Goal: Transaction & Acquisition: Purchase product/service

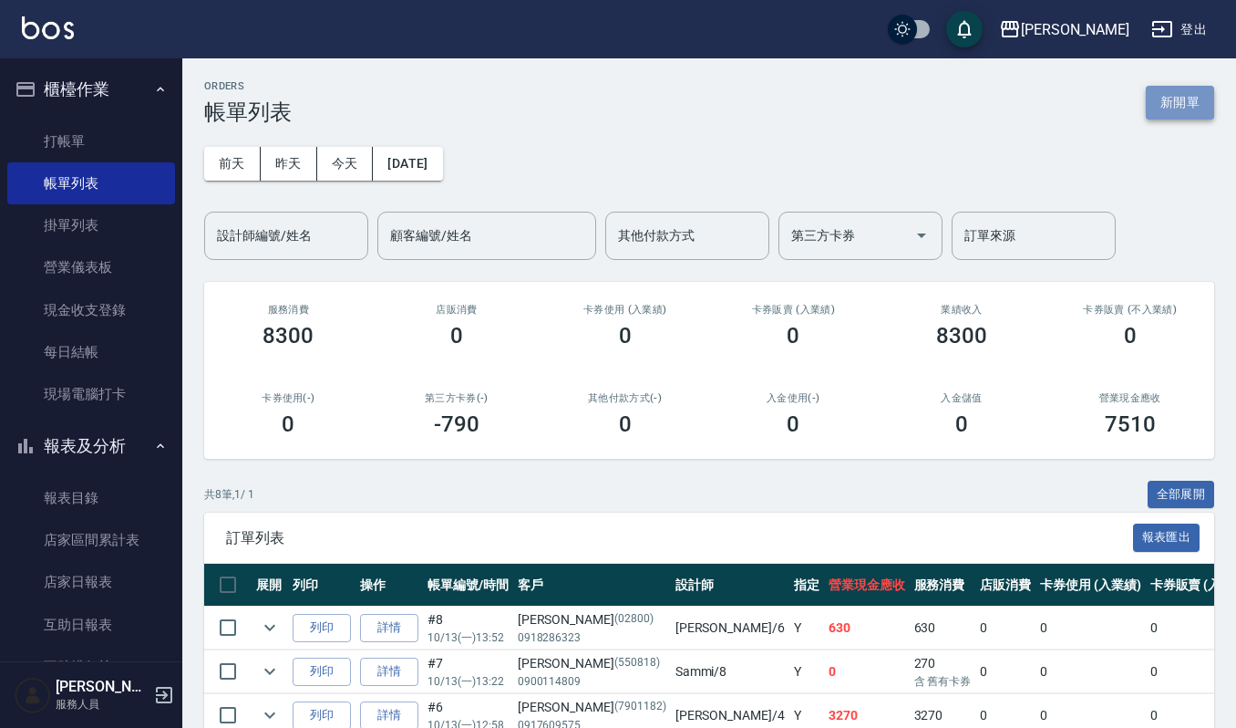
click at [1201, 96] on button "新開單" at bounding box center [1180, 103] width 68 height 34
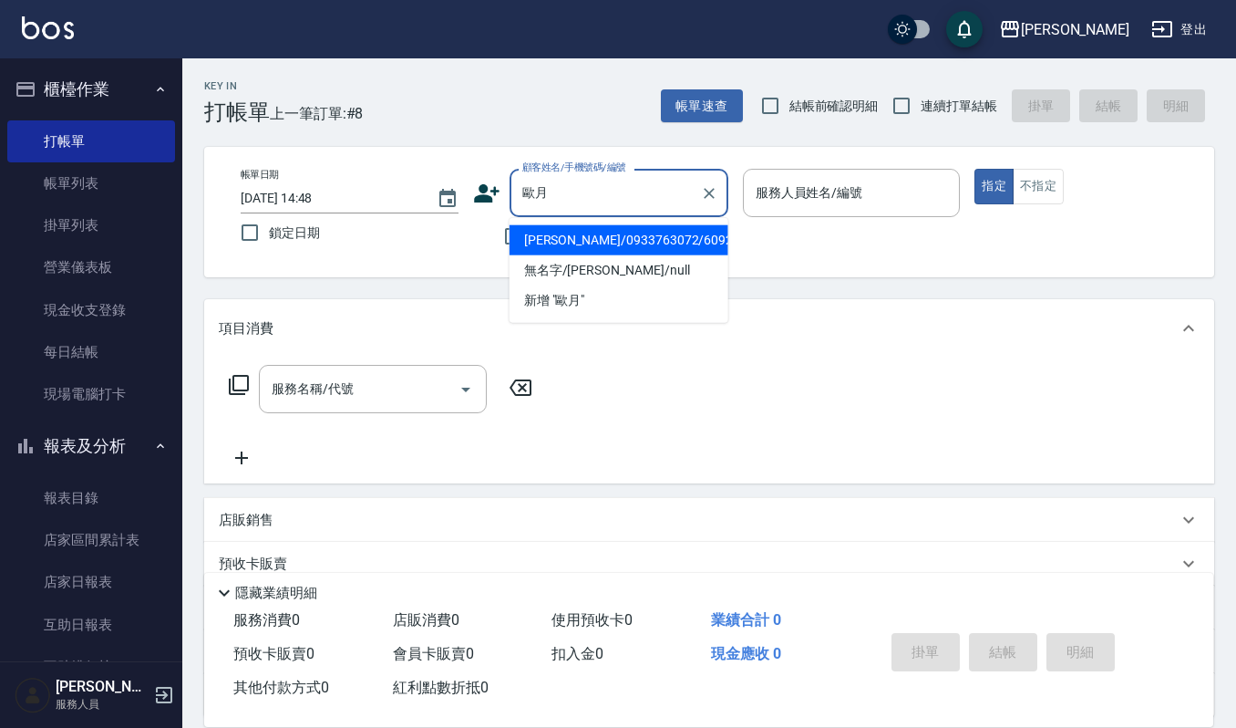
click at [593, 233] on li "[PERSON_NAME]/0933763072/609225" at bounding box center [619, 240] width 219 height 30
type input "[PERSON_NAME]/0933763072/609225"
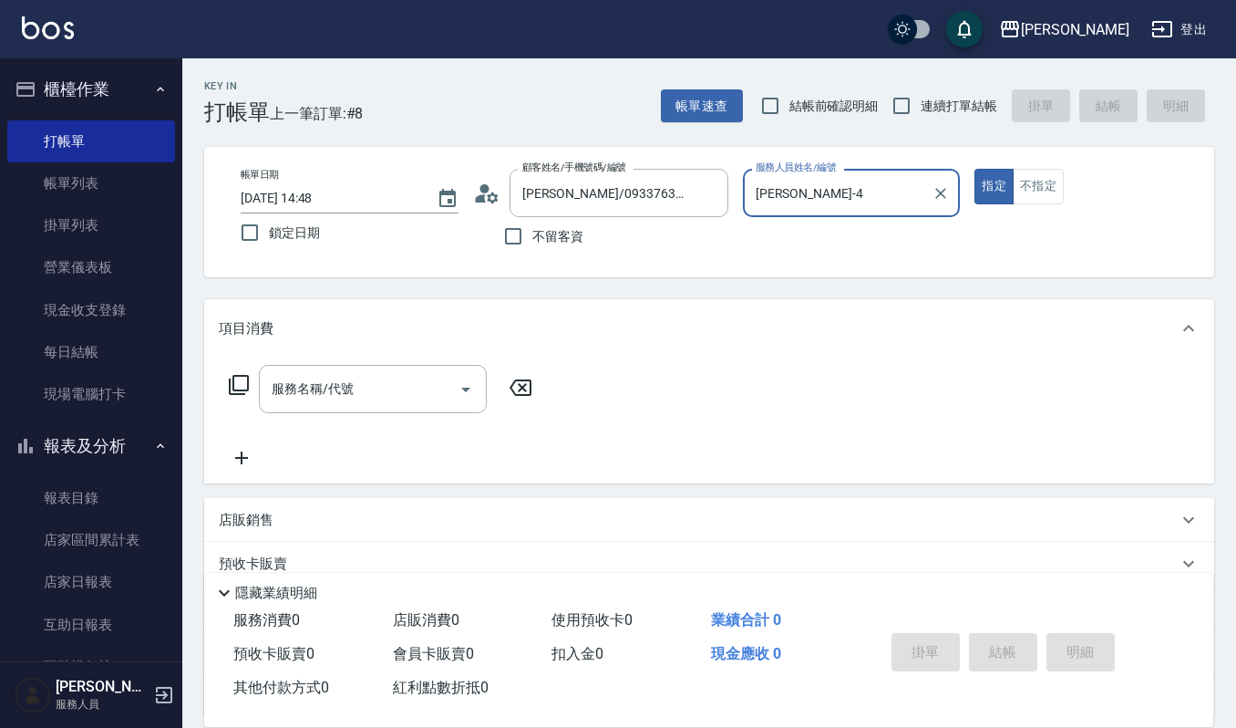
click at [859, 209] on div "[PERSON_NAME]-4 服務人員姓名/編號" at bounding box center [852, 193] width 218 height 48
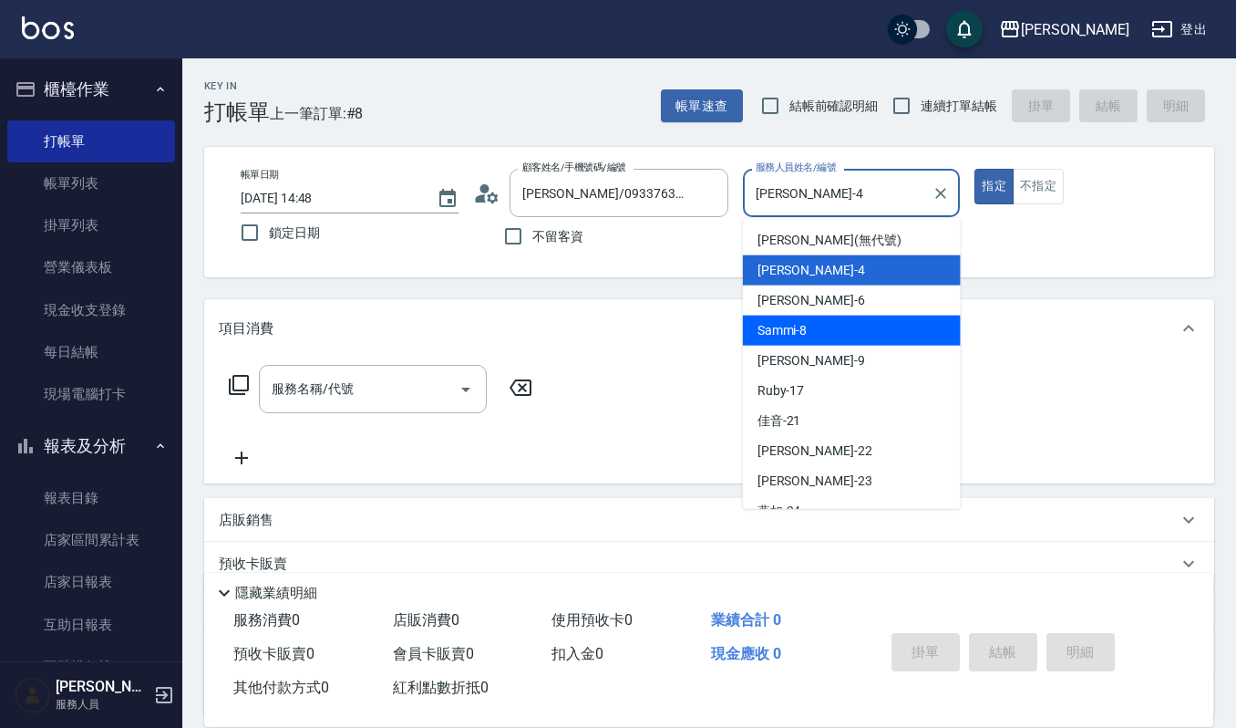
click at [824, 315] on div "Sammi -8" at bounding box center [852, 330] width 218 height 30
type input "Sammi-8"
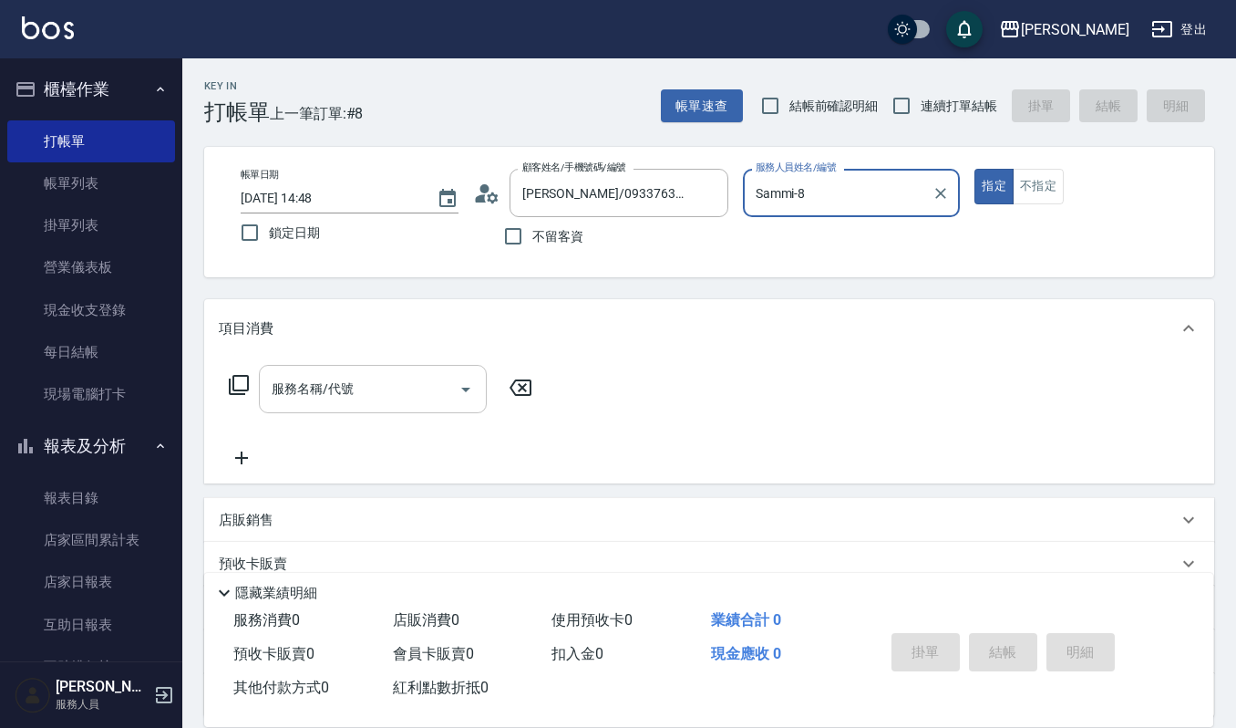
click at [419, 402] on input "服務名稱/代號" at bounding box center [359, 389] width 184 height 32
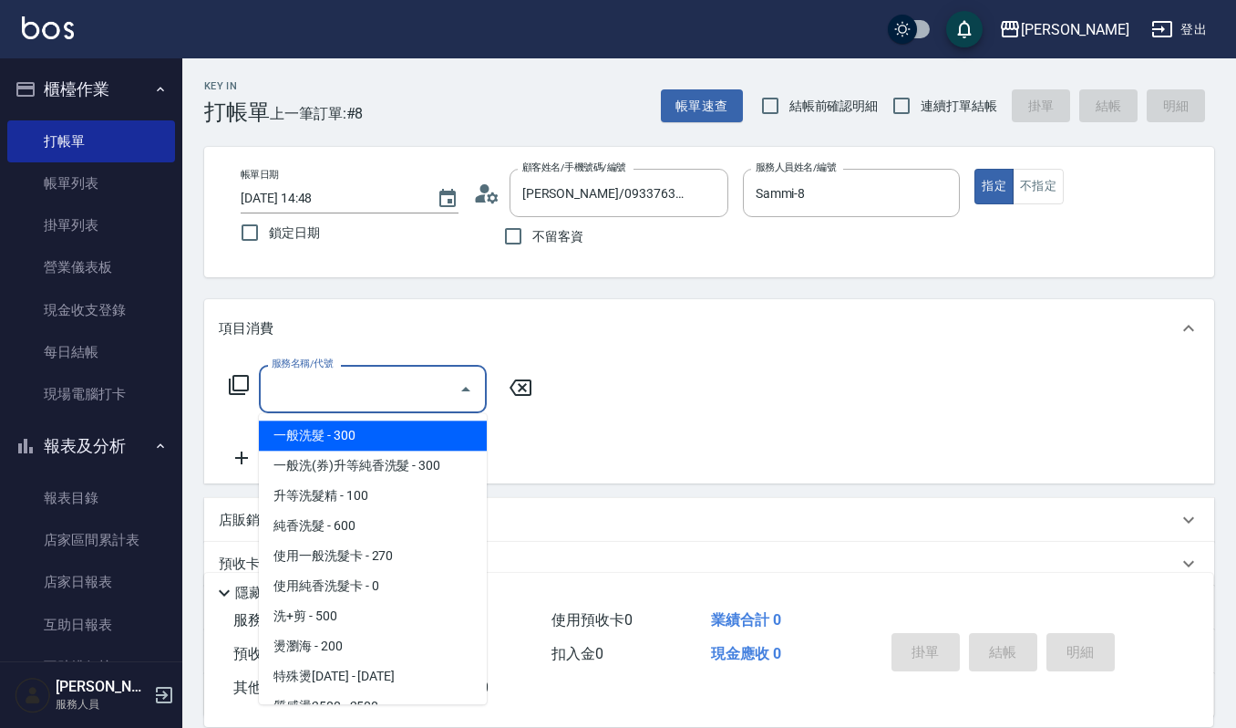
type input "3"
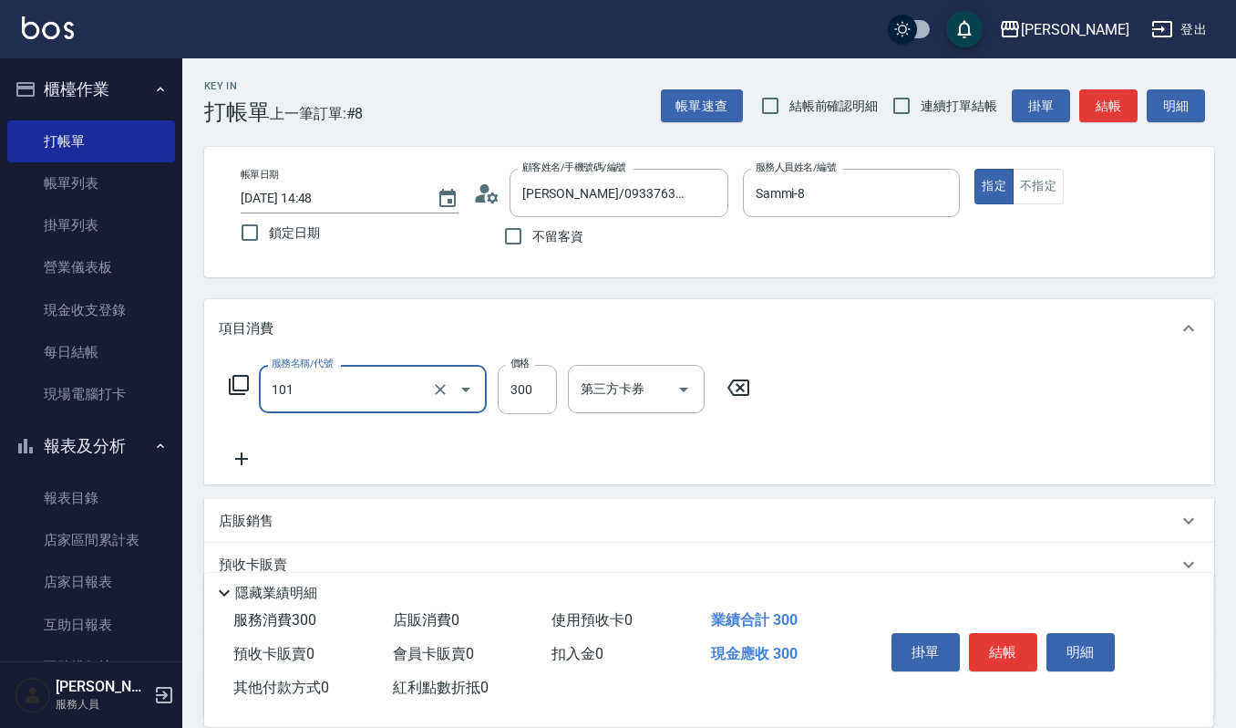
type input "一般洗髮(101)"
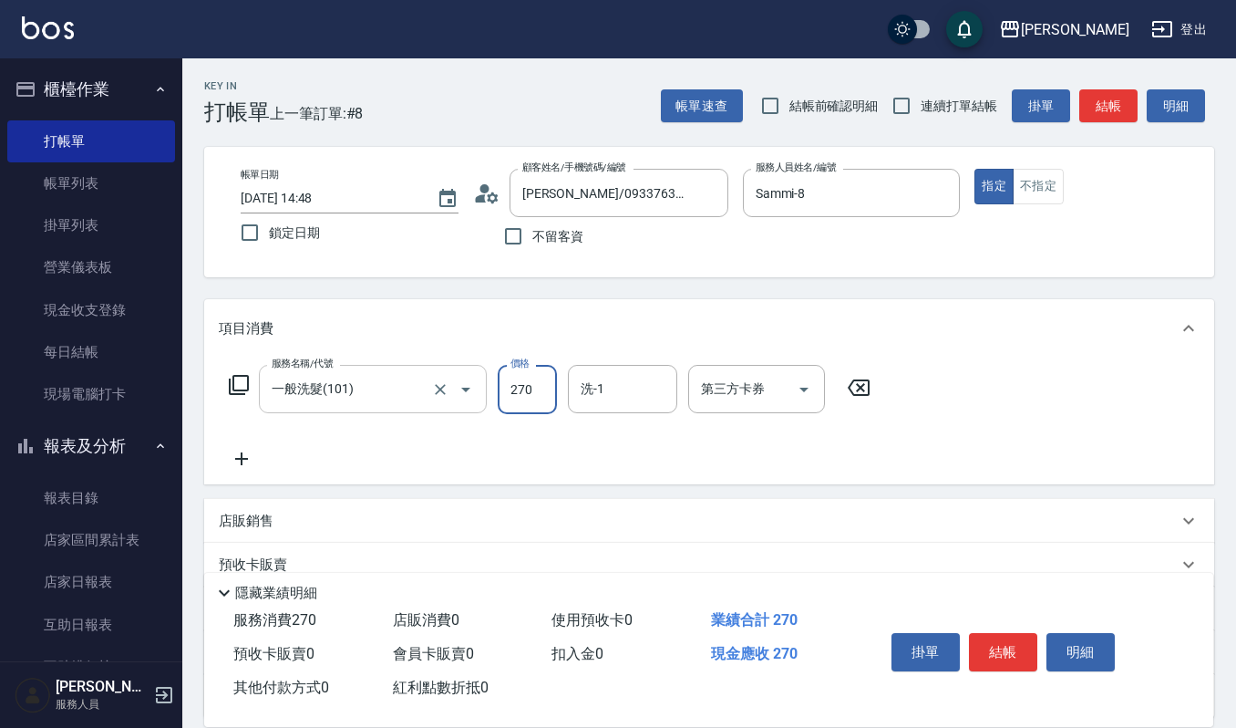
type input "270"
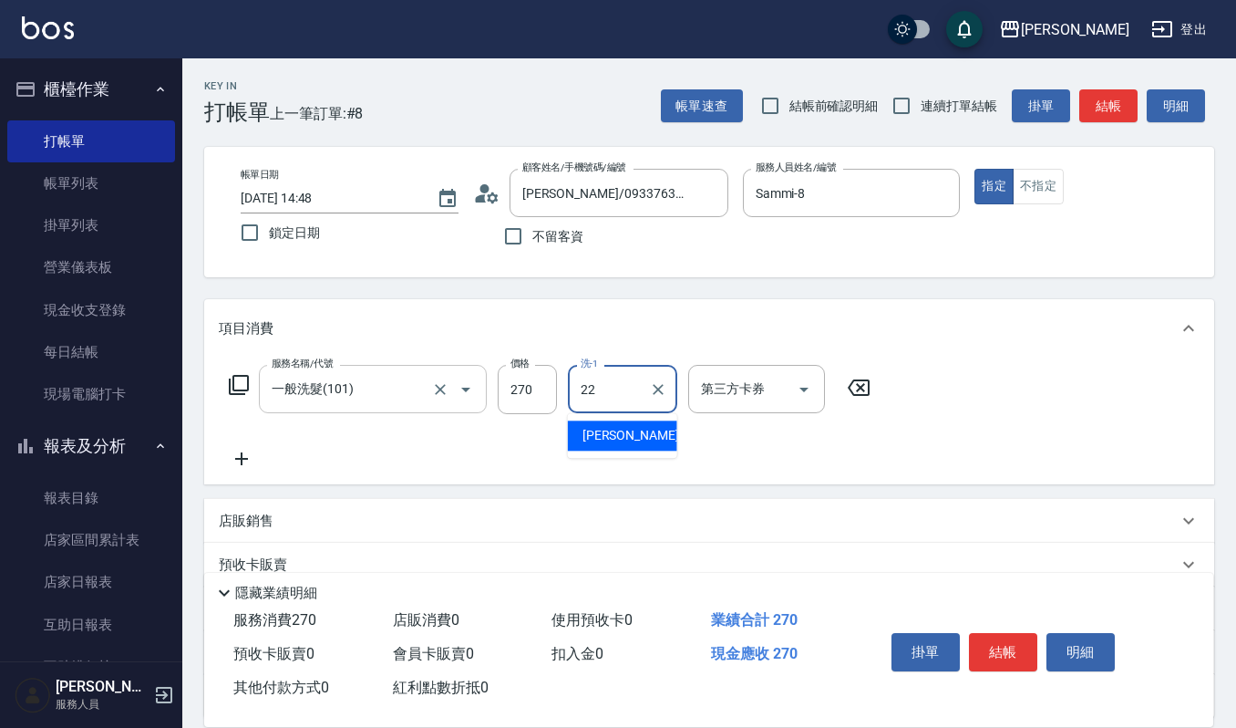
type input "宜芳-22"
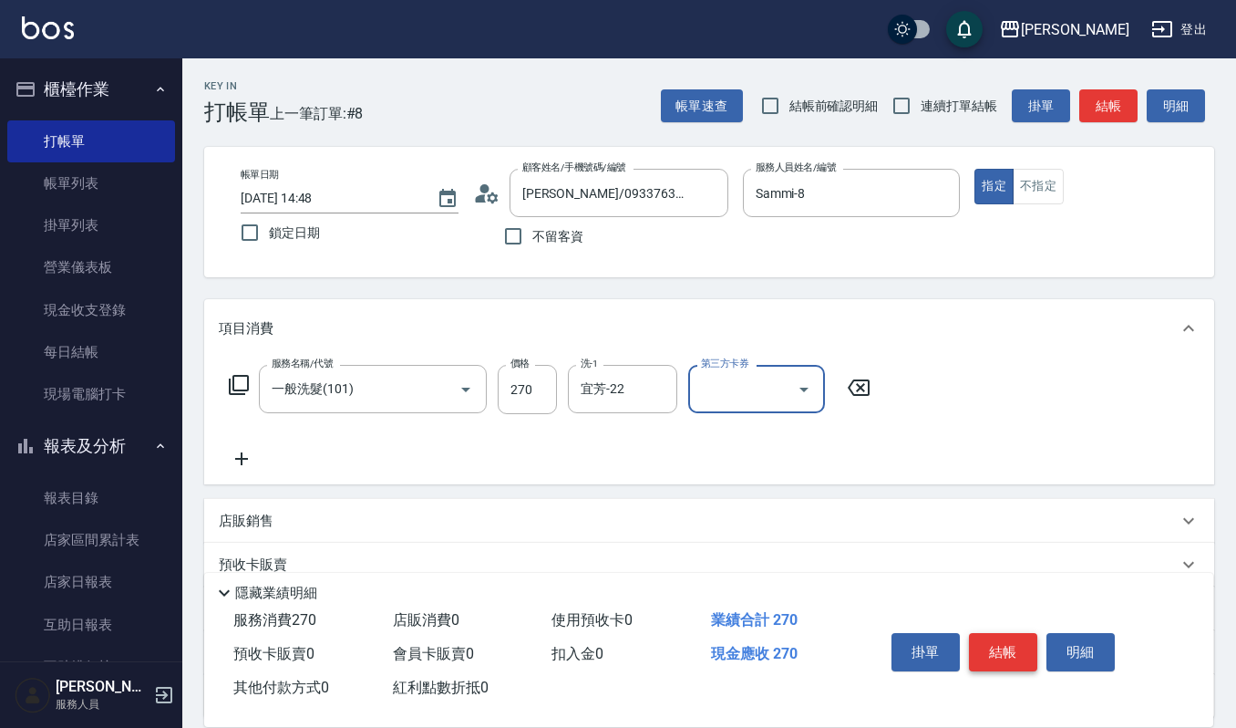
click at [1016, 640] on button "結帳" at bounding box center [1003, 652] width 68 height 38
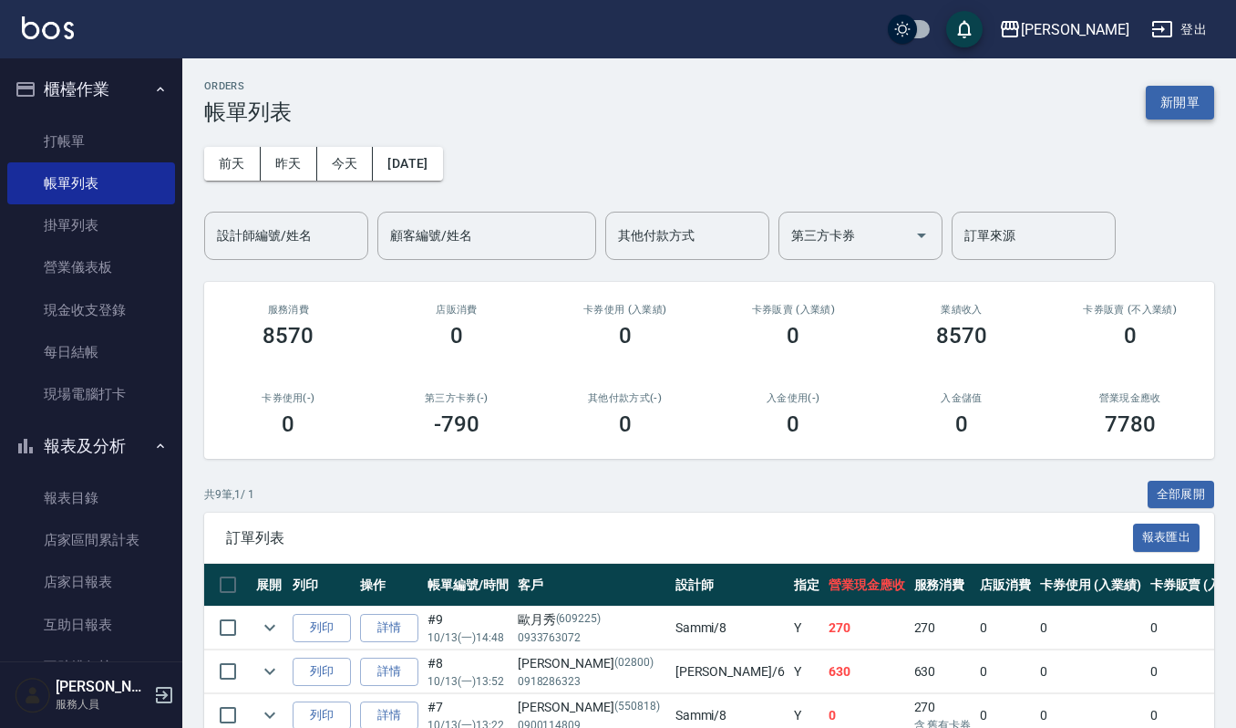
click at [1151, 99] on button "新開單" at bounding box center [1180, 103] width 68 height 34
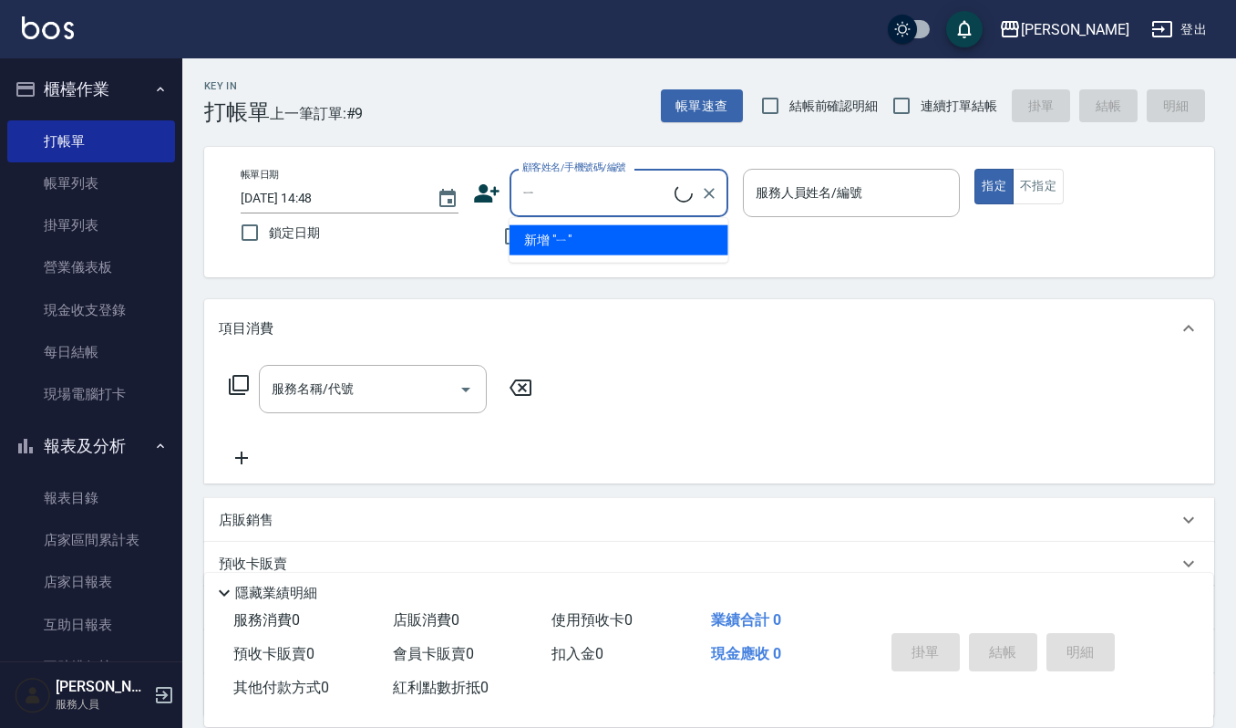
type input "'"
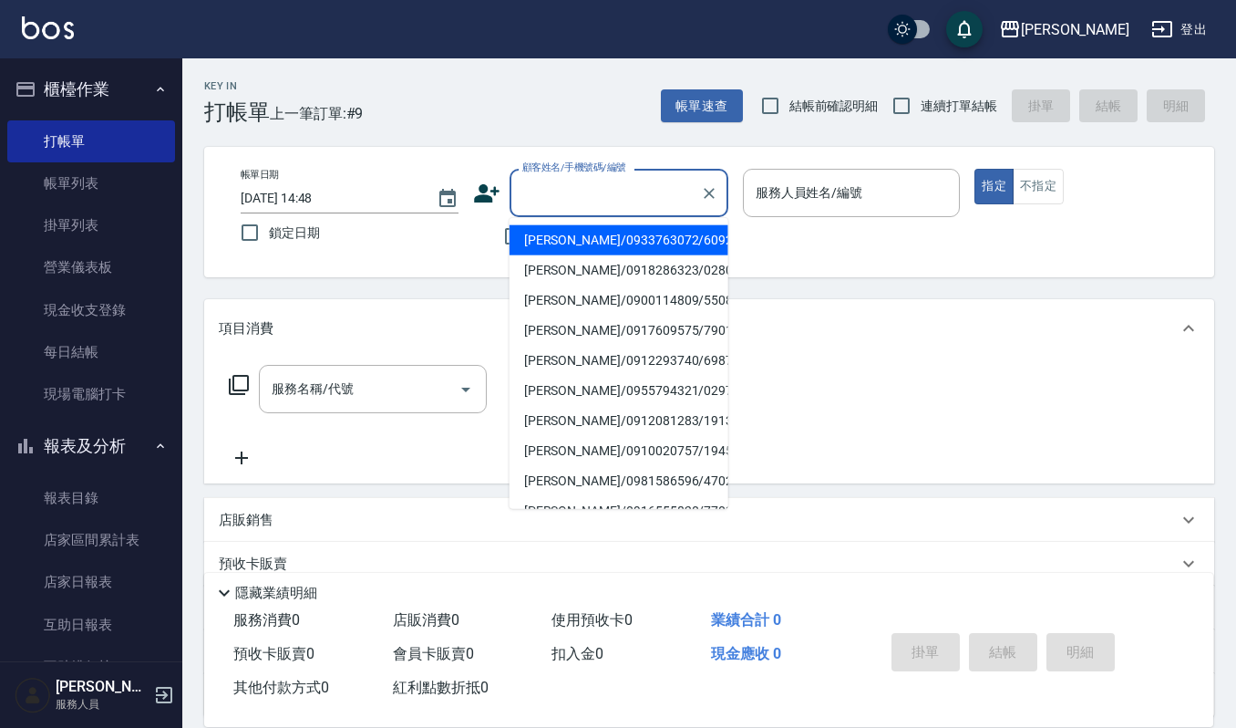
type input "ㄛ"
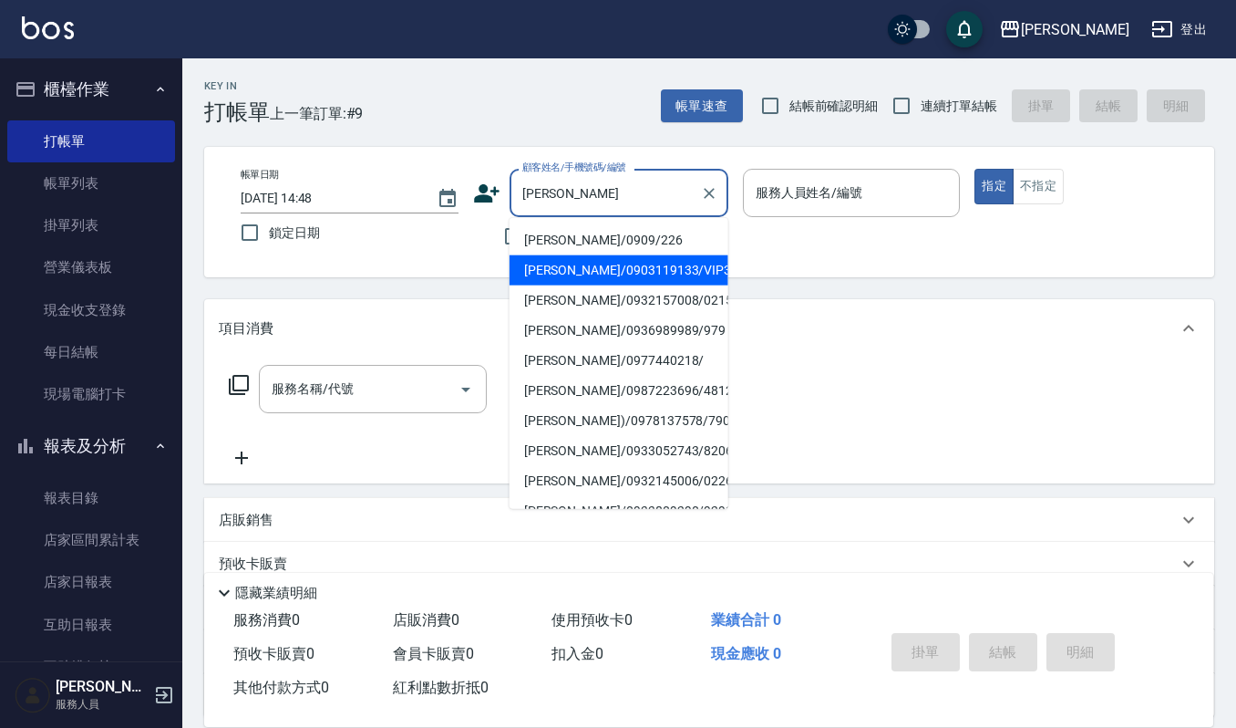
click at [569, 260] on li "[PERSON_NAME]/0903119133/VIP3499" at bounding box center [619, 270] width 219 height 30
type input "[PERSON_NAME]/0903119133/VIP3499"
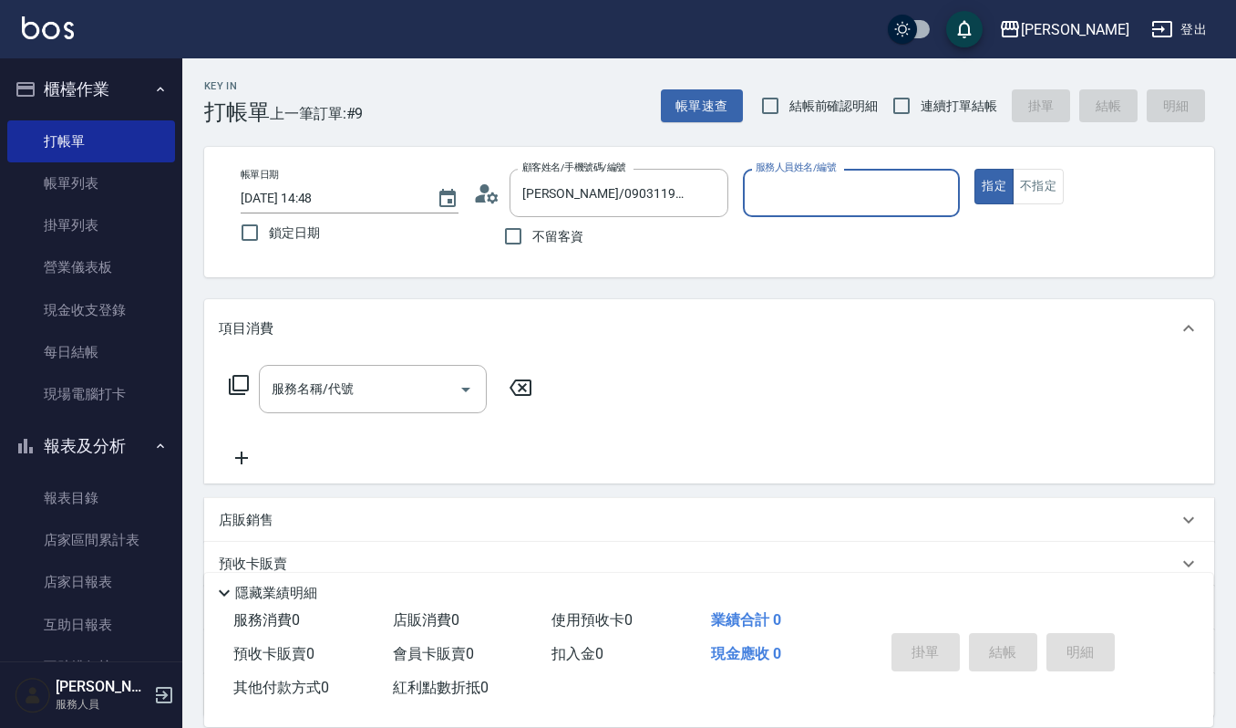
type input "Ruby-17"
click at [315, 390] on input "服務名稱/代號" at bounding box center [359, 389] width 184 height 32
click at [431, 315] on div "項目消費" at bounding box center [709, 328] width 1010 height 58
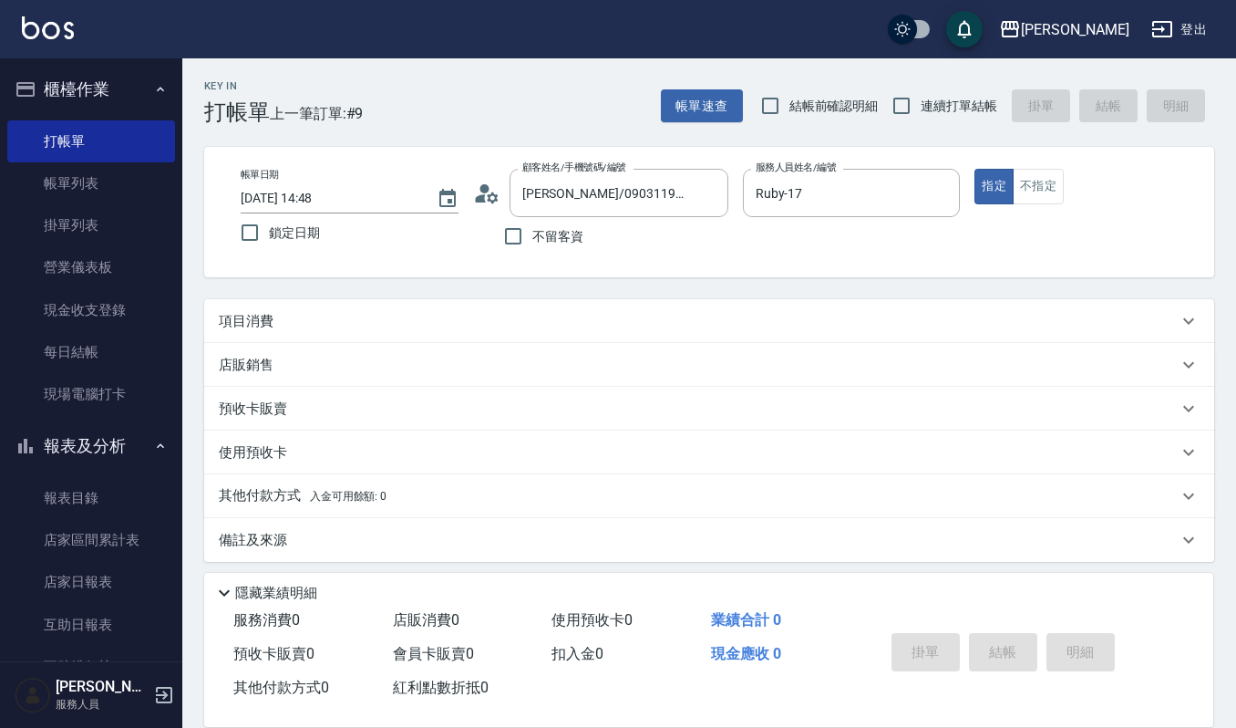
scroll to position [5, 0]
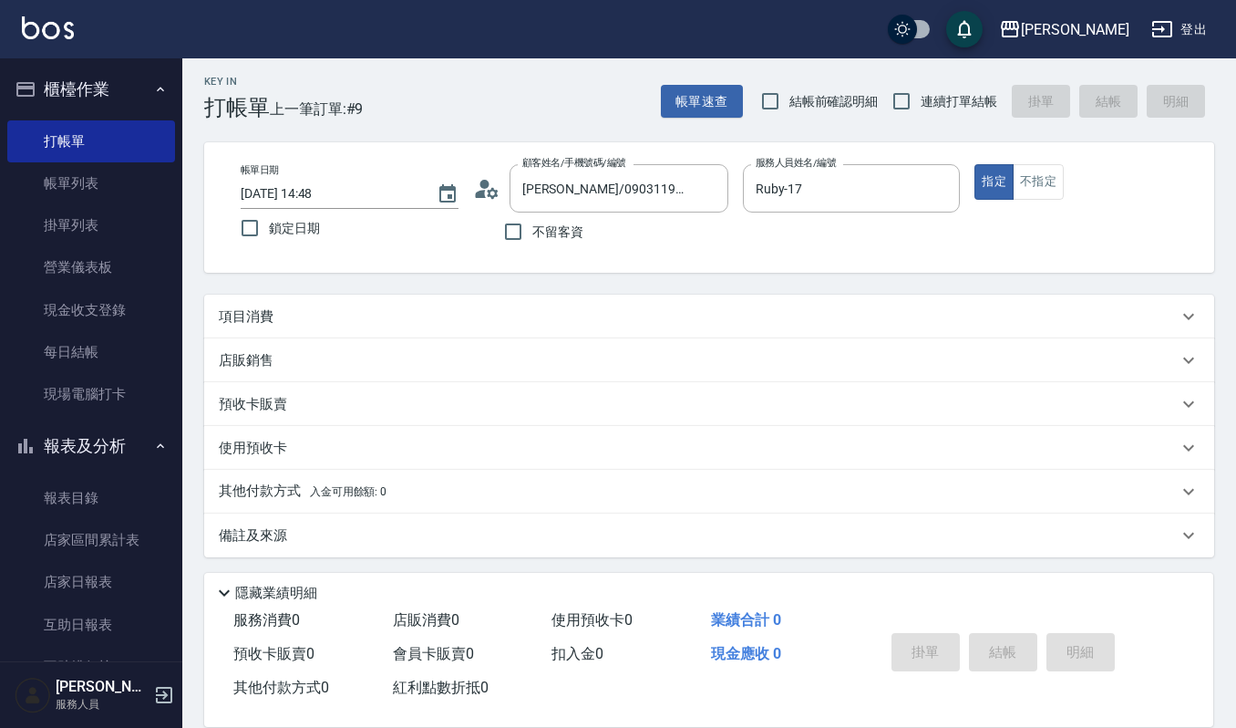
click at [403, 355] on div "店販銷售" at bounding box center [698, 360] width 959 height 19
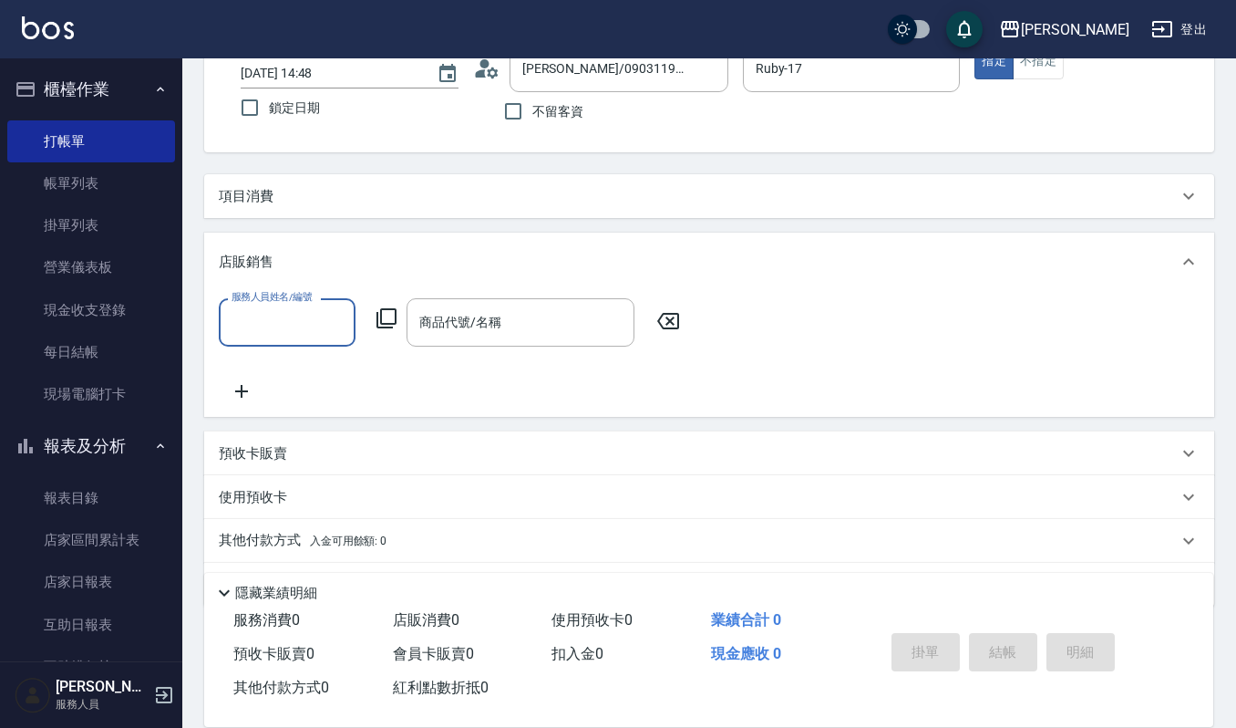
scroll to position [126, 0]
click at [290, 301] on label "服務人員姓名/編號" at bounding box center [272, 296] width 80 height 14
click at [290, 305] on input "服務人員姓名/編號" at bounding box center [287, 321] width 120 height 32
click at [290, 321] on input "服務人員姓名/編號" at bounding box center [287, 321] width 120 height 32
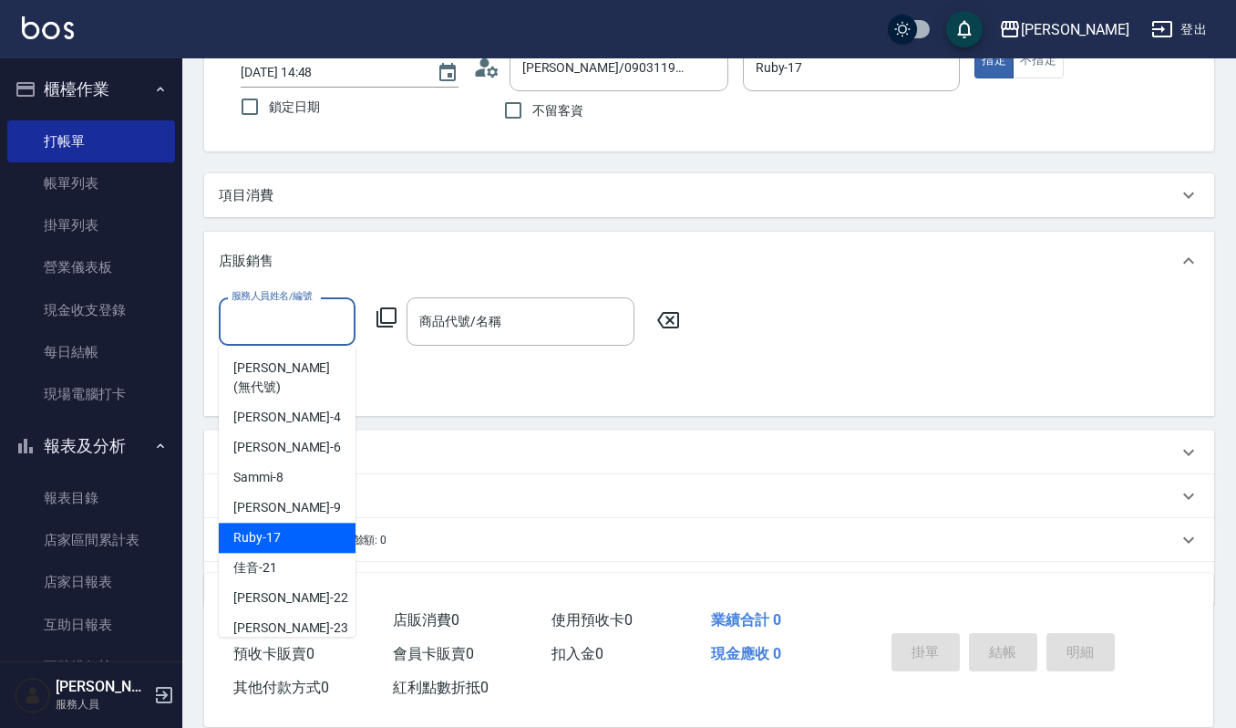
click at [275, 528] on span "Ruby -17" at bounding box center [256, 537] width 47 height 19
type input "Ruby-17"
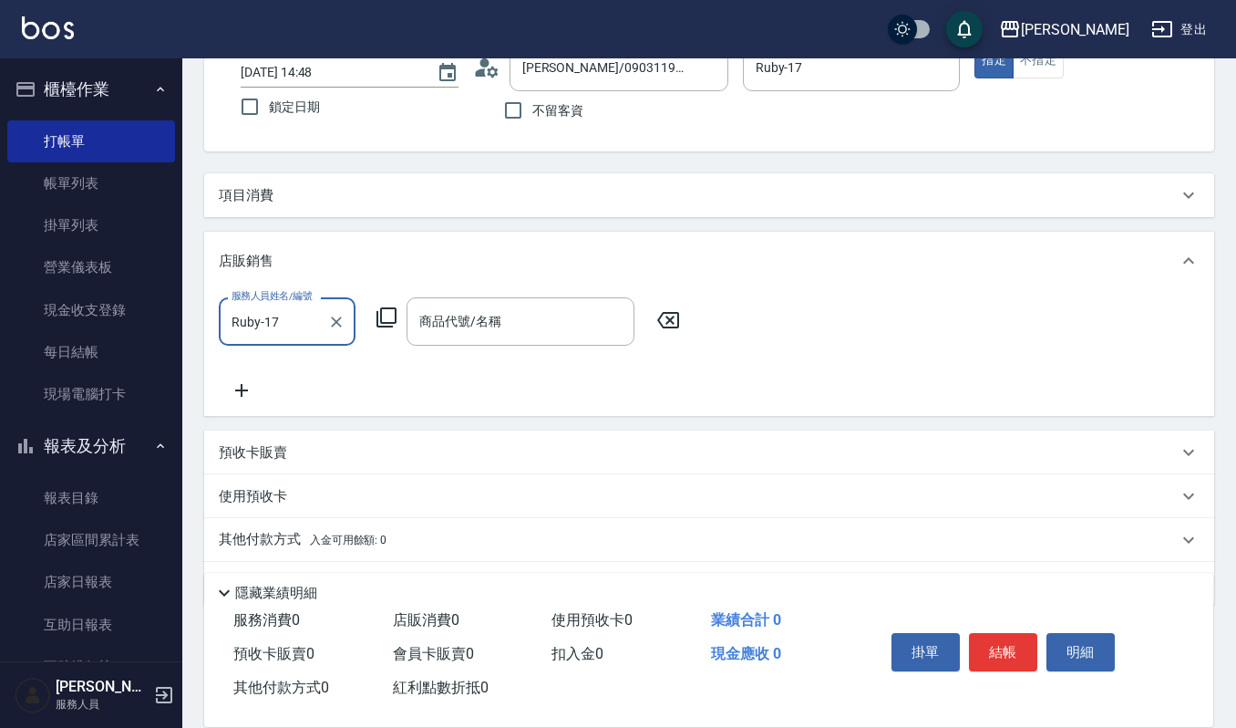
click at [492, 346] on div "服務人員姓名/編號 [PERSON_NAME]-17 服務人員姓名/編號 商品代號/名稱 商品代號/名稱" at bounding box center [709, 349] width 981 height 104
click at [526, 319] on input "商品代號/名稱" at bounding box center [521, 321] width 212 height 32
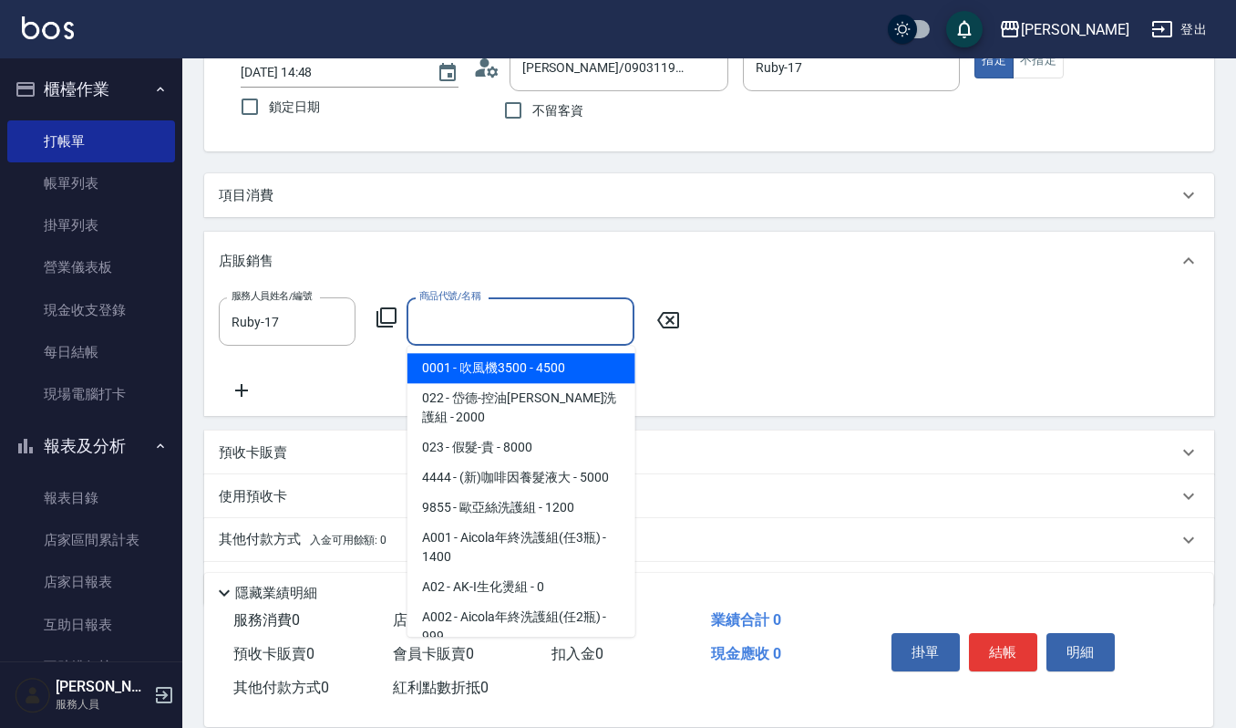
type input "ㄈ"
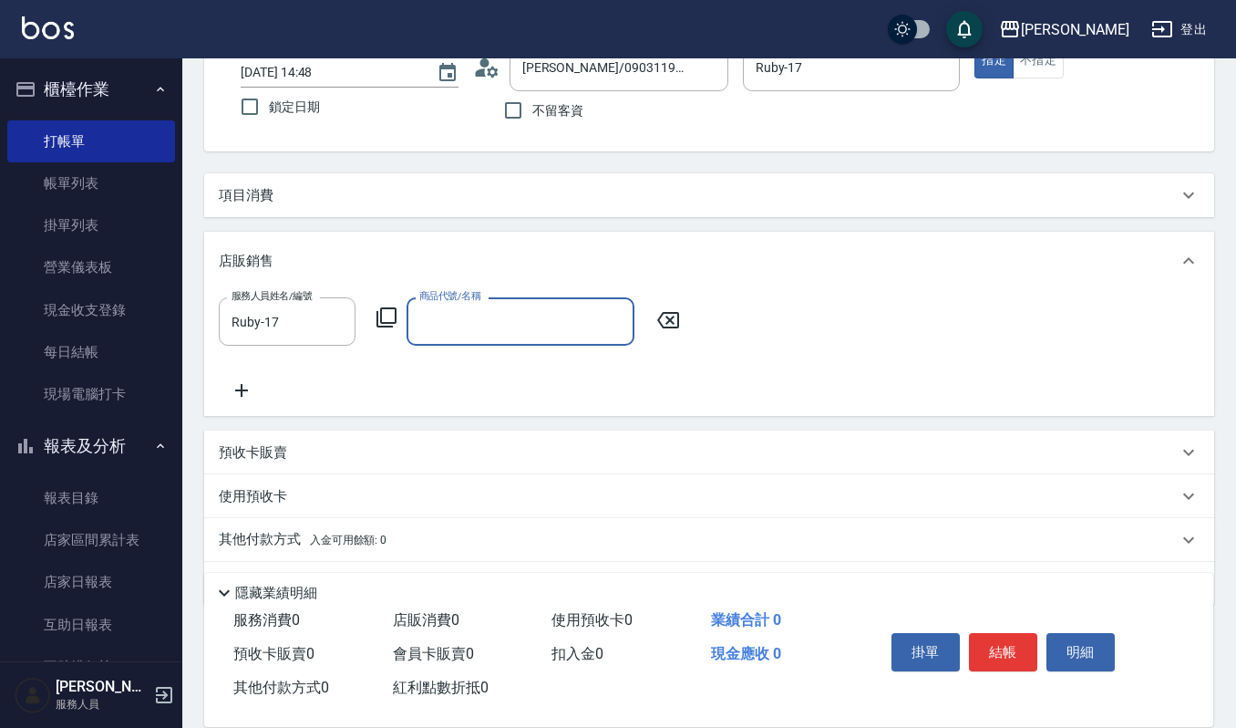
click at [481, 325] on input "商品代號/名稱" at bounding box center [521, 321] width 212 height 32
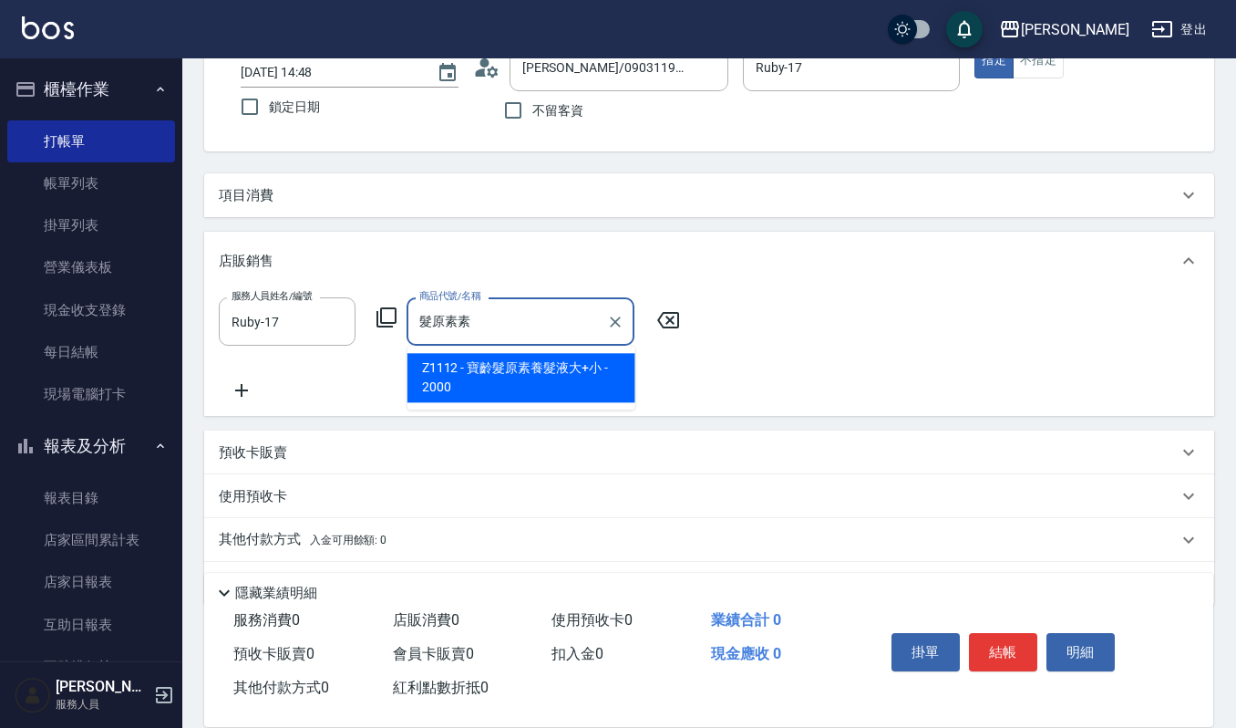
click at [487, 322] on input "髮原素素" at bounding box center [507, 321] width 184 height 32
type input "髮"
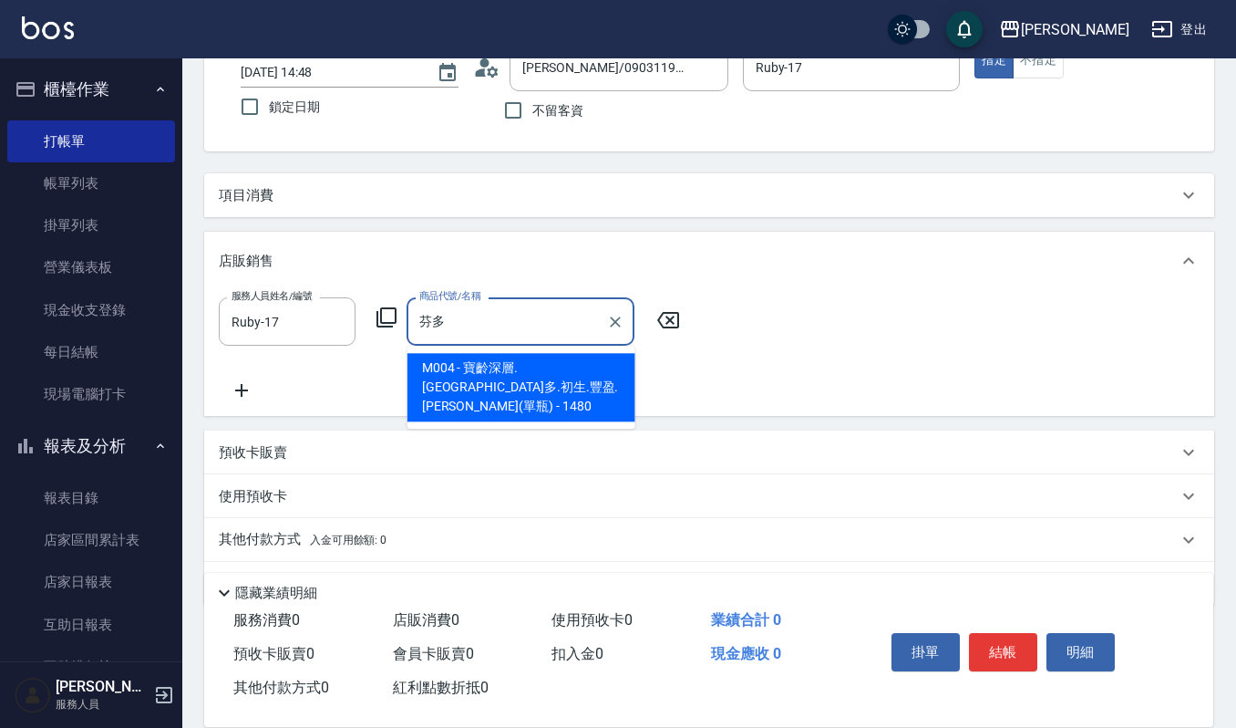
click at [509, 385] on span "M004 - 寶齡深層.[GEOGRAPHIC_DATA]多.初生.豐盈.[PERSON_NAME](單瓶) - 1480" at bounding box center [522, 387] width 228 height 68
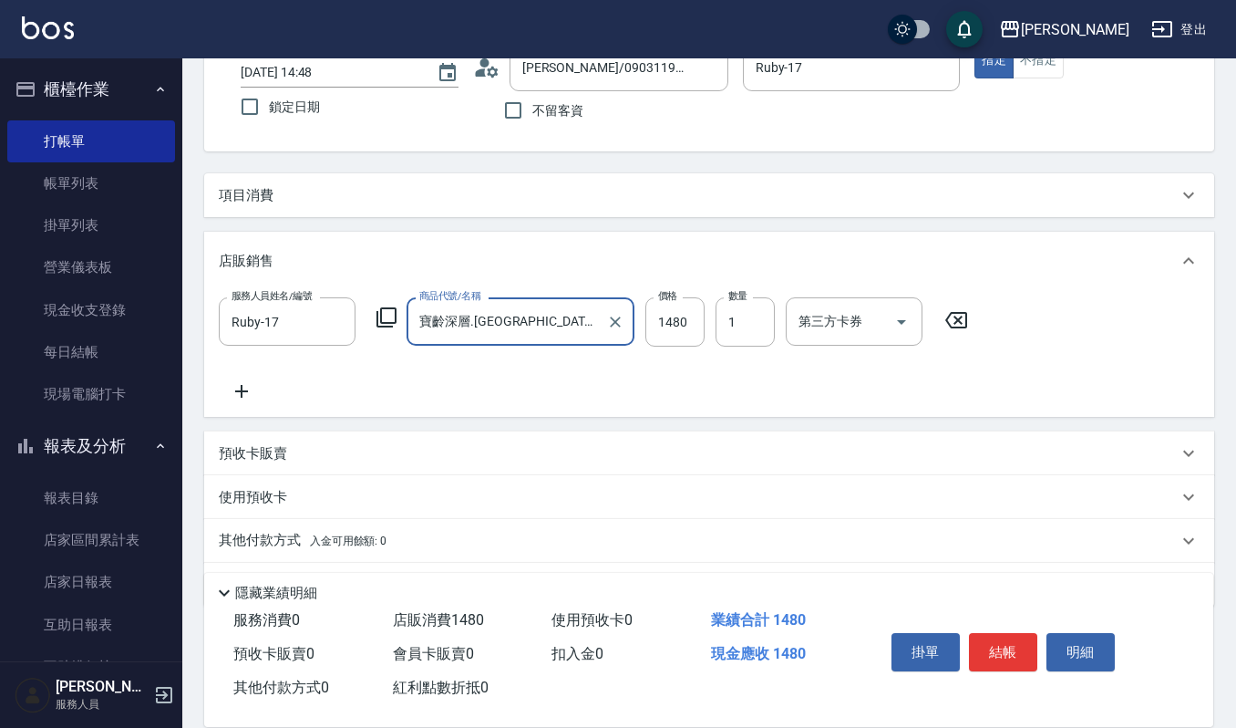
type input "寶齡深層.[GEOGRAPHIC_DATA]多.初生.豐盈.清涼洗(單瓶)"
click at [242, 394] on icon at bounding box center [241, 391] width 13 height 13
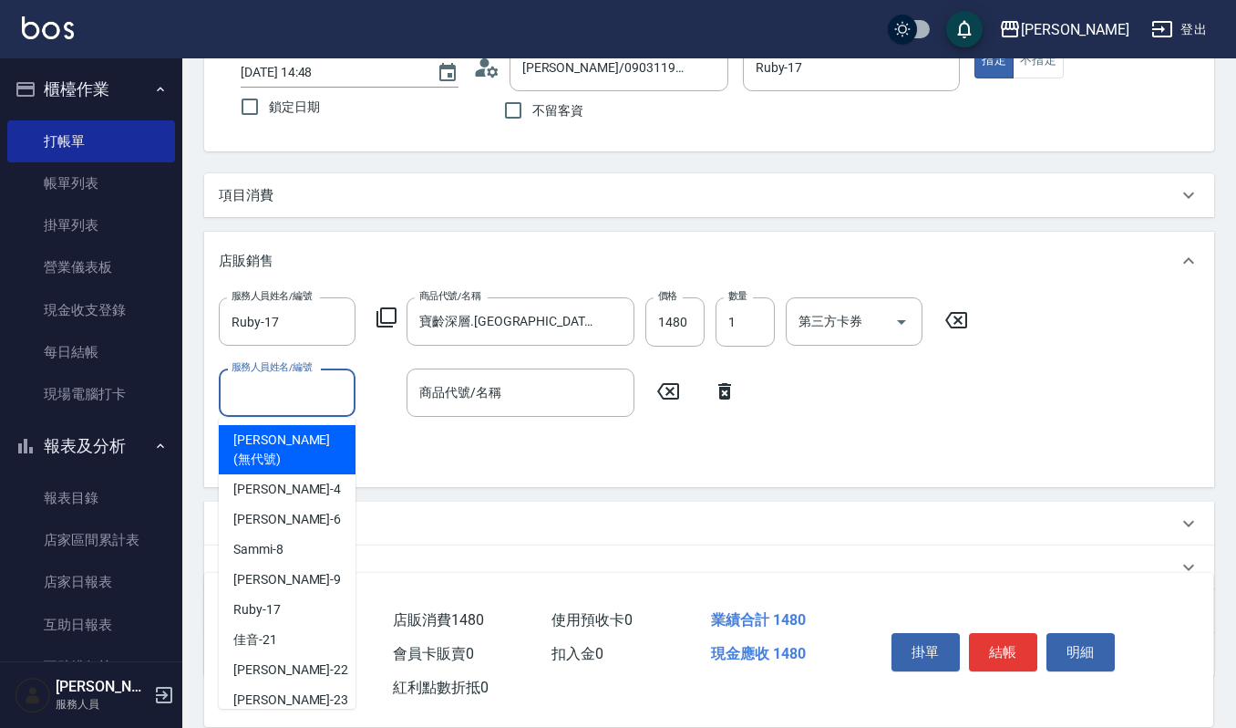
click at [312, 395] on input "服務人員姓名/編號" at bounding box center [287, 393] width 120 height 32
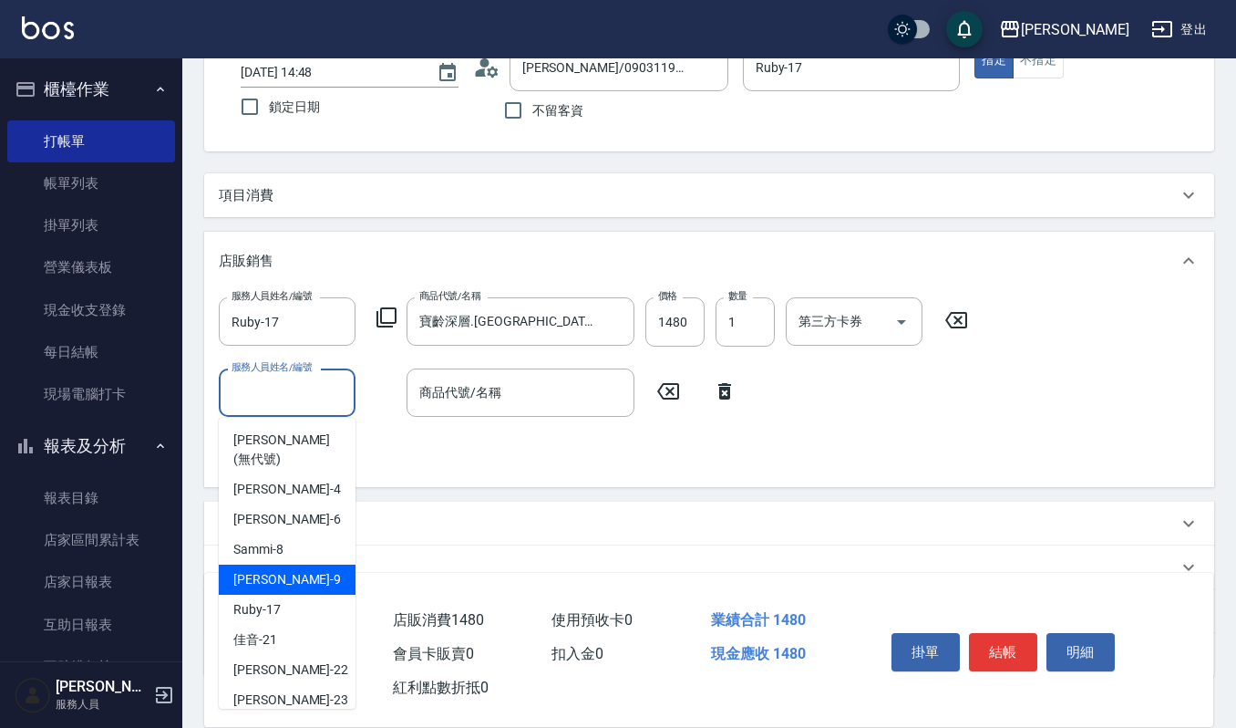
click at [300, 594] on div "Ruby -17" at bounding box center [287, 609] width 137 height 30
type input "Ruby-17"
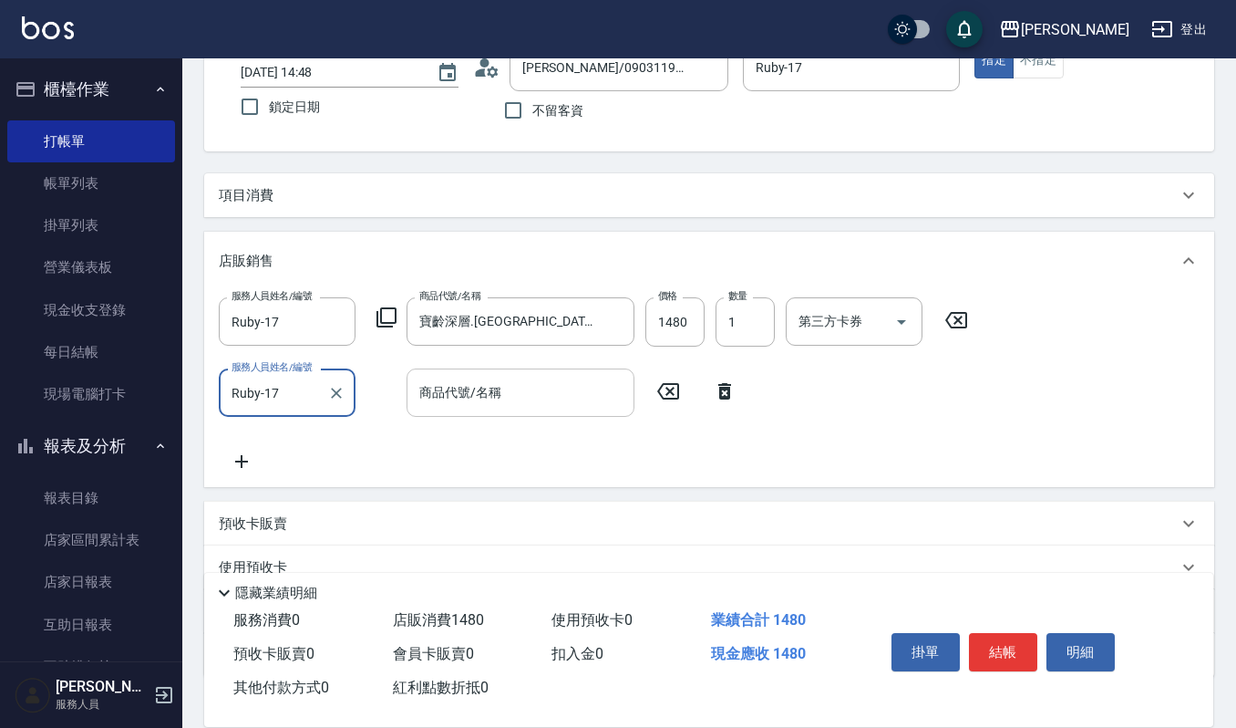
click at [480, 396] on input "商品代號/名稱" at bounding box center [521, 393] width 212 height 32
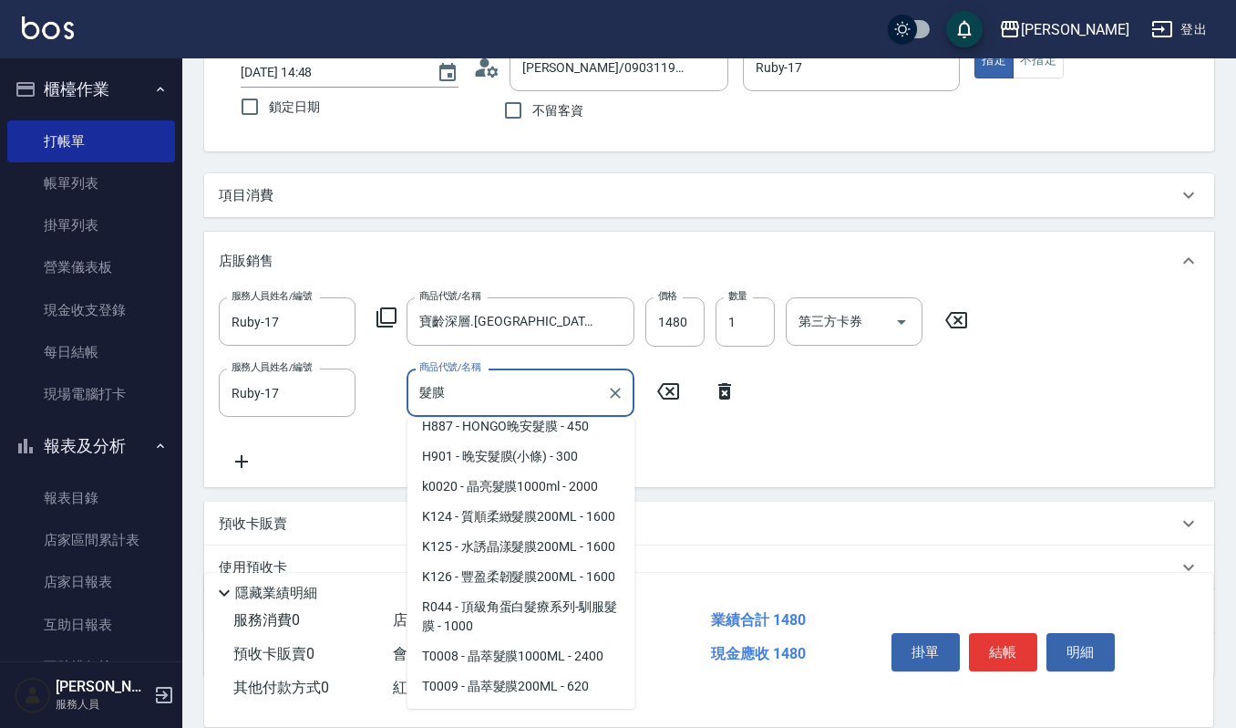
scroll to position [729, 0]
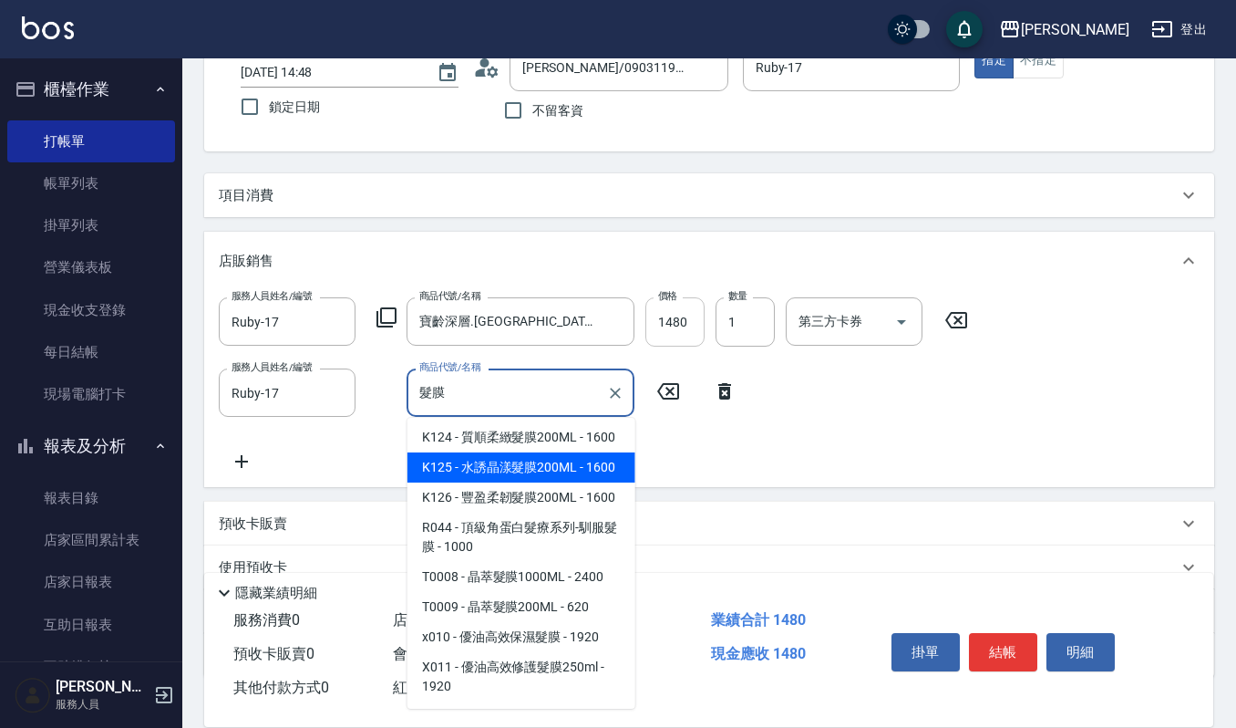
type input "髮膜"
click at [687, 334] on input "1480" at bounding box center [674, 321] width 59 height 49
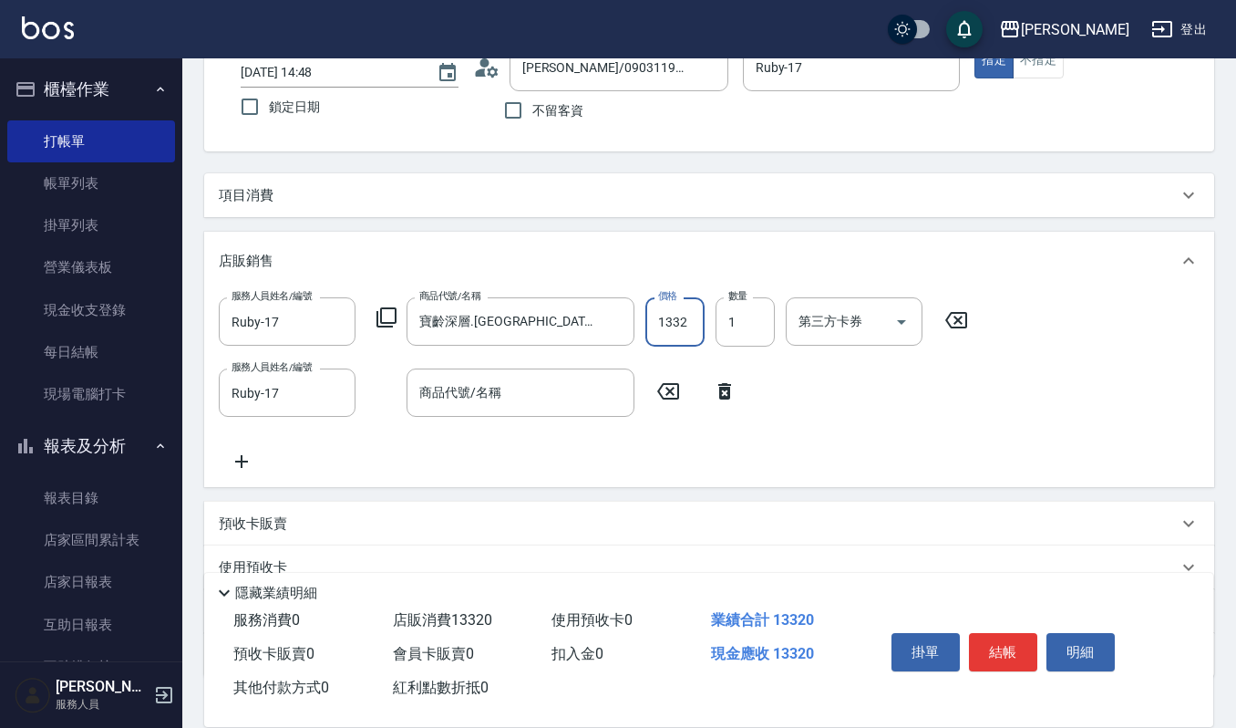
scroll to position [0, 0]
type input "1332"
click at [573, 401] on input "商品代號/名稱" at bounding box center [521, 393] width 212 height 32
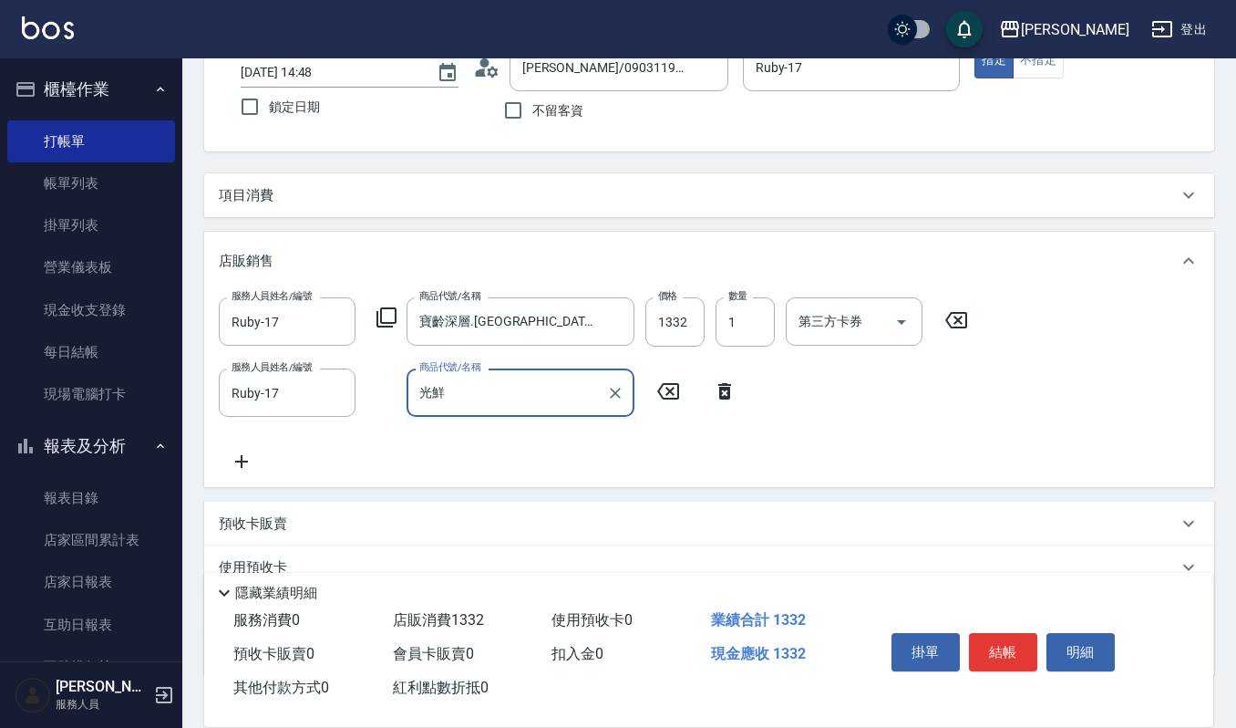
type input "光"
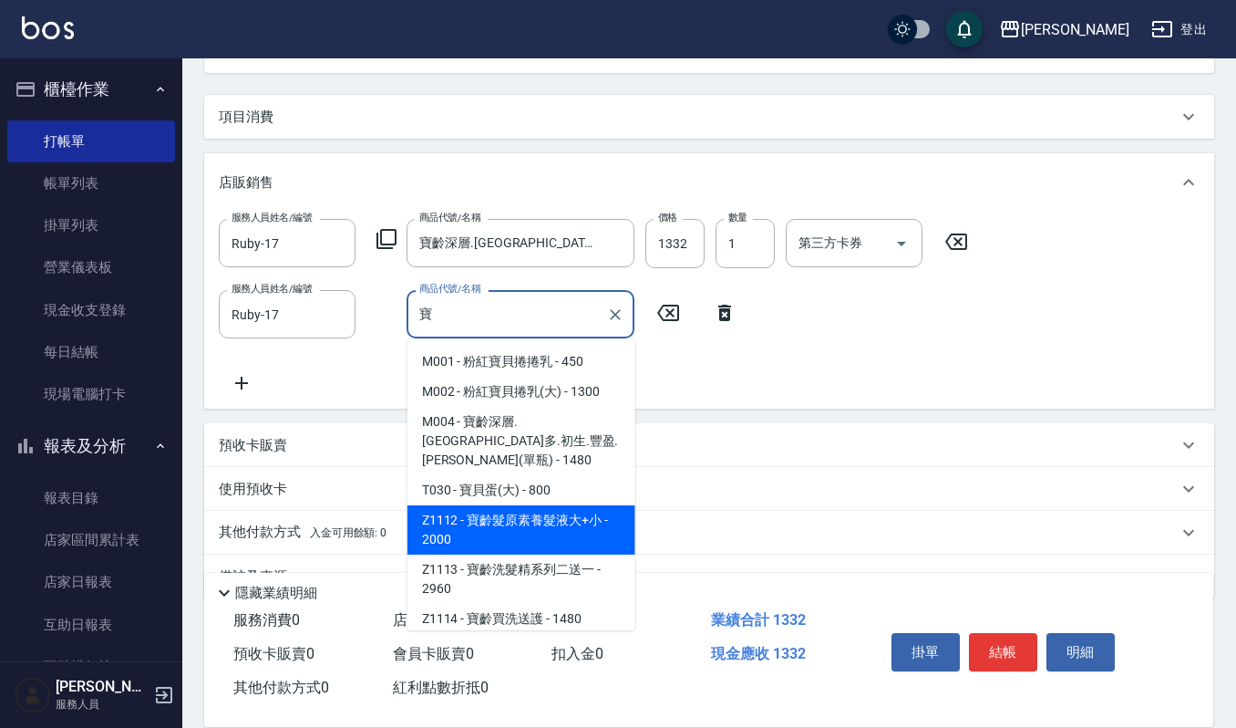
scroll to position [245, 0]
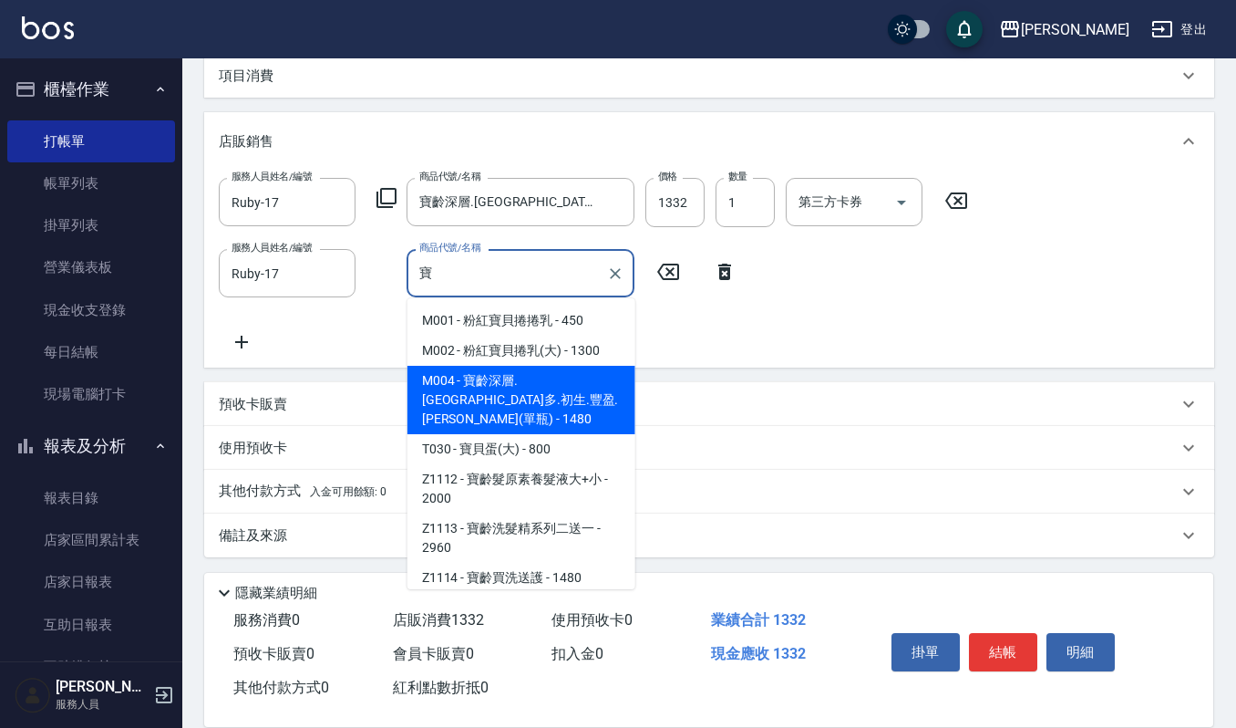
click at [526, 387] on span "M004 - 寶齡深層.[GEOGRAPHIC_DATA]多.初生.豐盈.[PERSON_NAME](單瓶) - 1480" at bounding box center [522, 400] width 228 height 68
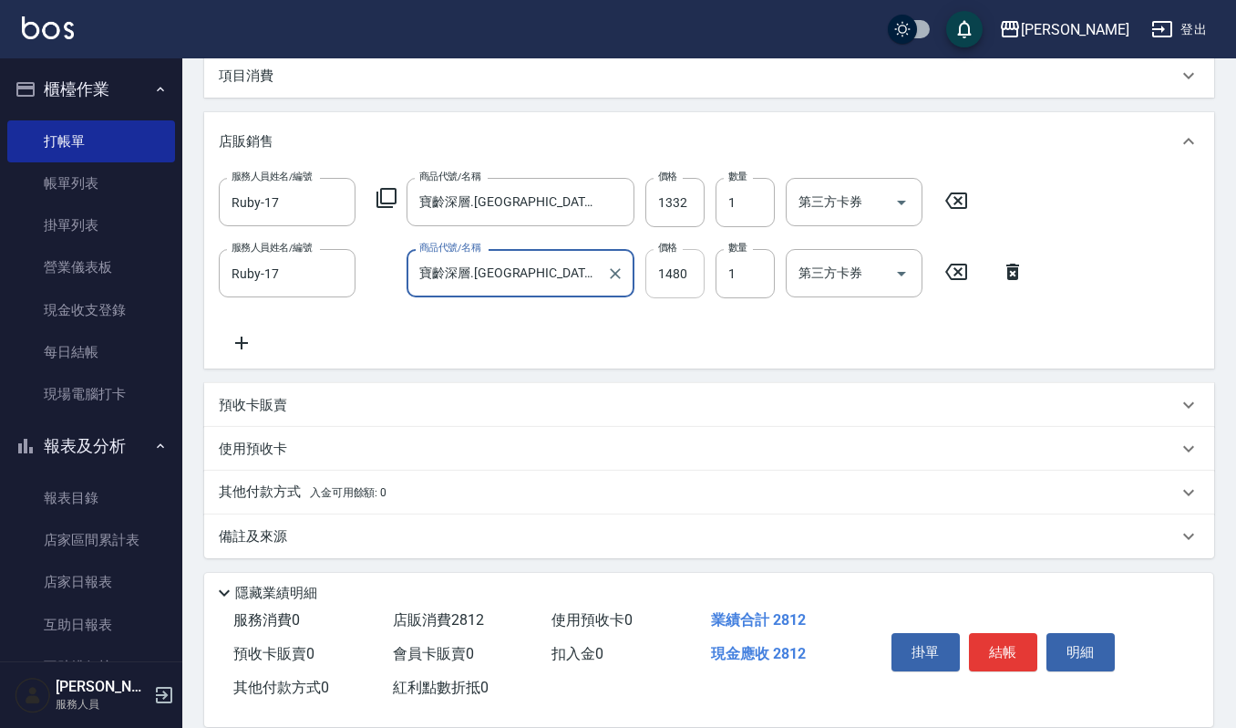
type input "寶齡深層.[GEOGRAPHIC_DATA]多.初生.豐盈.清涼洗(單瓶)"
click at [671, 266] on input "1480" at bounding box center [674, 273] width 59 height 49
type input "1332"
click at [307, 552] on div "備註及來源" at bounding box center [709, 535] width 1010 height 44
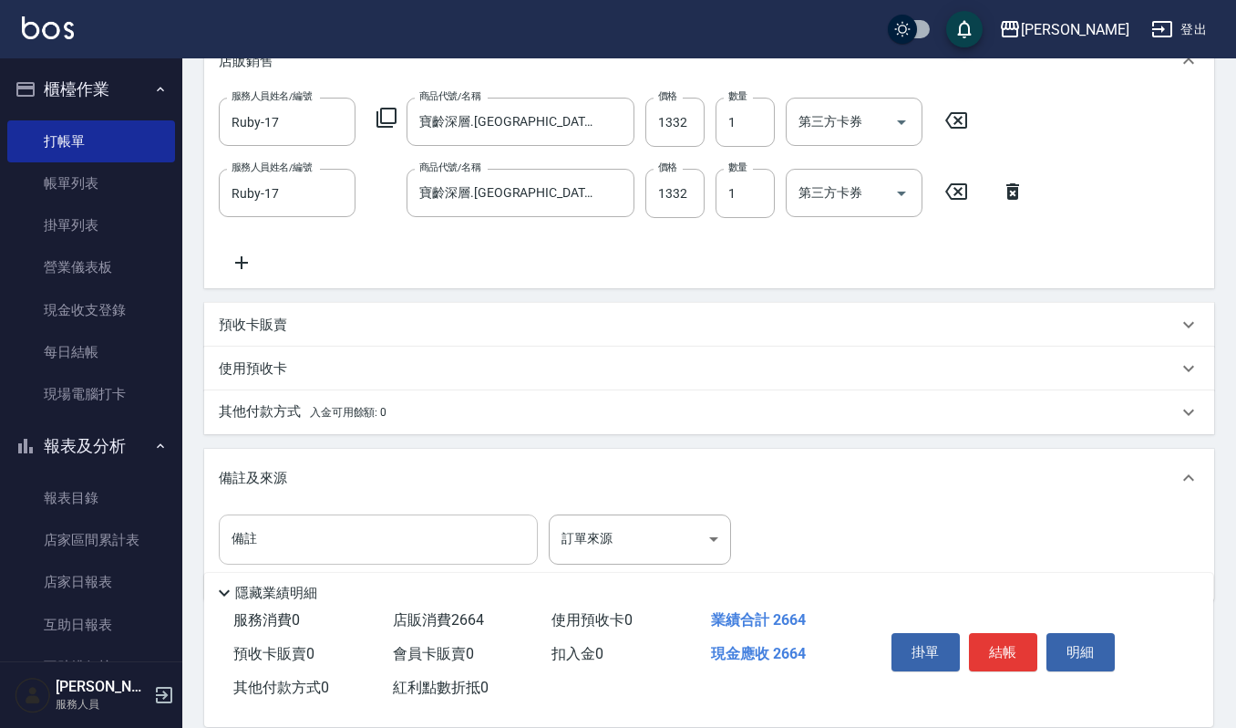
scroll to position [368, 0]
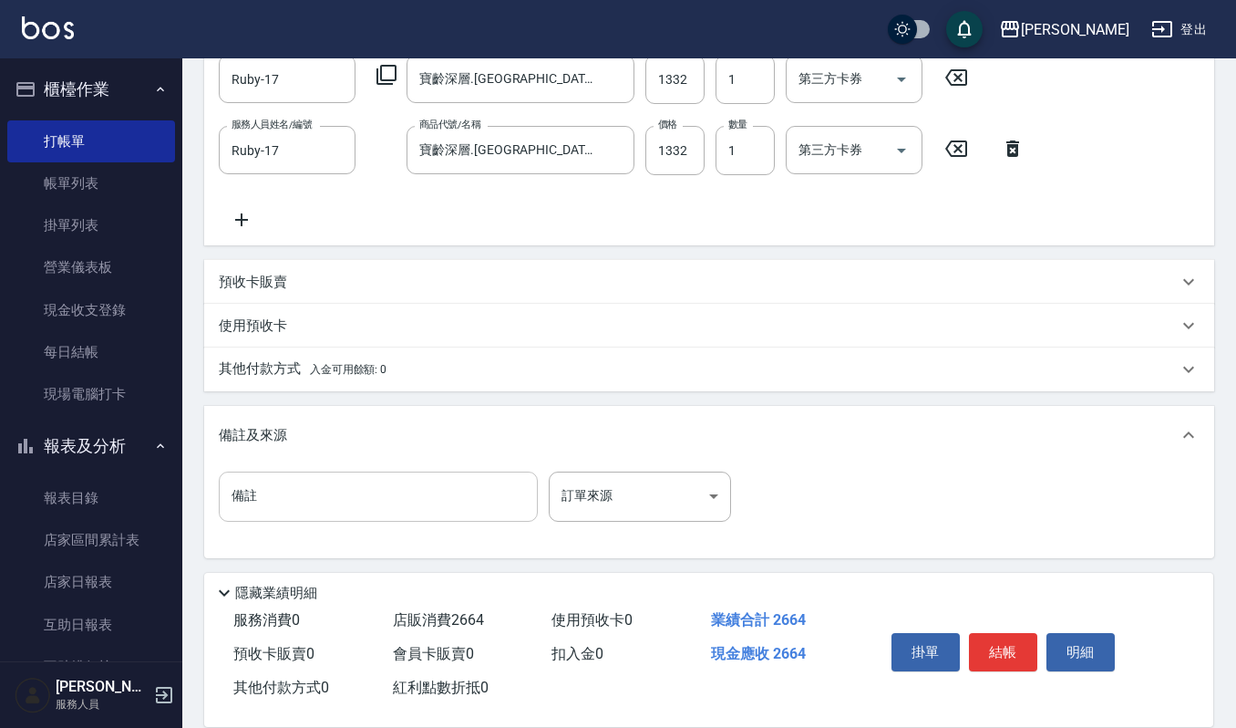
click at [370, 474] on input "備註" at bounding box center [378, 495] width 319 height 49
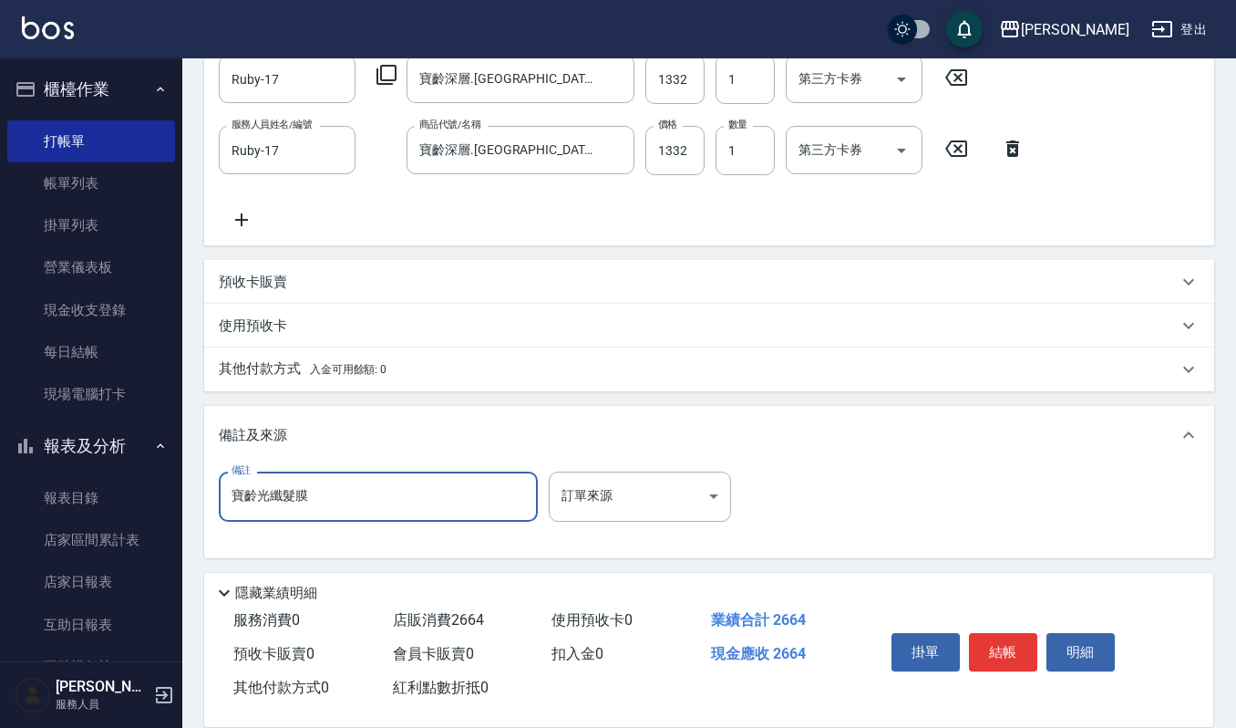
scroll to position [369, 0]
type input "寶齡光纖髮膜"
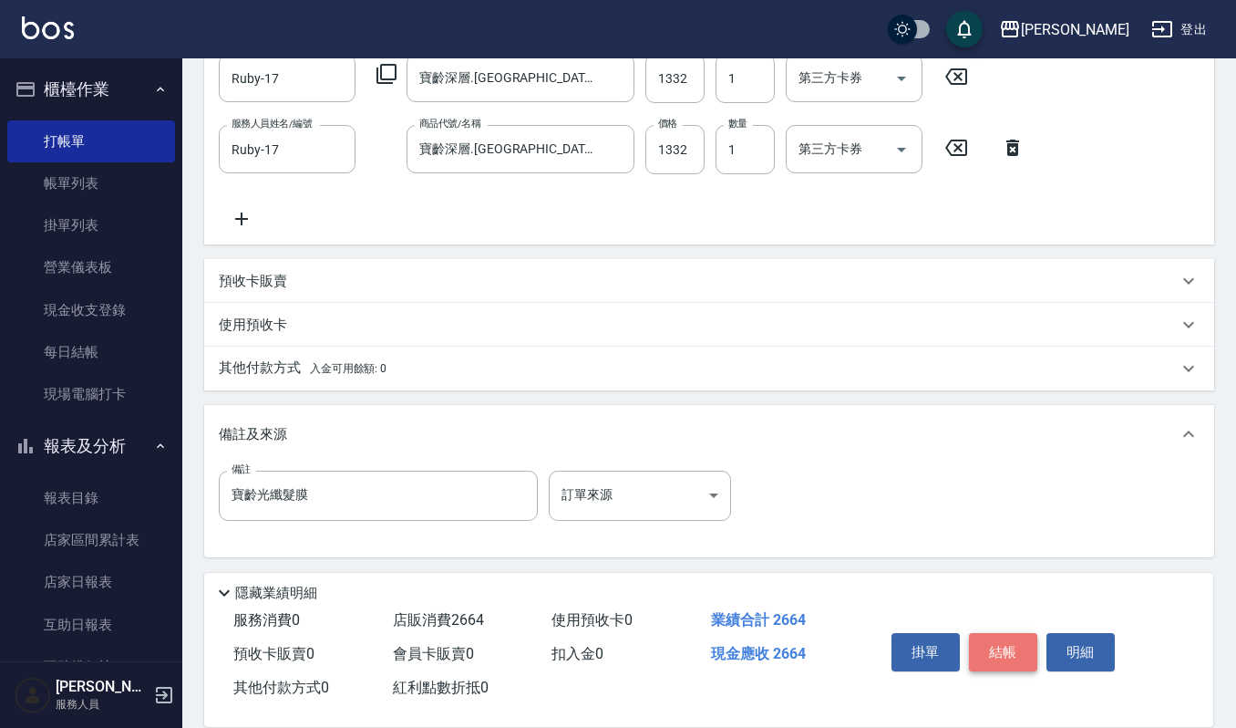
click at [1019, 649] on button "結帳" at bounding box center [1003, 652] width 68 height 38
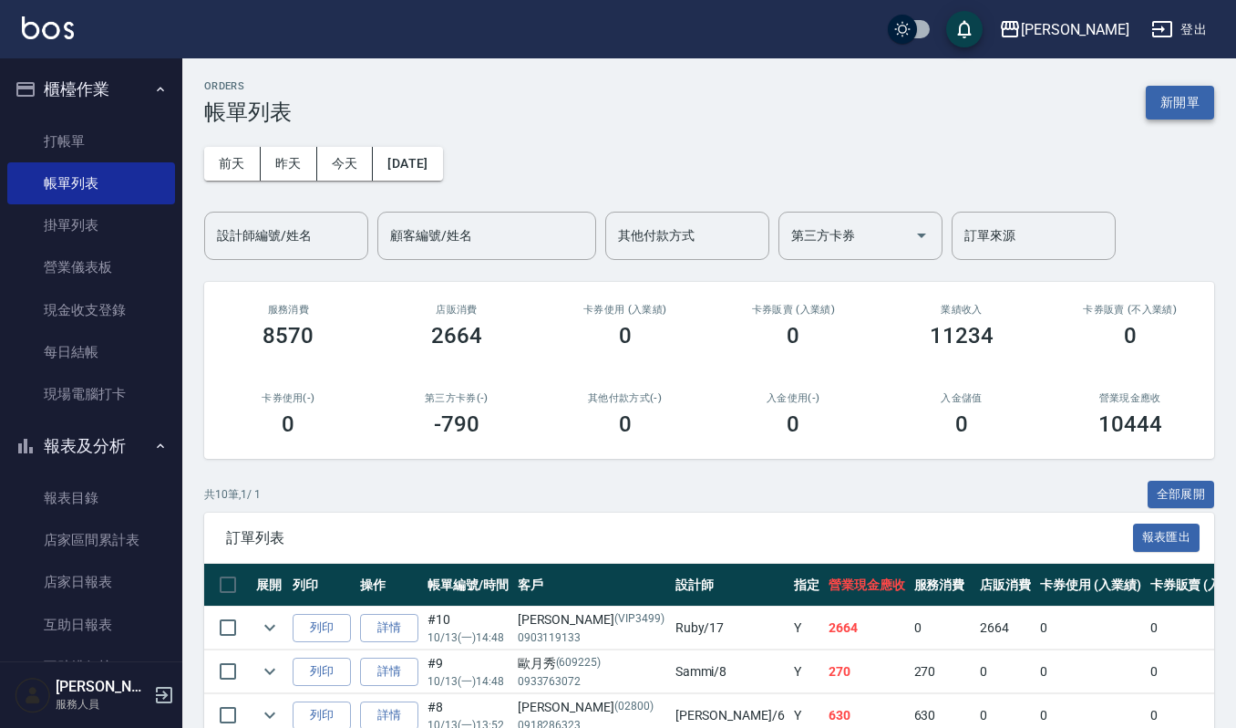
click at [1192, 86] on button "新開單" at bounding box center [1180, 103] width 68 height 34
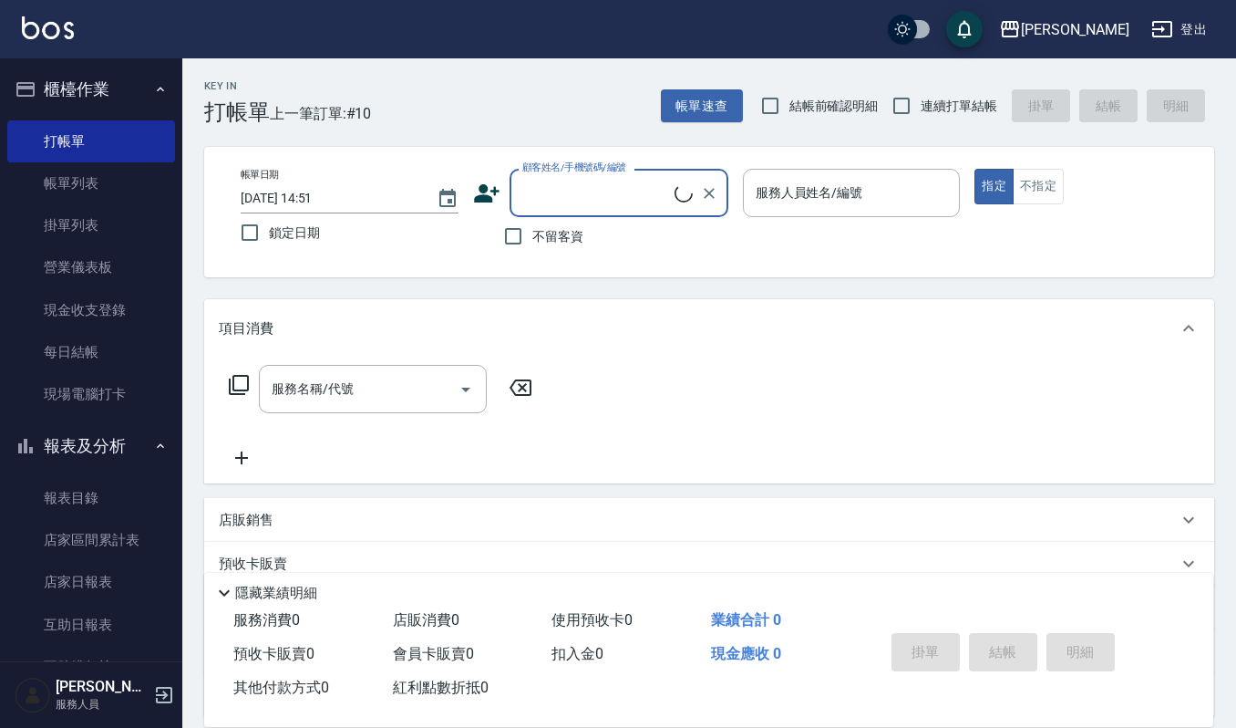
click at [616, 198] on input "顧客姓名/手機號碼/編號" at bounding box center [596, 193] width 157 height 32
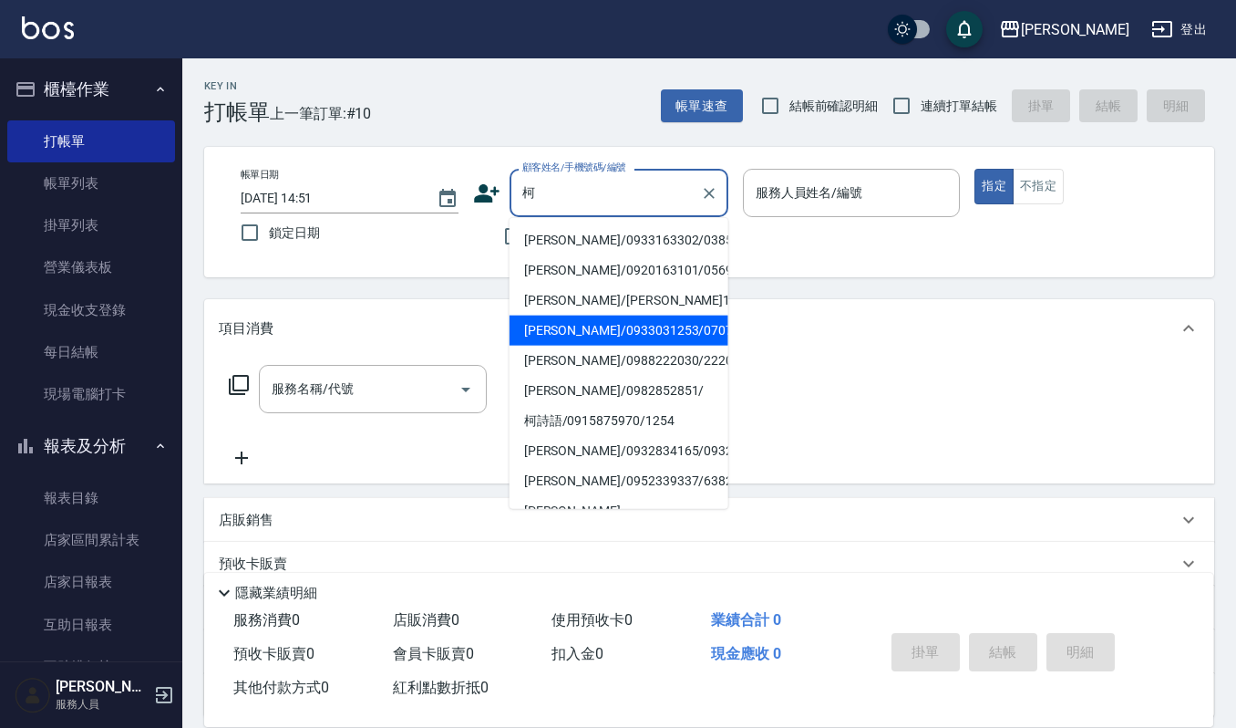
click at [582, 346] on li "[PERSON_NAME]/0933031253/070742" at bounding box center [619, 330] width 219 height 30
type input "[PERSON_NAME]/0933031253/070742"
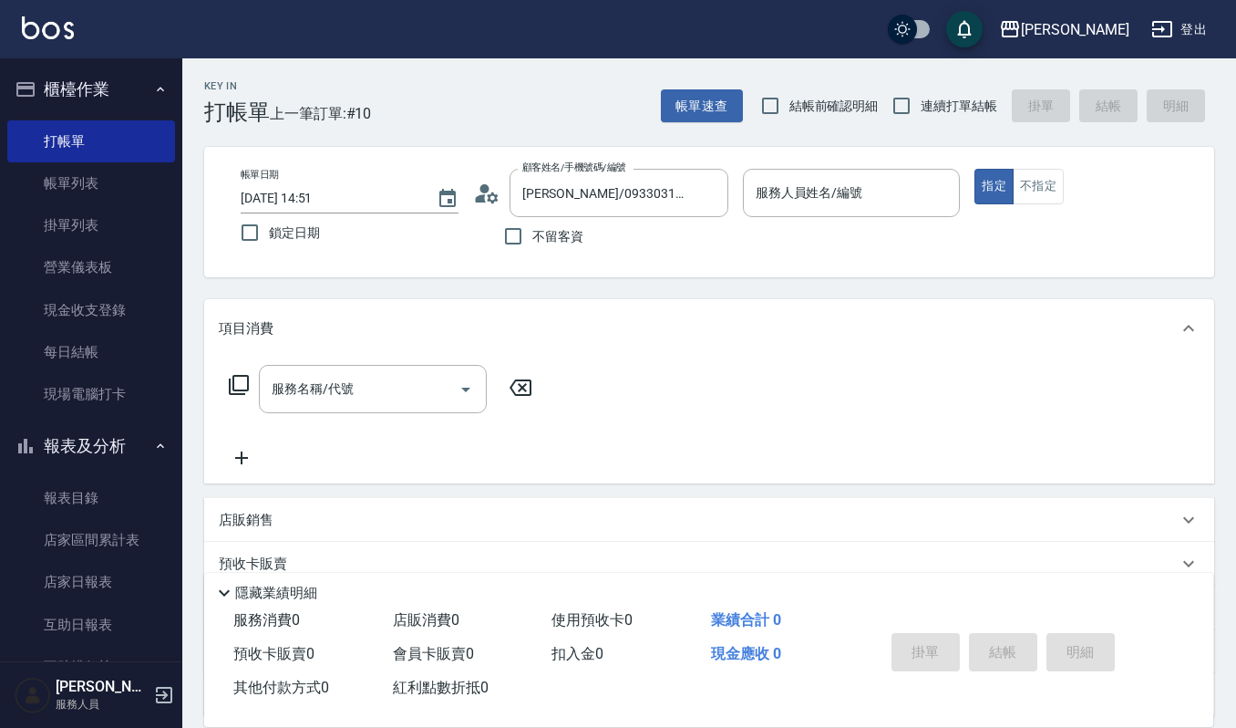
click at [479, 182] on icon at bounding box center [486, 193] width 27 height 27
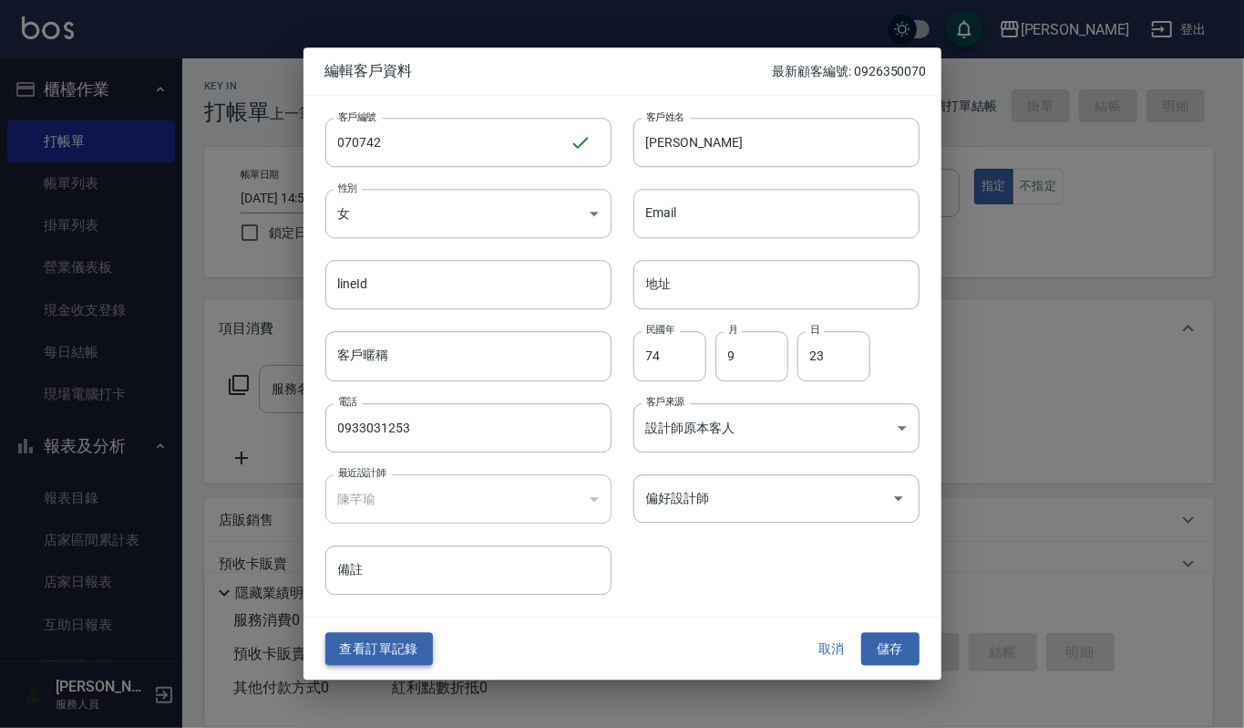
click at [377, 640] on button "查看訂單記錄" at bounding box center [379, 649] width 108 height 34
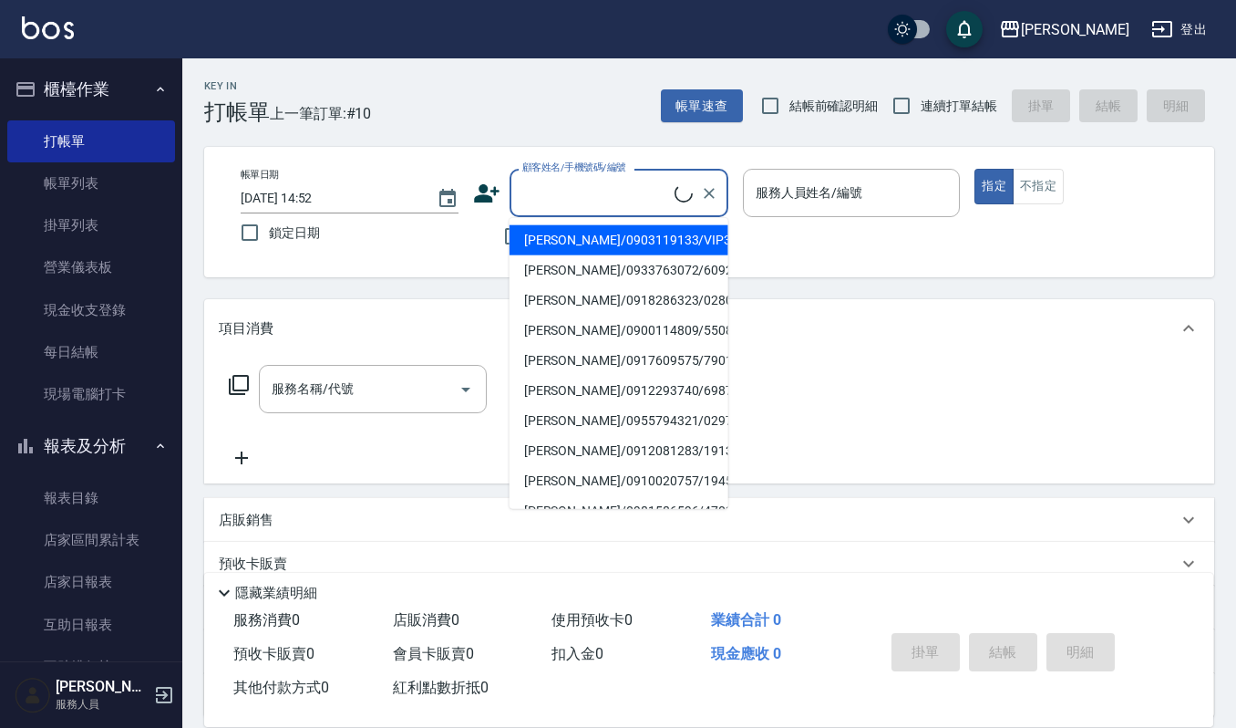
click at [603, 194] on input "顧客姓名/手機號碼/編號" at bounding box center [596, 193] width 157 height 32
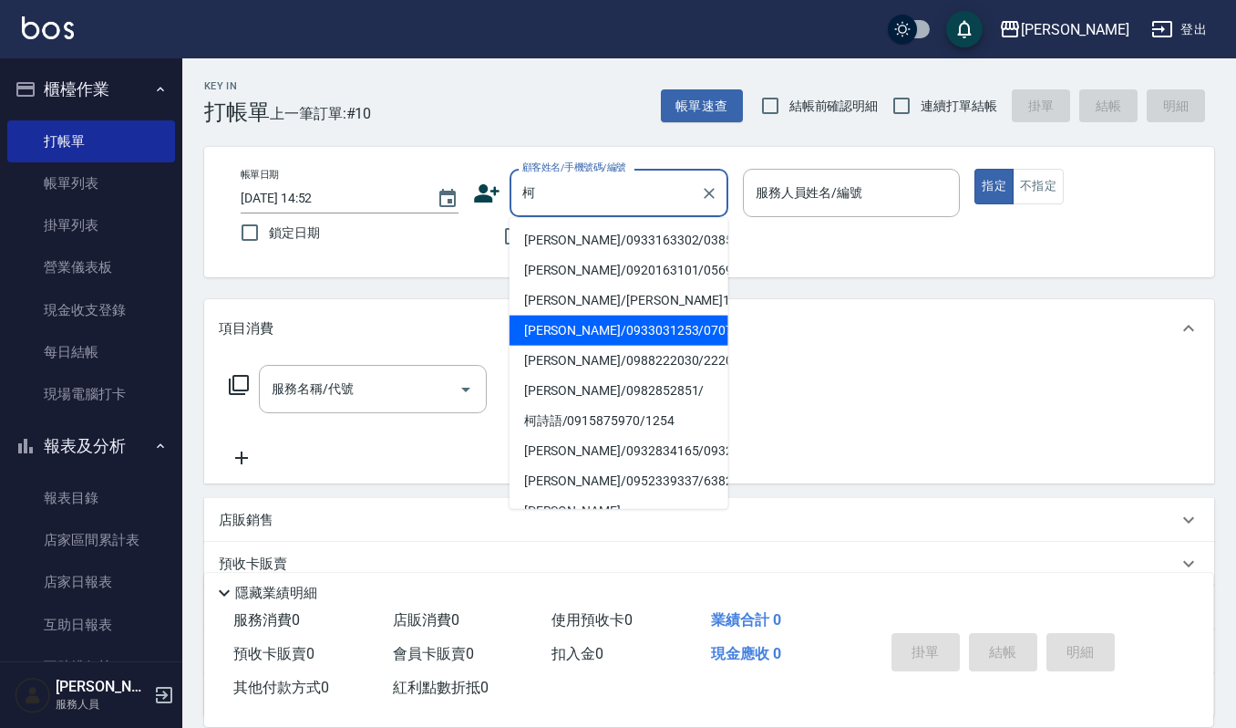
click at [593, 346] on li "[PERSON_NAME]/0933031253/070742" at bounding box center [619, 330] width 219 height 30
type input "[PERSON_NAME]/0933031253/070742"
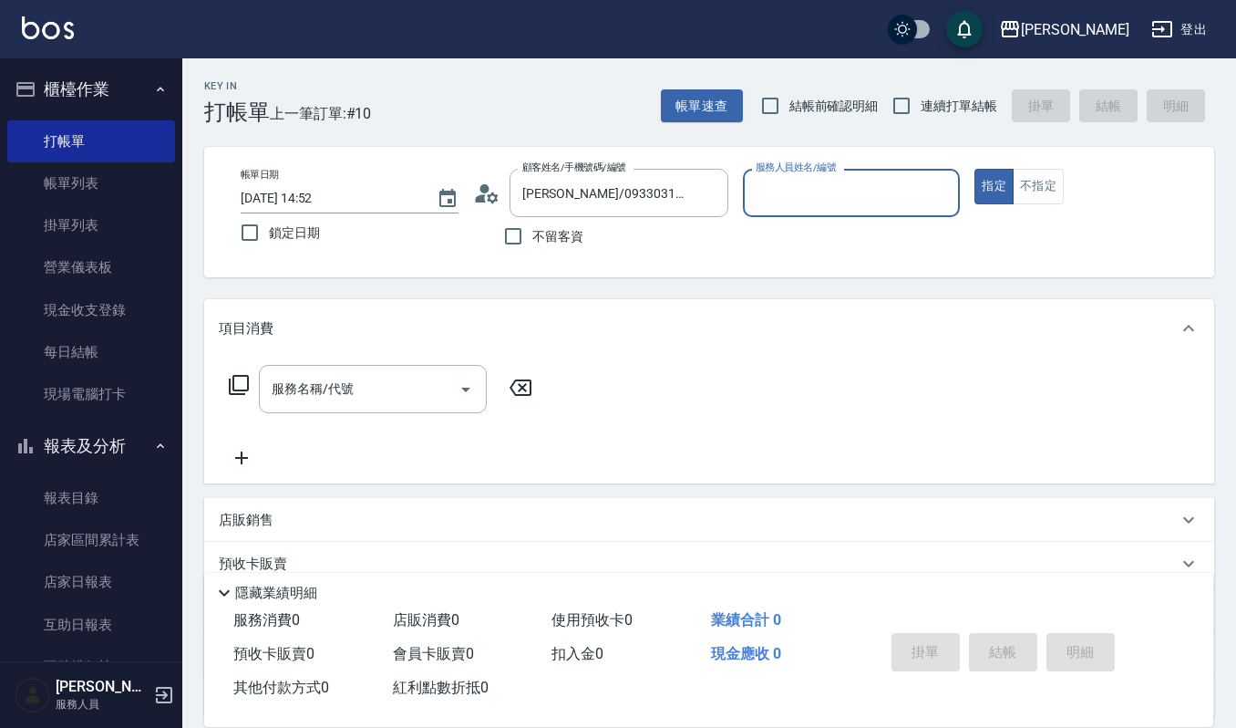
click at [875, 179] on input "服務人員姓名/編號" at bounding box center [851, 193] width 201 height 32
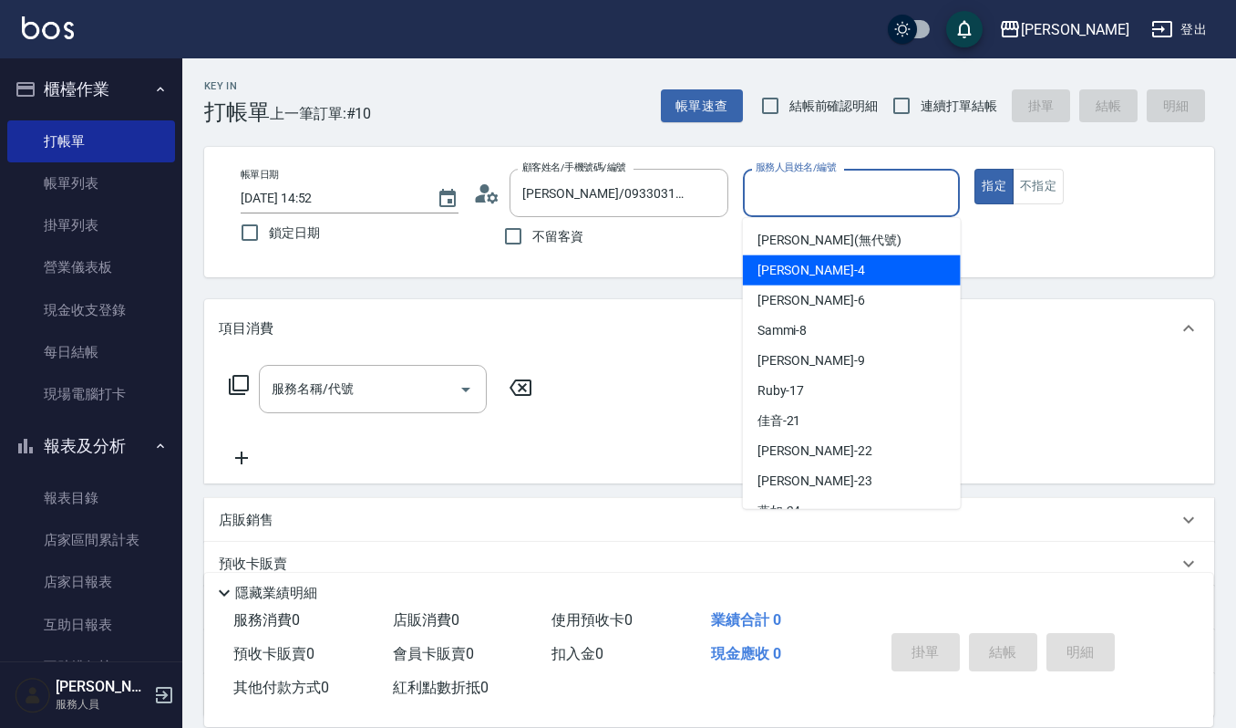
click at [828, 272] on div "[PERSON_NAME] -4" at bounding box center [852, 270] width 218 height 30
type input "[PERSON_NAME]-4"
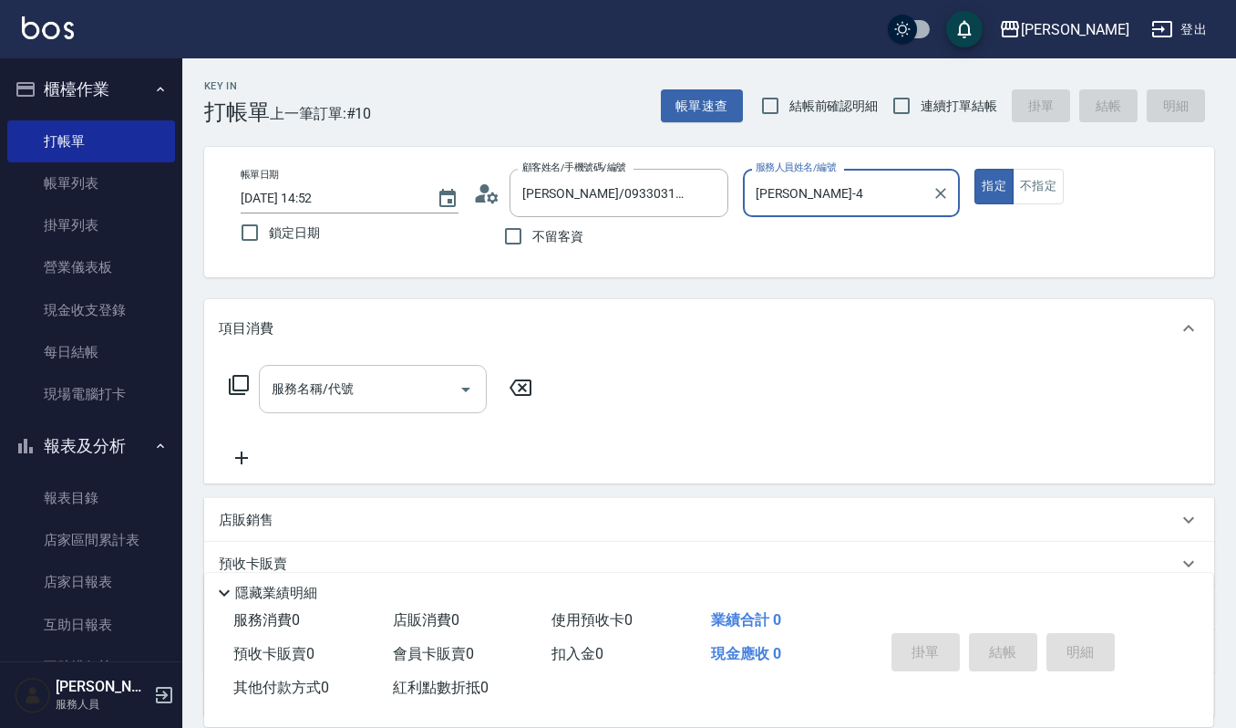
click at [351, 387] on input "服務名稱/代號" at bounding box center [359, 389] width 184 height 32
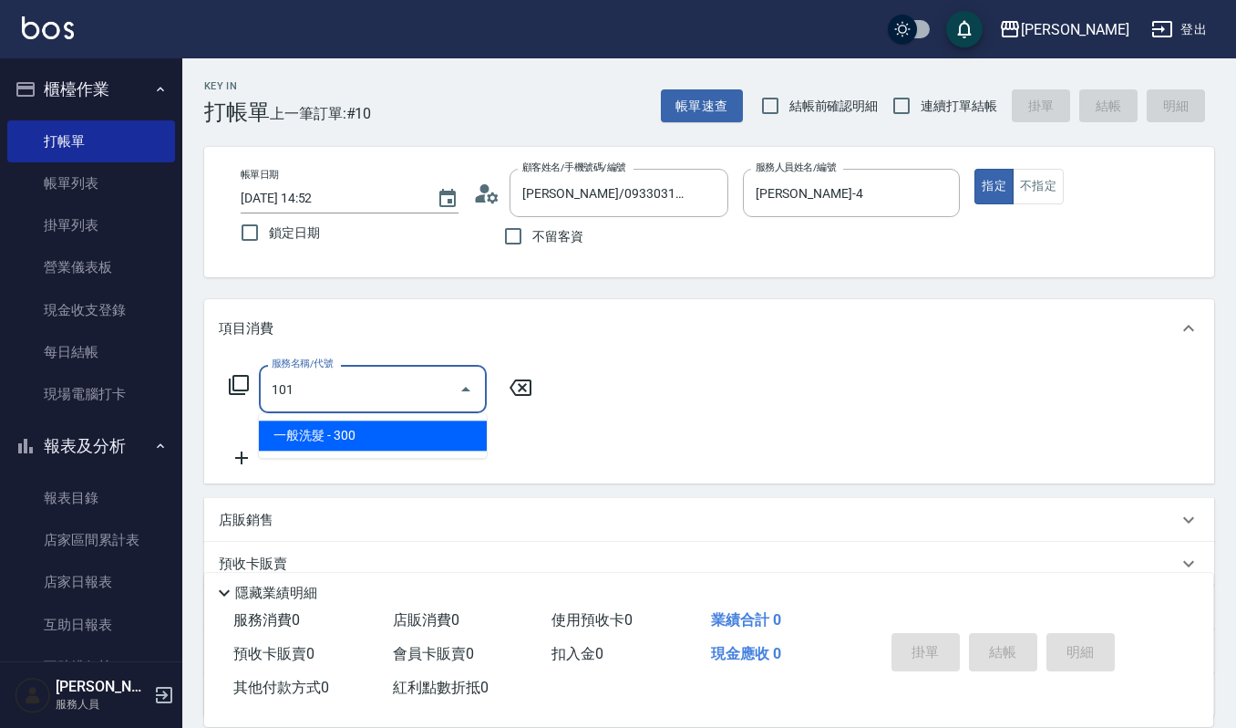
type input "一般洗髮(101)"
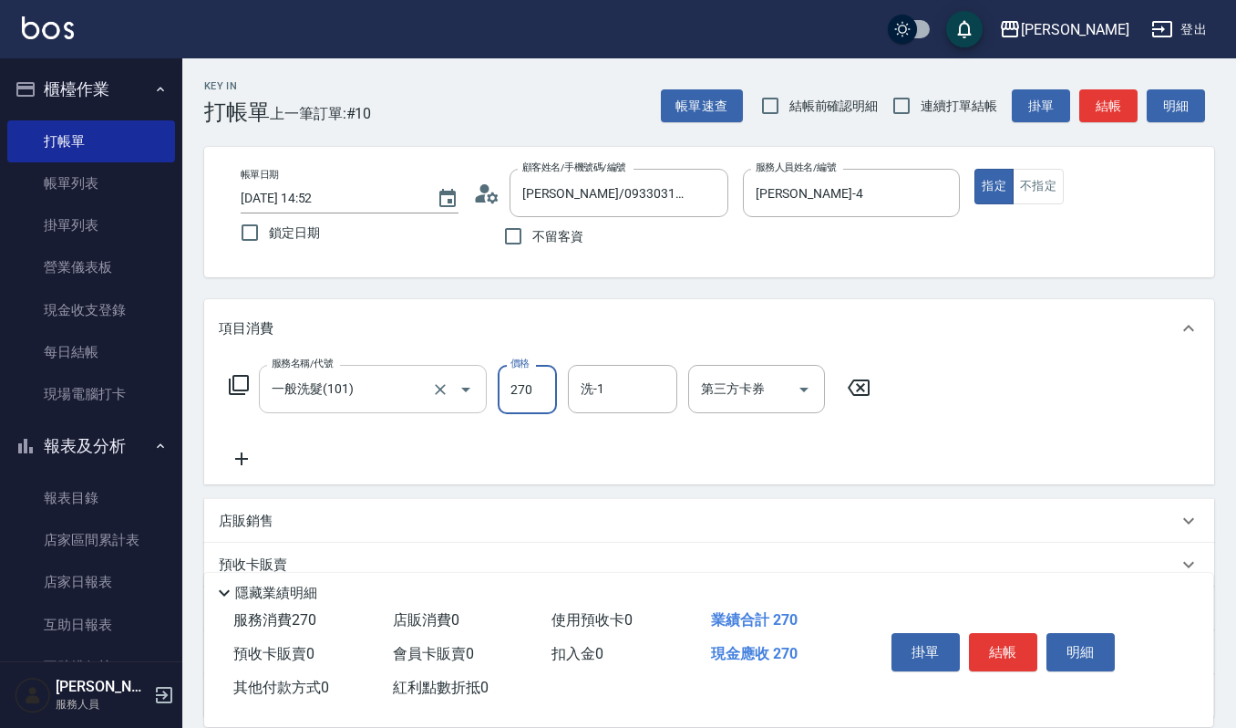
type input "270"
type input "佳音-21"
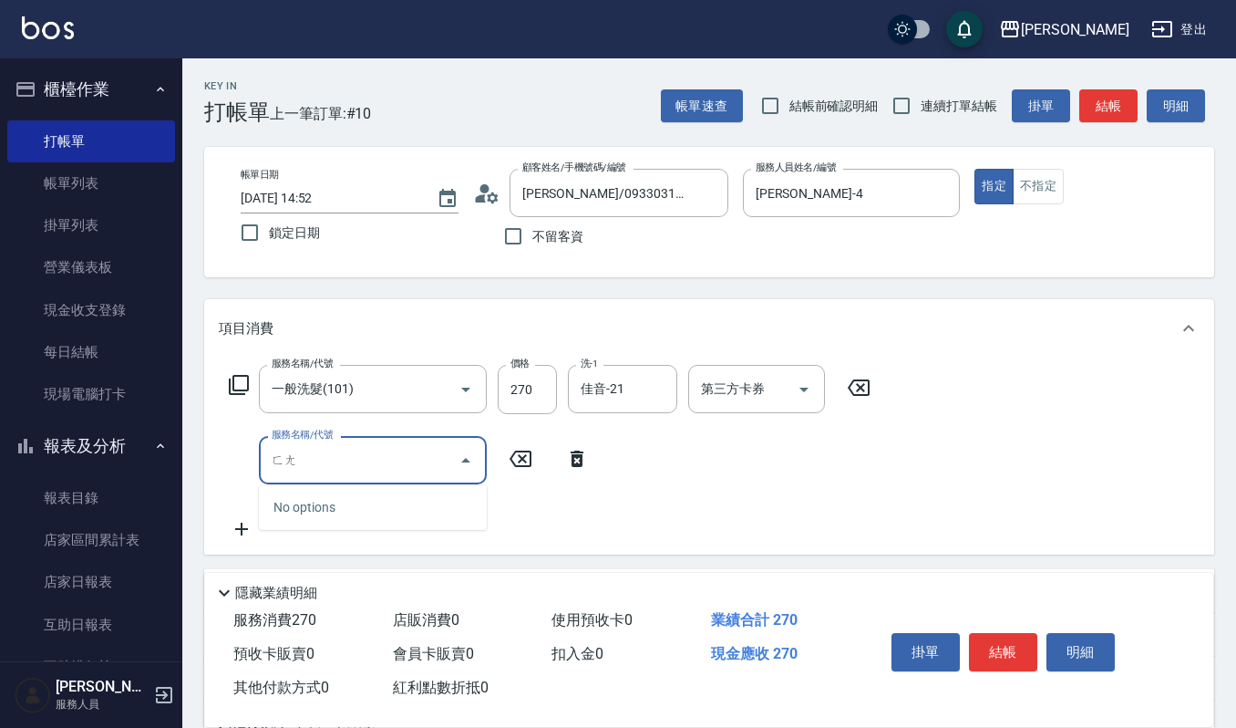
type input "放"
type input "副"
type input "複方精油(5ml)(629)"
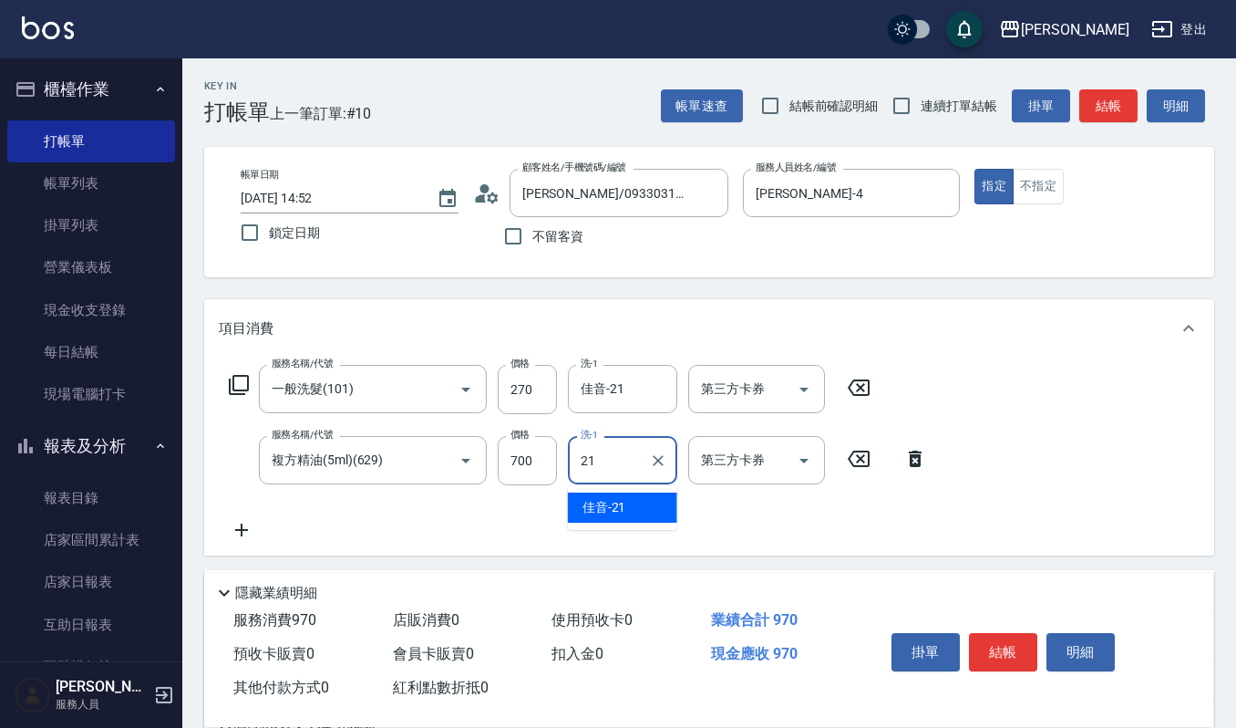
type input "佳音-21"
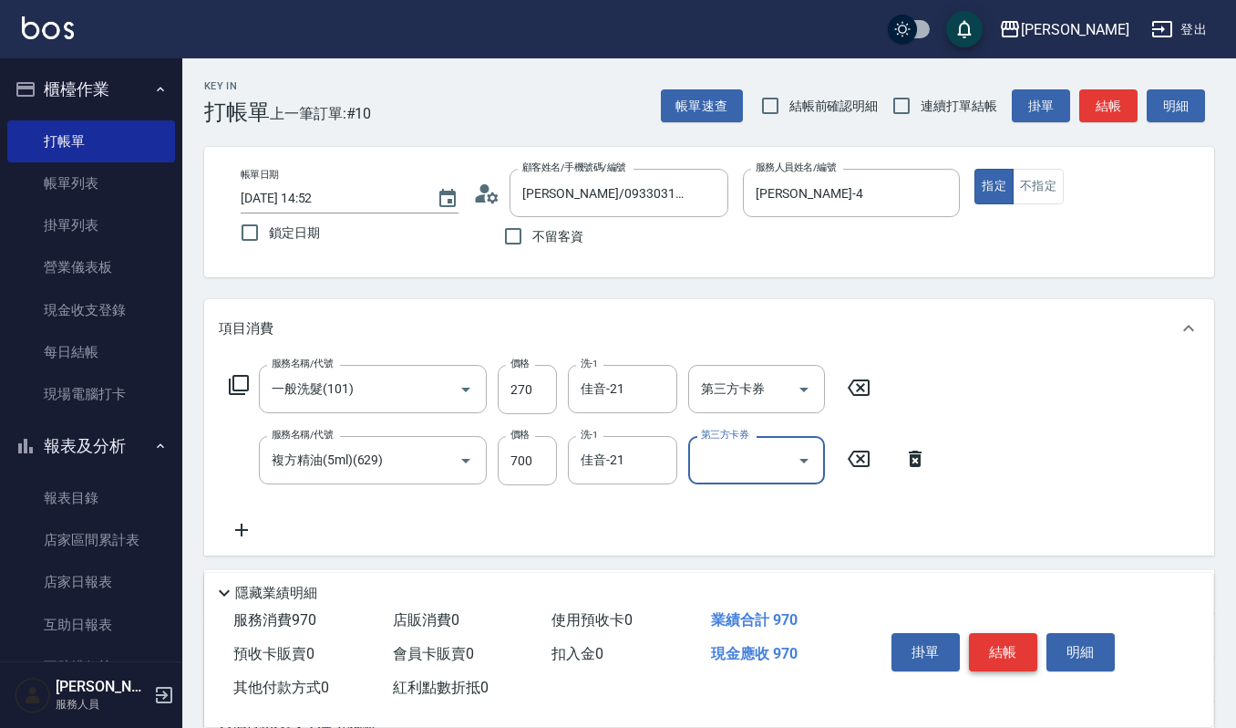
click at [996, 657] on button "結帳" at bounding box center [1003, 652] width 68 height 38
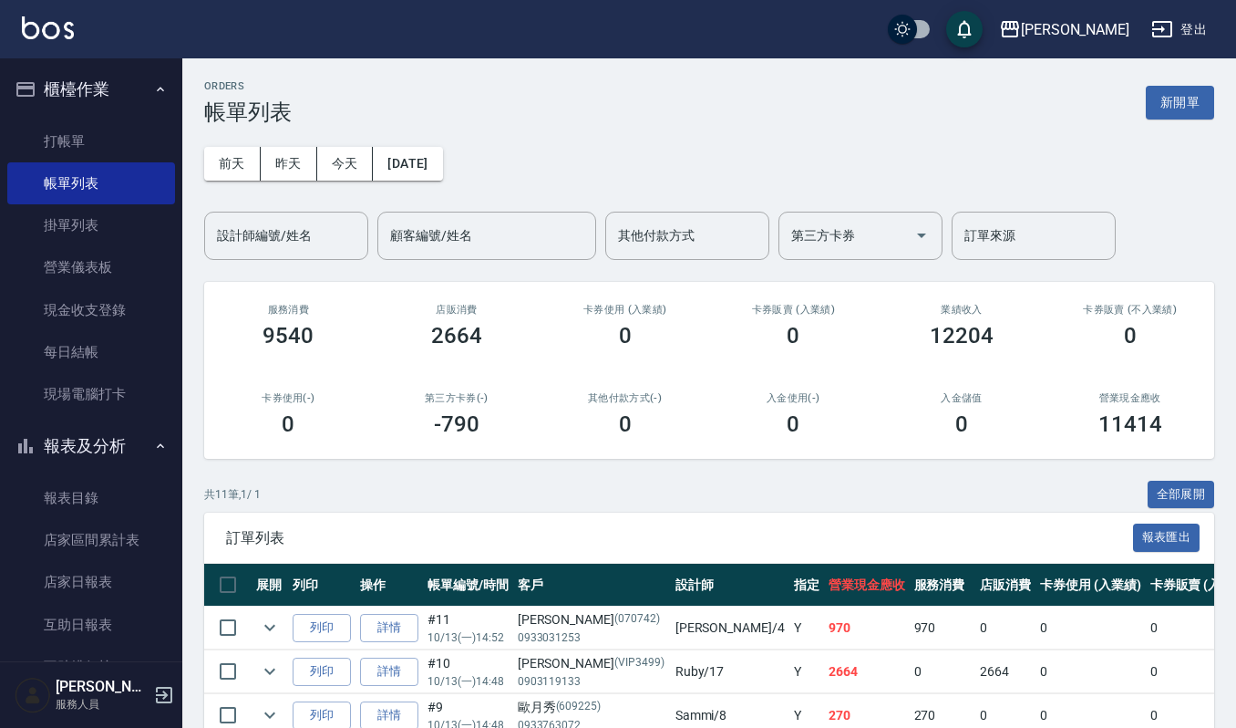
click at [430, 449] on div "第三方卡券(-) -790" at bounding box center [457, 414] width 169 height 88
click at [318, 635] on button "列印" at bounding box center [322, 628] width 58 height 28
click at [131, 121] on link "打帳單" at bounding box center [91, 141] width 168 height 42
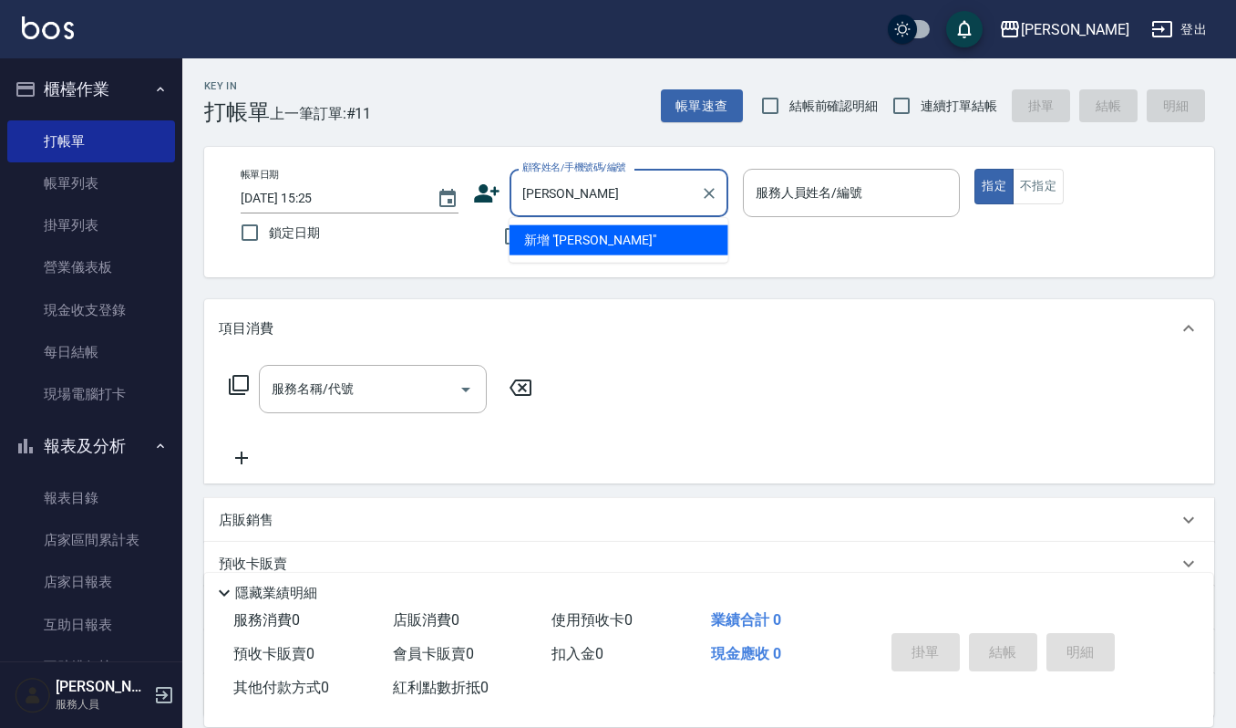
type input "[PERSON_NAME]"
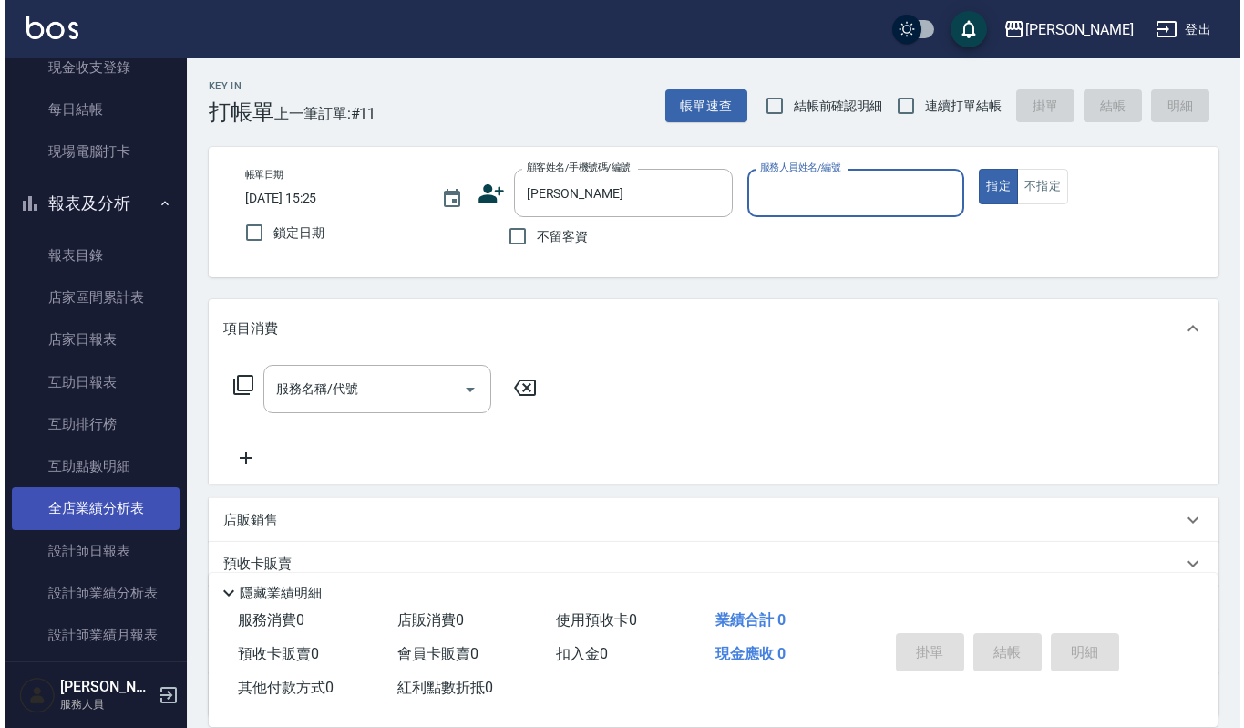
scroll to position [622, 0]
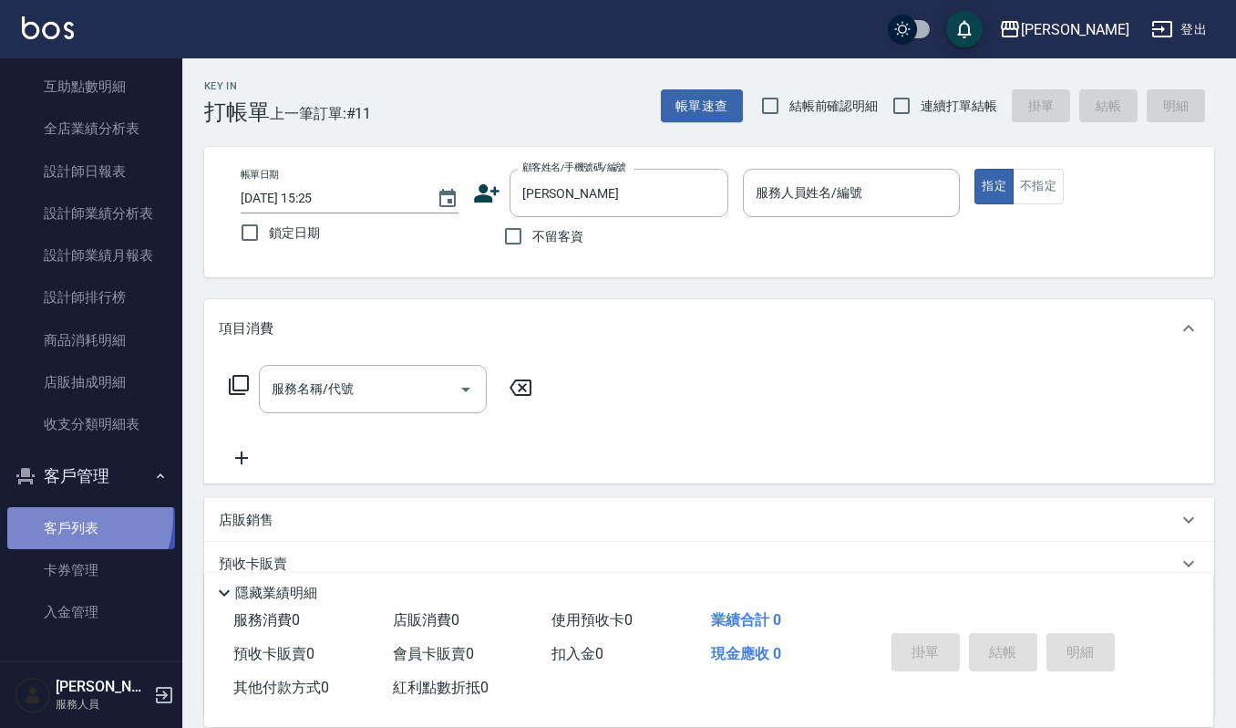
click at [66, 516] on link "客戶列表" at bounding box center [91, 528] width 168 height 42
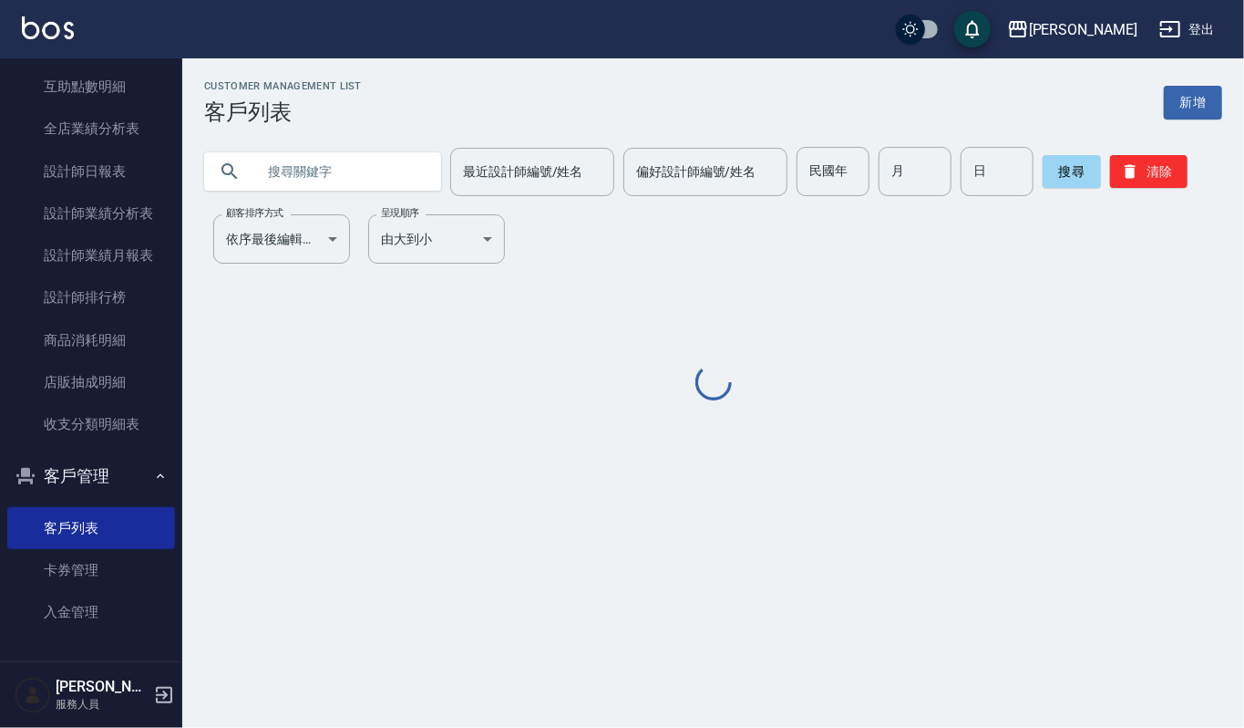
click at [385, 166] on input "text" at bounding box center [340, 171] width 171 height 49
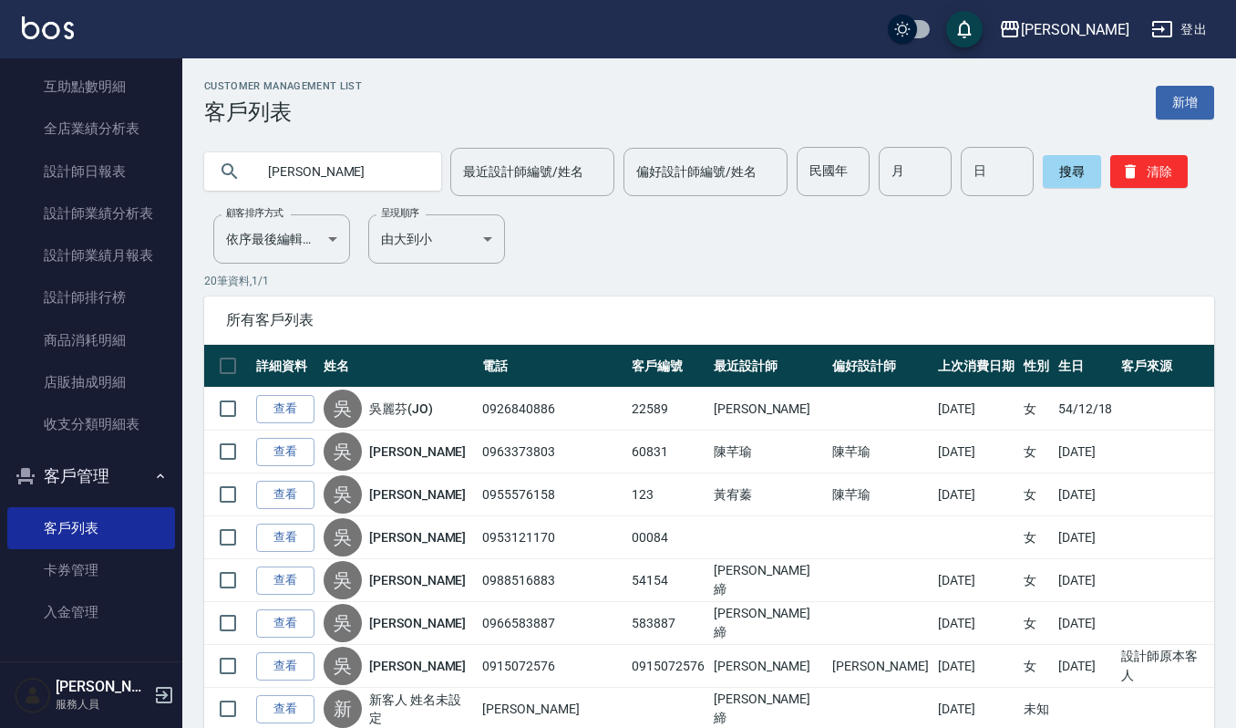
type input "[PERSON_NAME]"
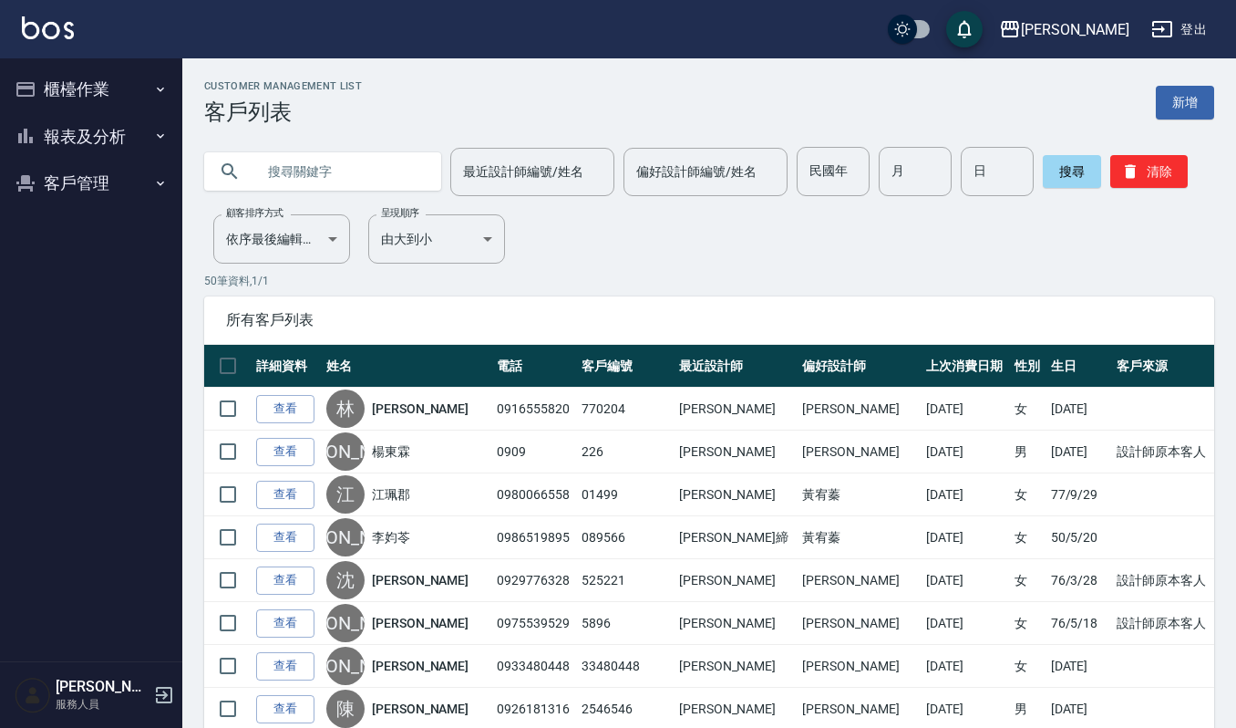
click at [117, 97] on button "櫃檯作業" at bounding box center [91, 89] width 168 height 47
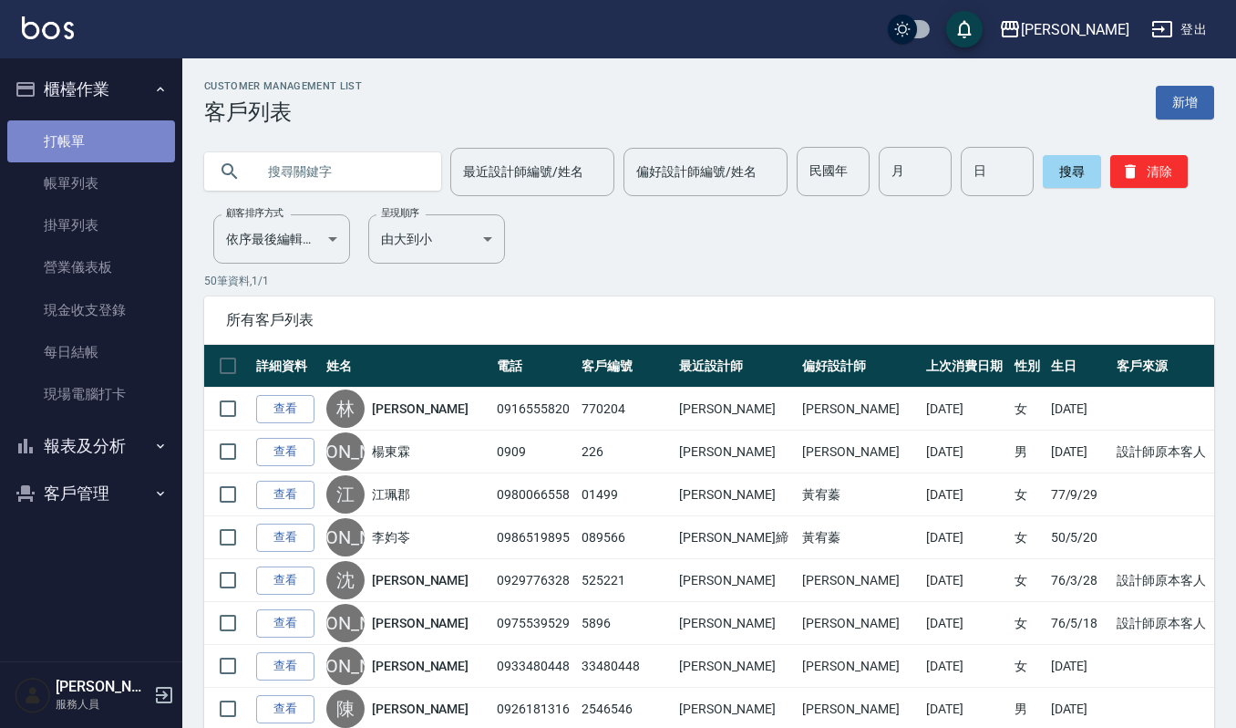
click at [117, 137] on link "打帳單" at bounding box center [91, 141] width 168 height 42
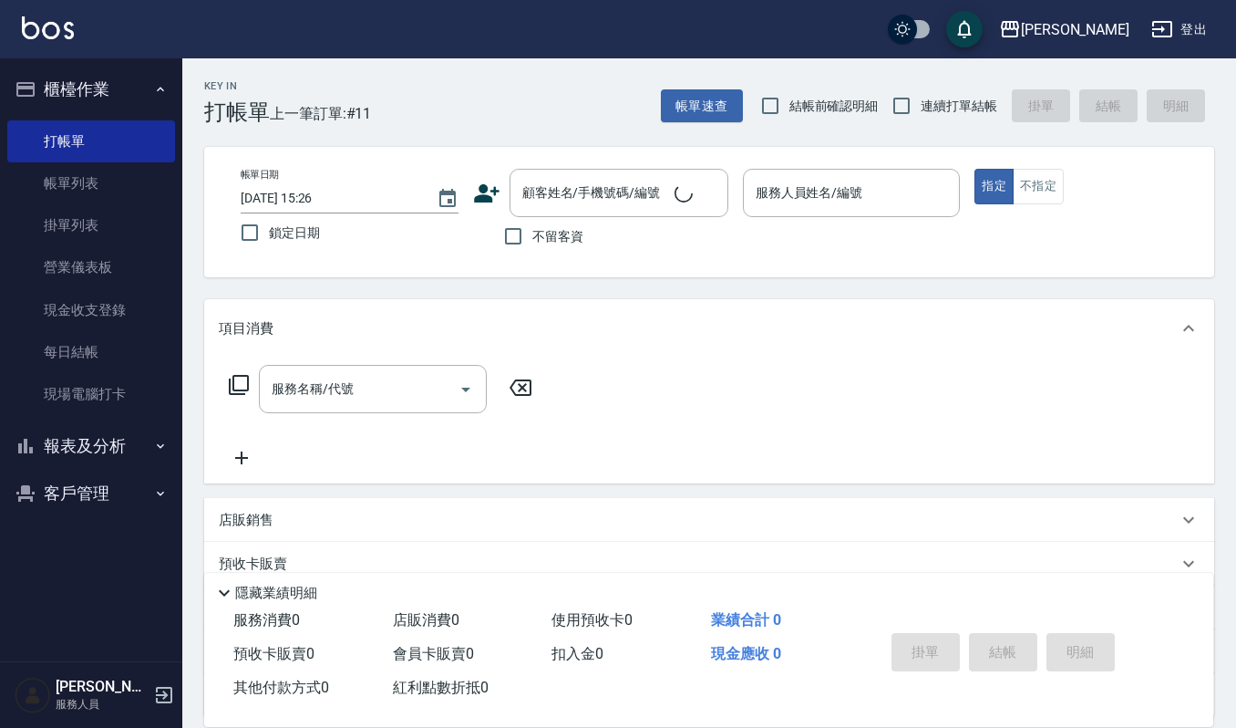
click at [479, 184] on icon at bounding box center [486, 193] width 27 height 27
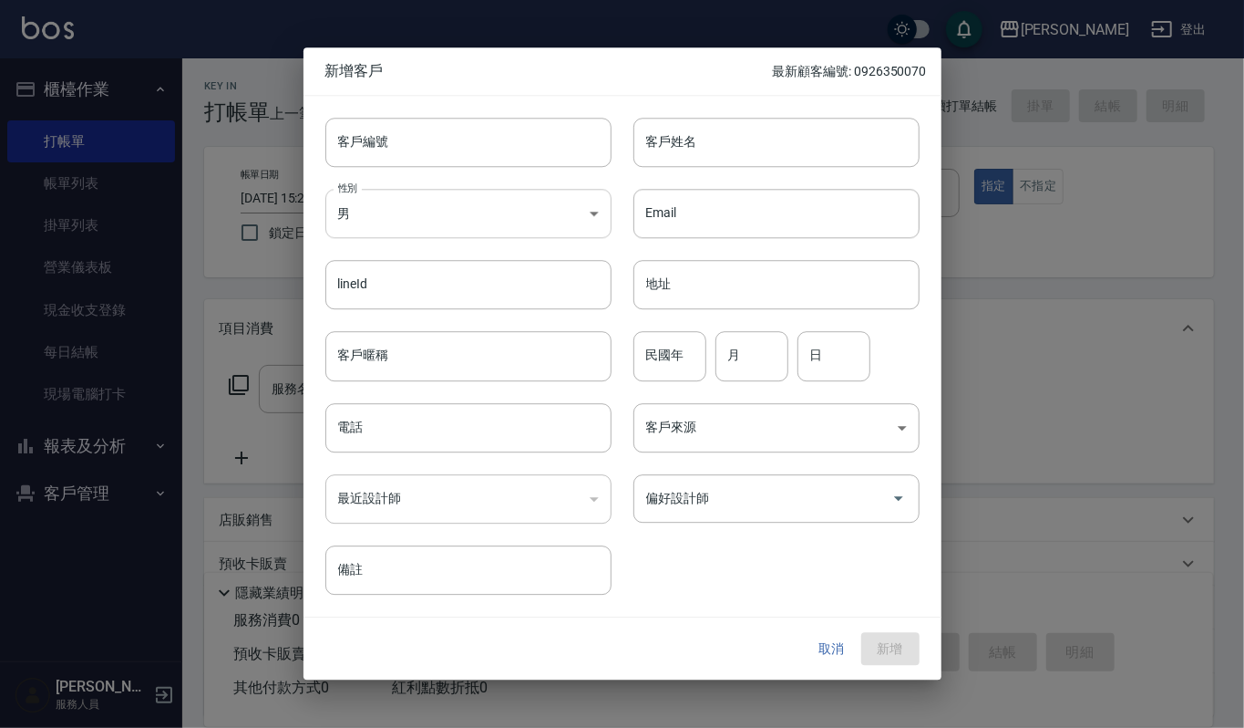
click at [556, 209] on body "上越傑森 登出 櫃檯作業 打帳單 帳單列表 掛單列表 營業儀表板 現金收支登錄 每日結帳 現場電腦打卡 報表及分析 報表目錄 店家區間累計表 店家日報表 互助…" at bounding box center [622, 444] width 1244 height 888
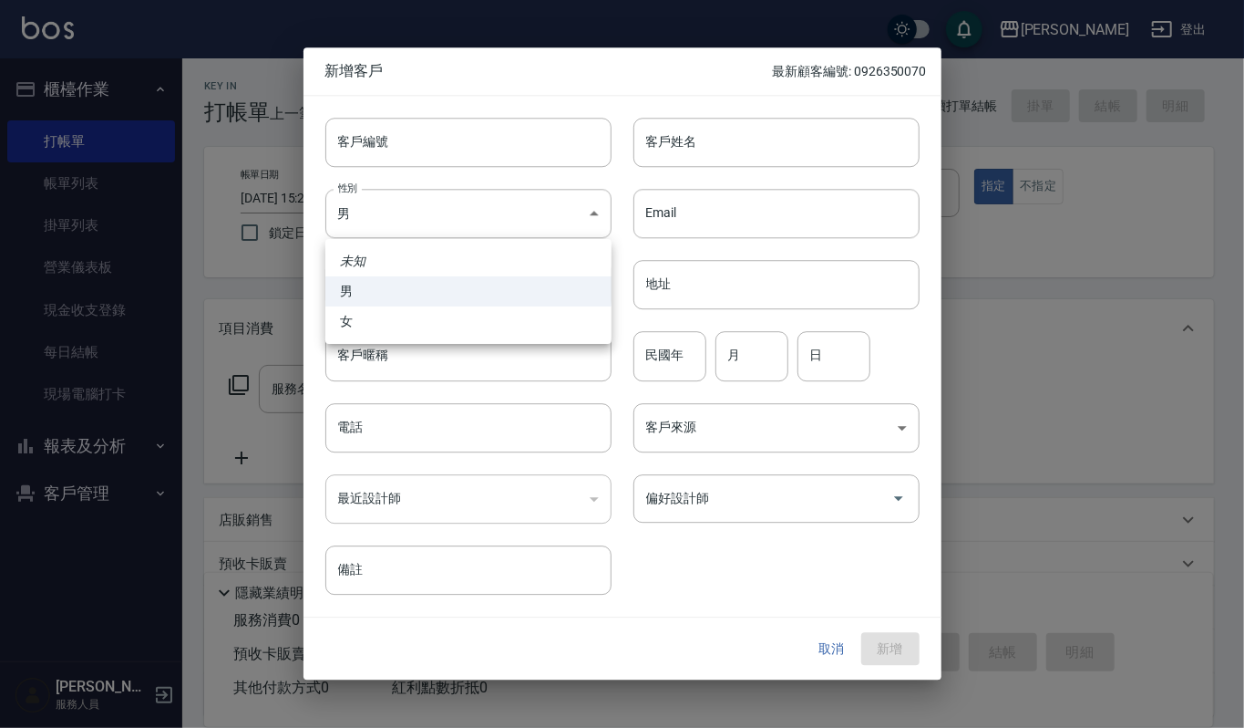
click at [547, 323] on li "女" at bounding box center [468, 321] width 286 height 30
type input "[DEMOGRAPHIC_DATA]"
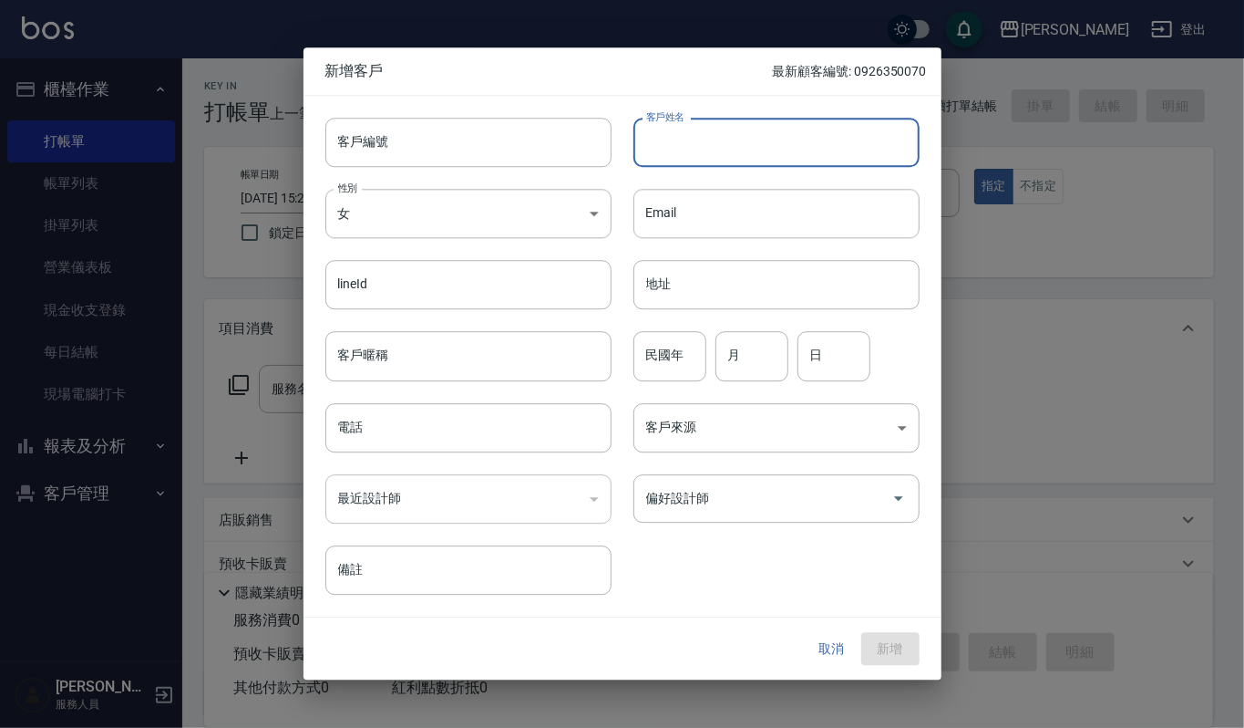
click at [782, 148] on input "客戶姓名" at bounding box center [777, 142] width 286 height 49
type input "[PERSON_NAME]"
drag, startPoint x: 680, startPoint y: 362, endPoint x: 711, endPoint y: 348, distance: 33.9
click at [680, 362] on input "民國年" at bounding box center [670, 356] width 73 height 49
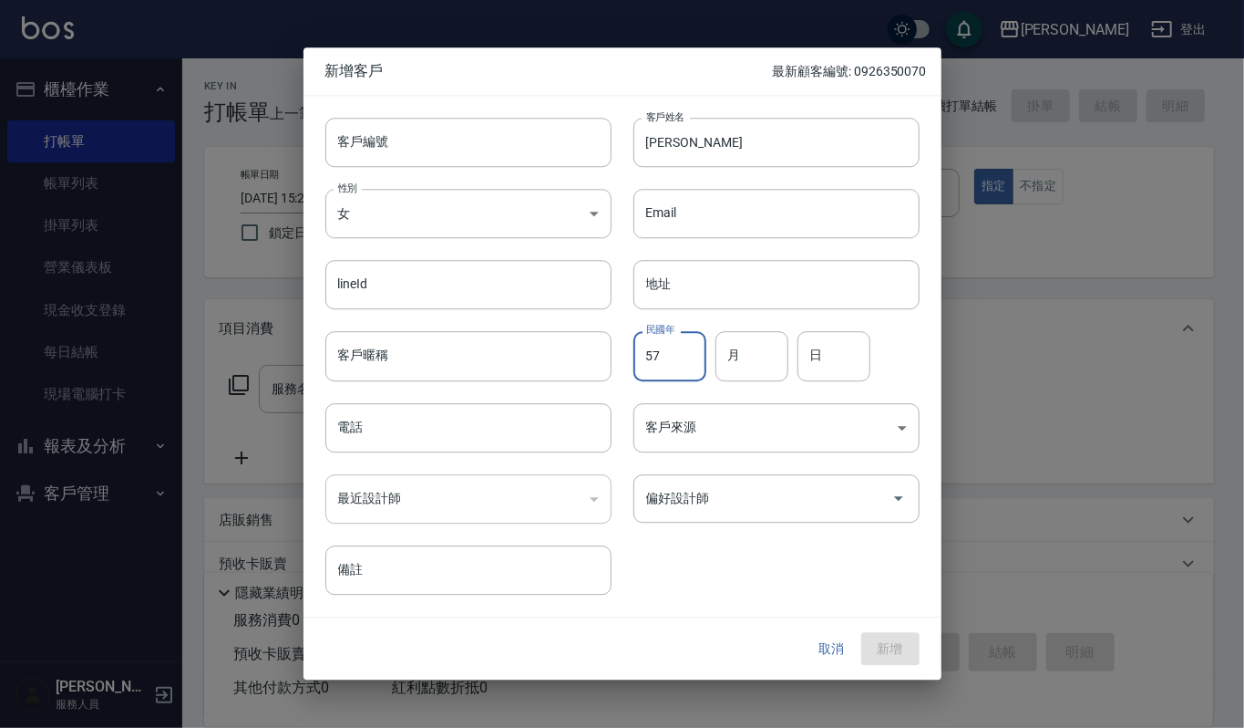
type input "57"
type input "02"
type input "13"
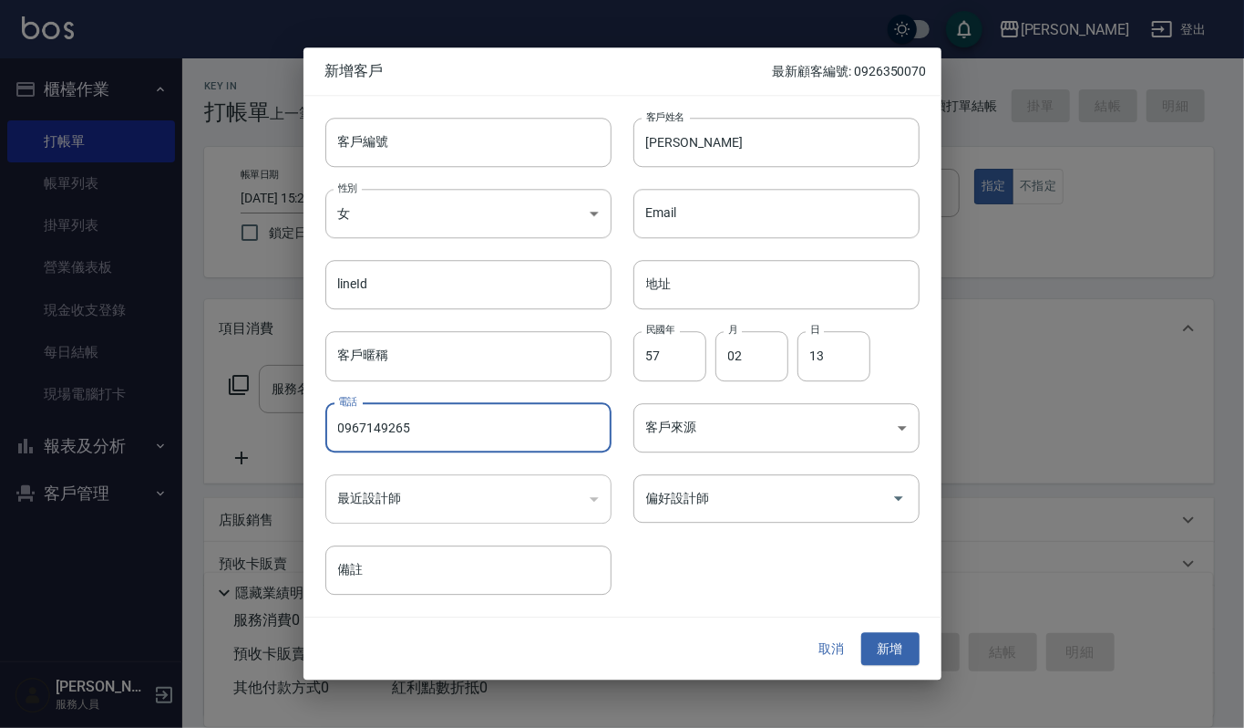
type input "0967149265"
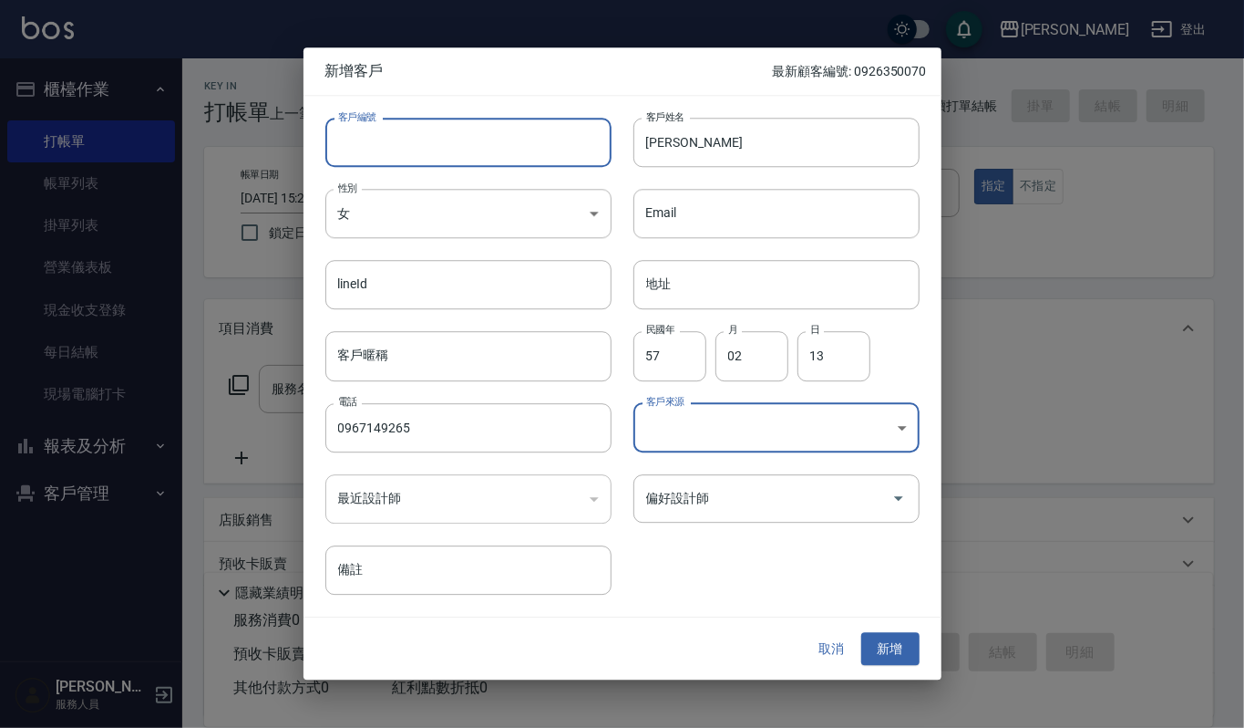
click at [509, 139] on input "客戶編號" at bounding box center [468, 142] width 286 height 49
type input "20251013"
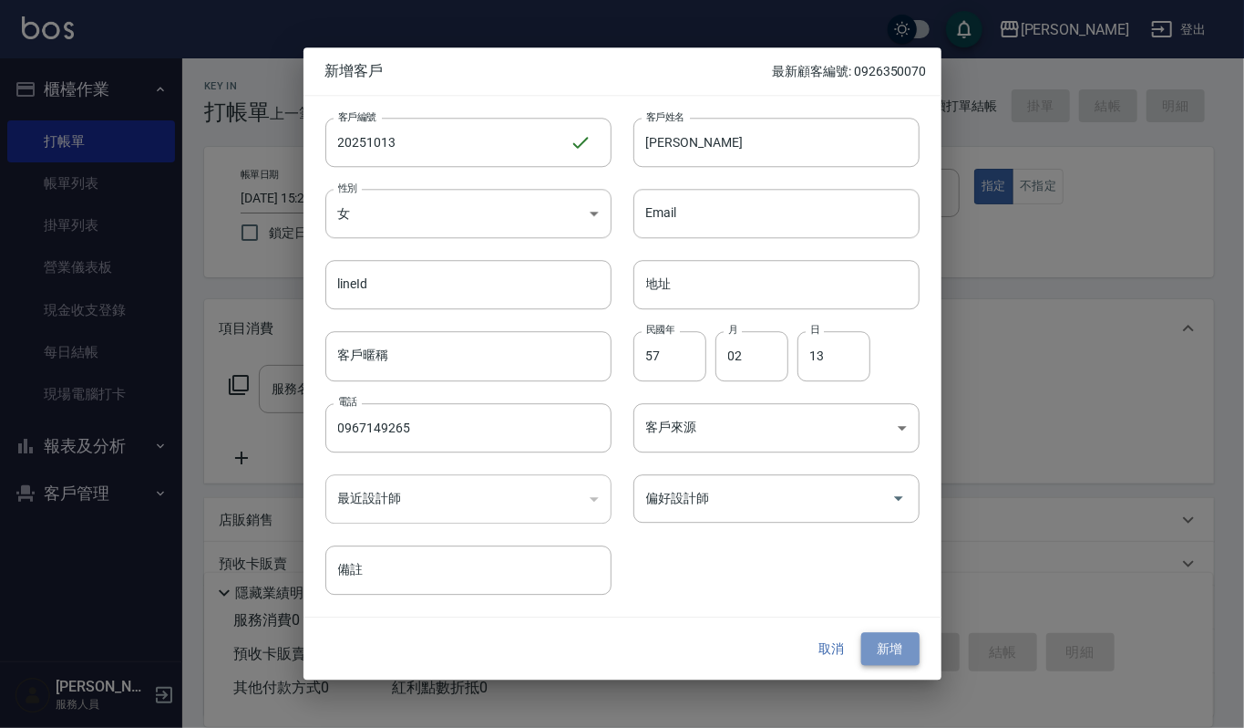
click at [898, 646] on button "新增" at bounding box center [891, 649] width 58 height 34
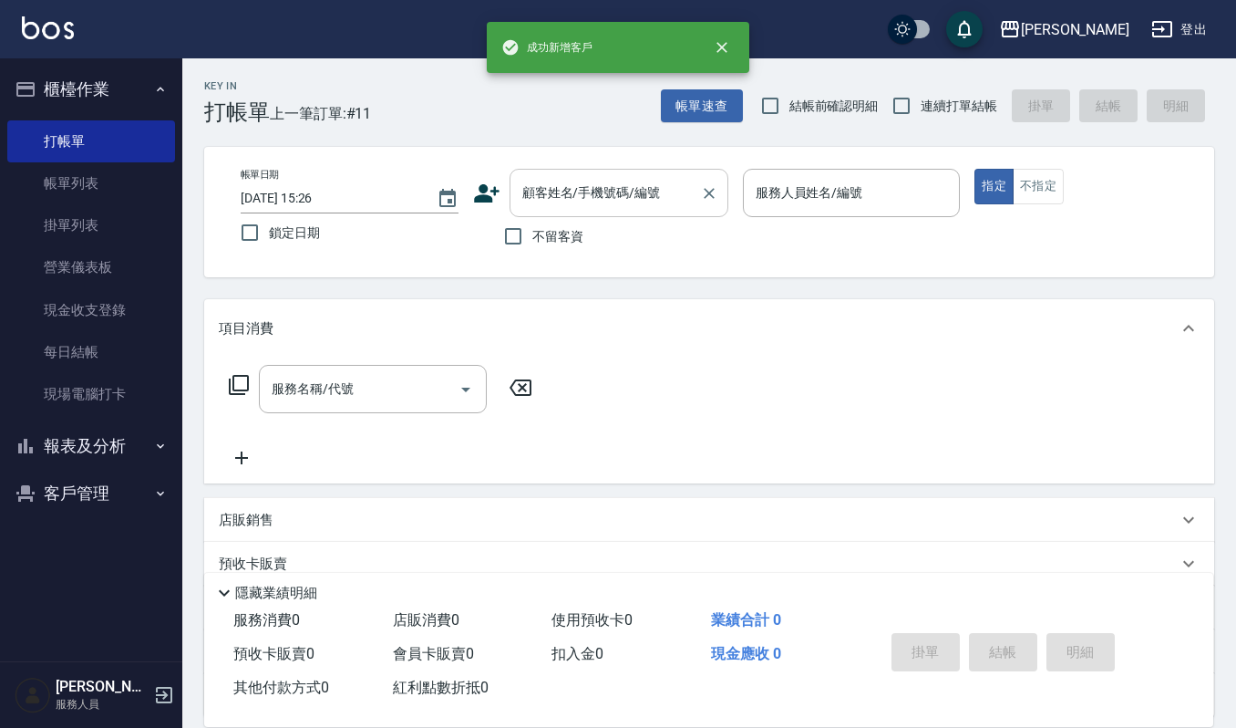
click at [631, 188] on input "顧客姓名/手機號碼/編號" at bounding box center [605, 193] width 175 height 32
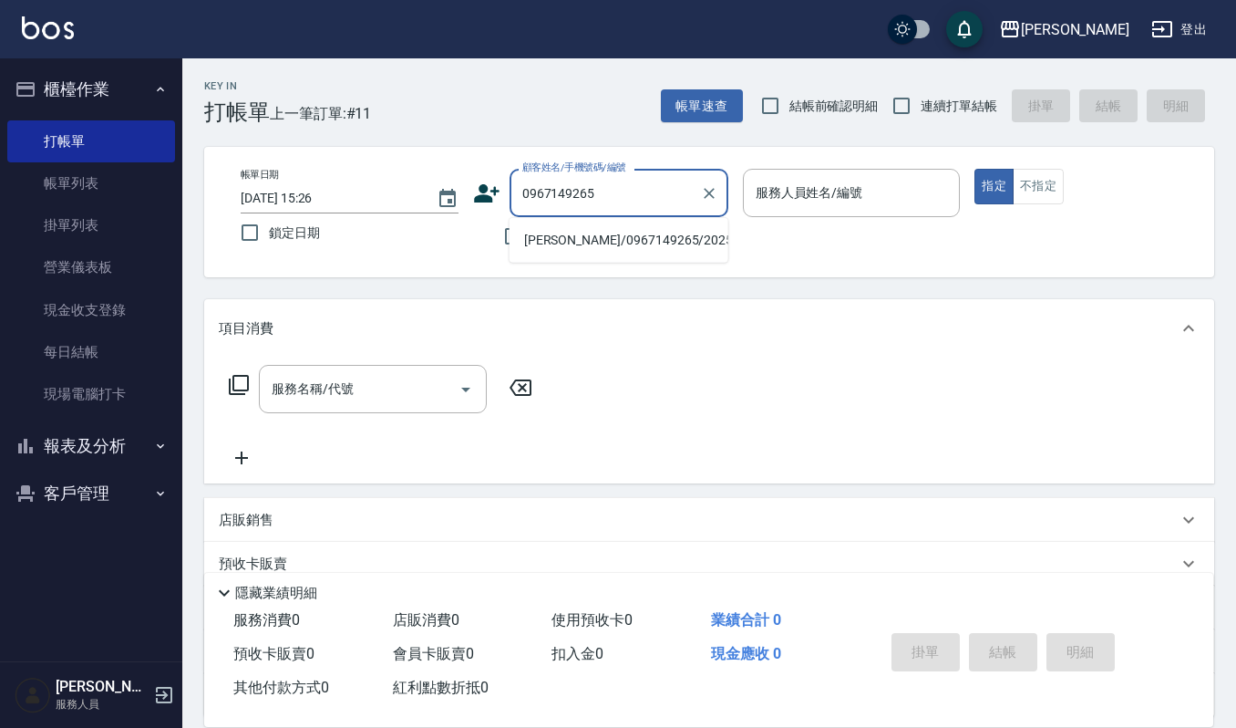
type input "吳麗花/0967149265/20251013"
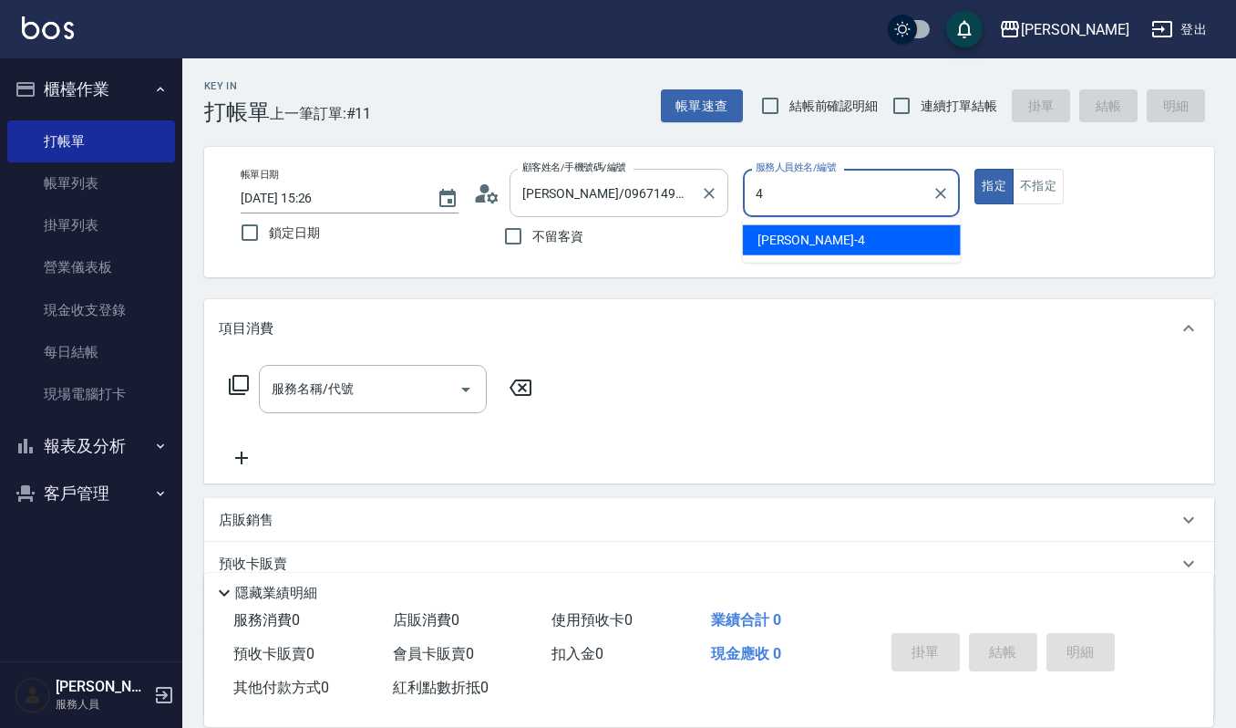
type input "[PERSON_NAME]-4"
type button "true"
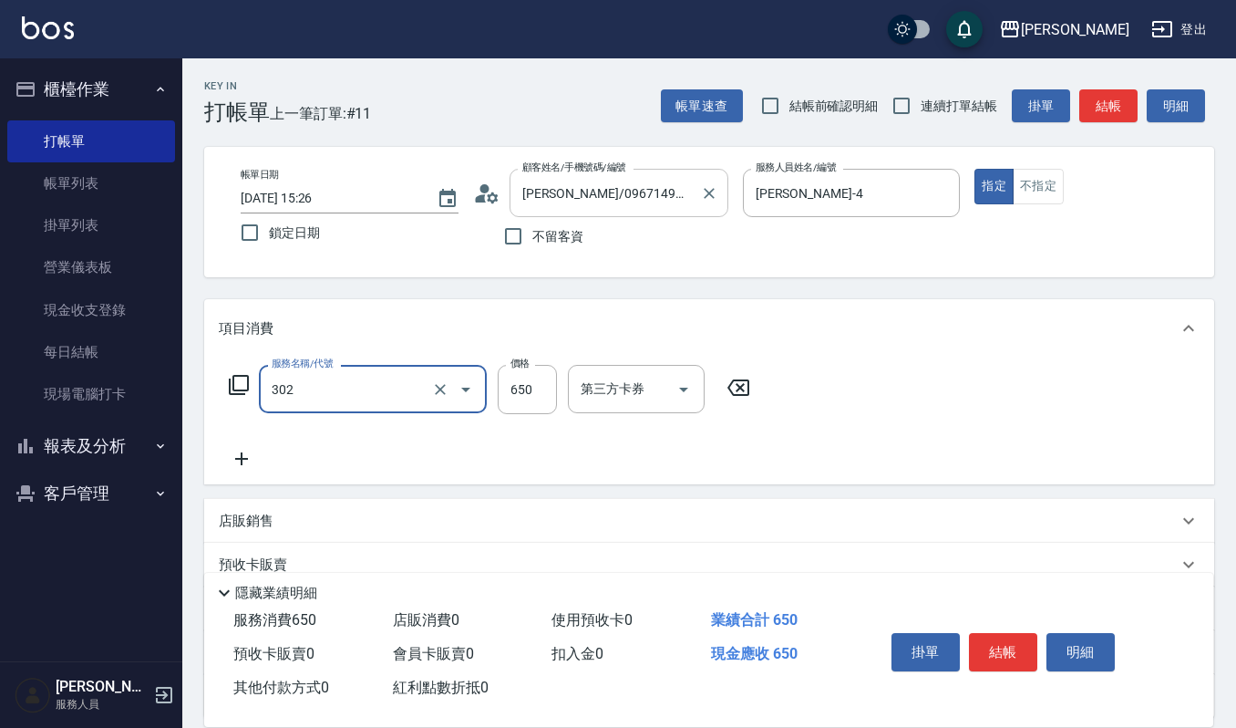
type input "經典剪髮-Gill(302)"
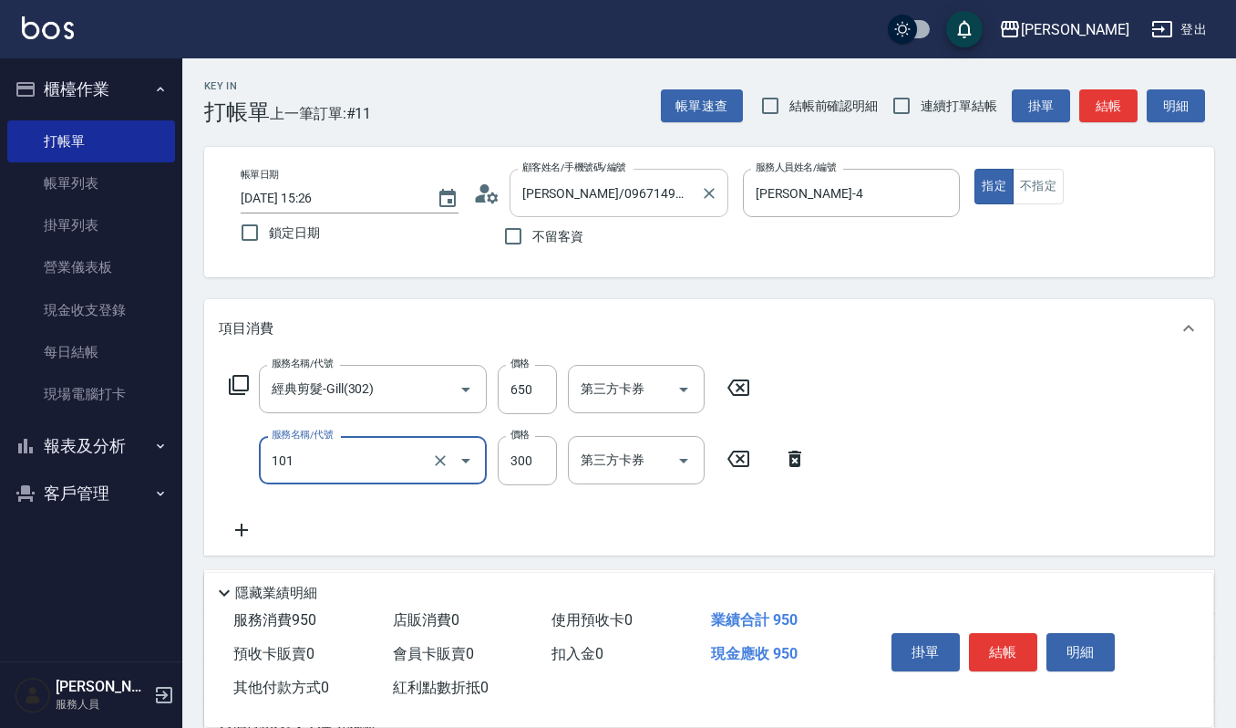
type input "一般洗髮(101)"
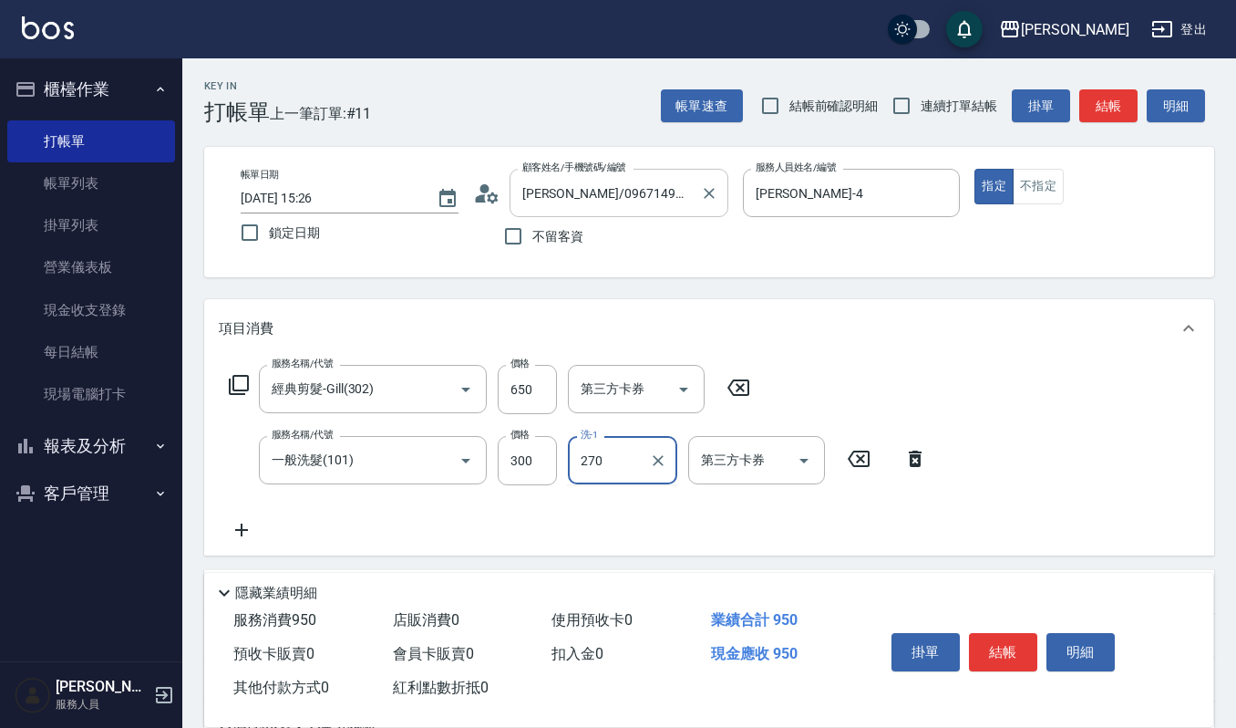
type input "270"
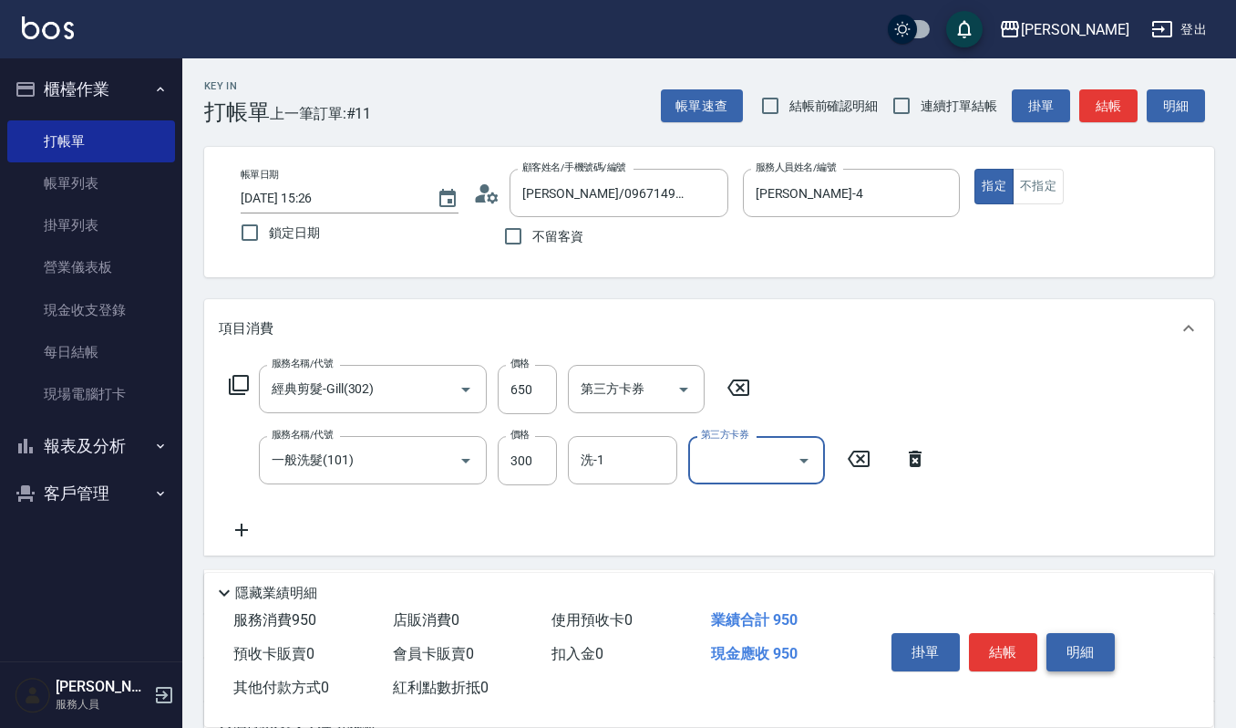
click at [1068, 646] on button "明細" at bounding box center [1081, 652] width 68 height 38
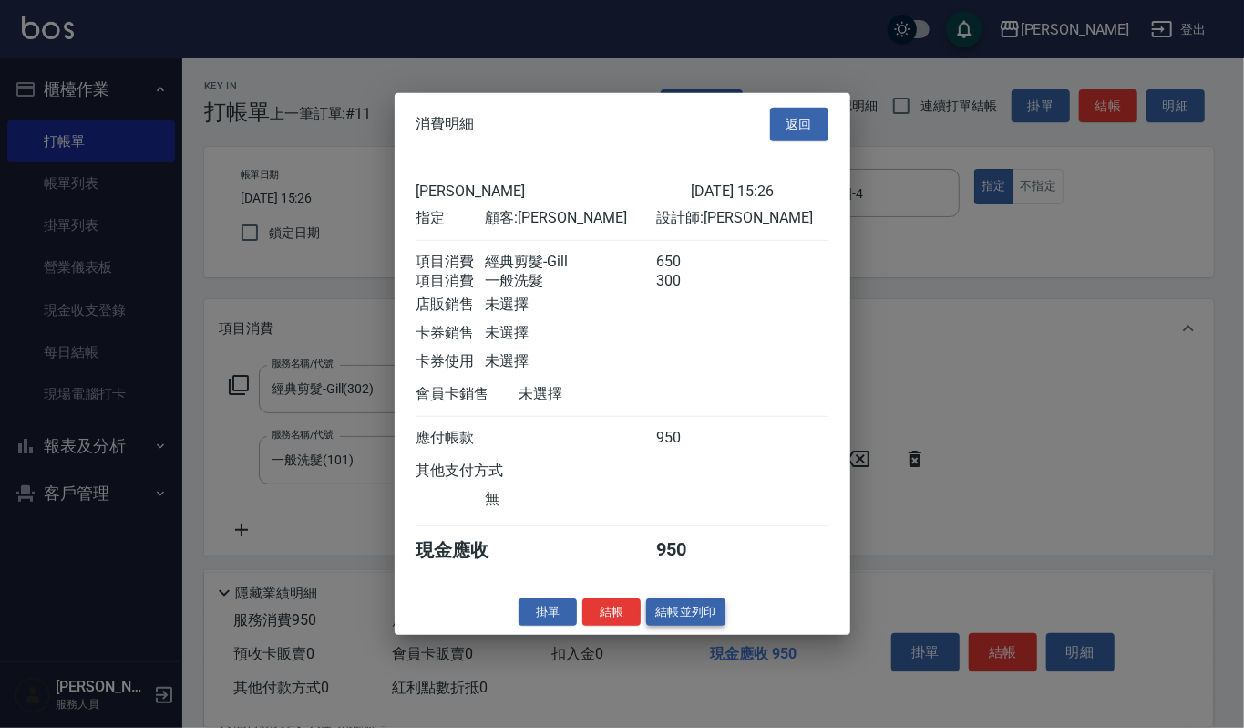
click at [712, 620] on button "結帳並列印" at bounding box center [685, 611] width 79 height 28
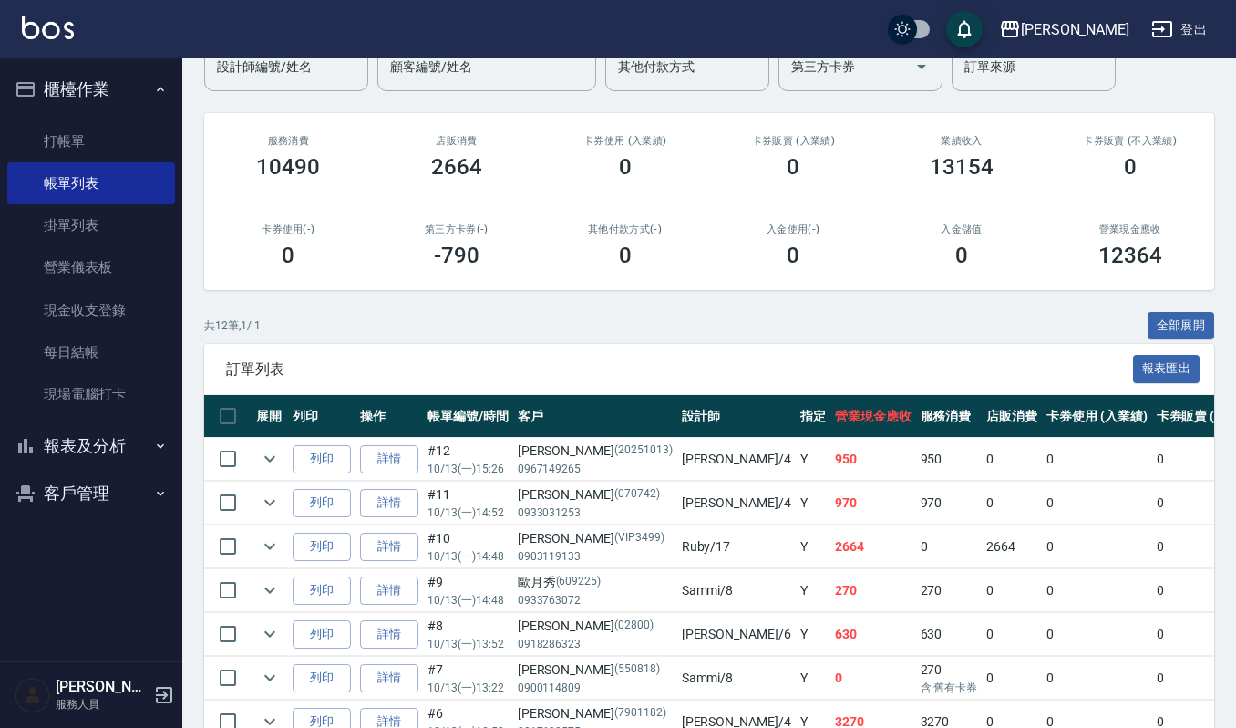
scroll to position [486, 0]
